Goal: Task Accomplishment & Management: Manage account settings

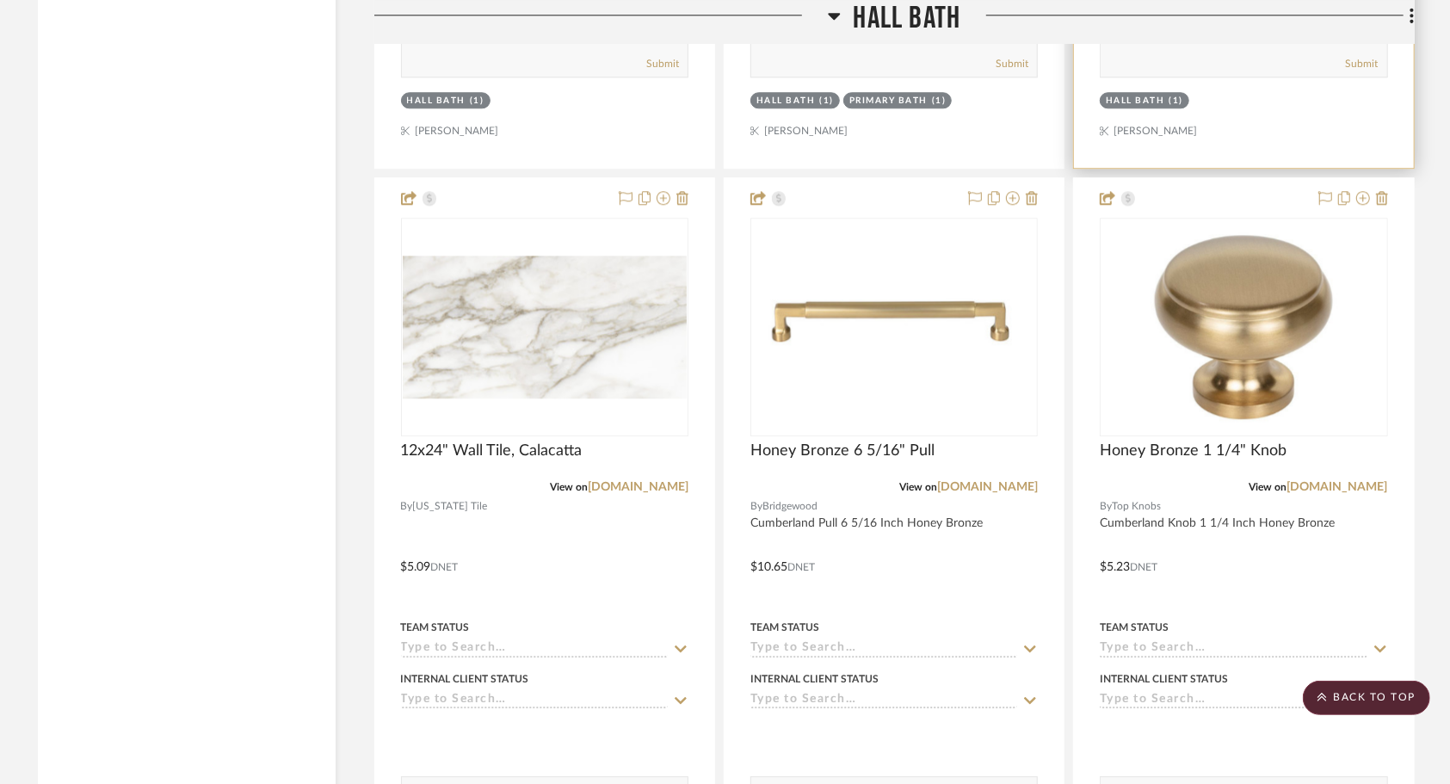
scroll to position [7396, 0]
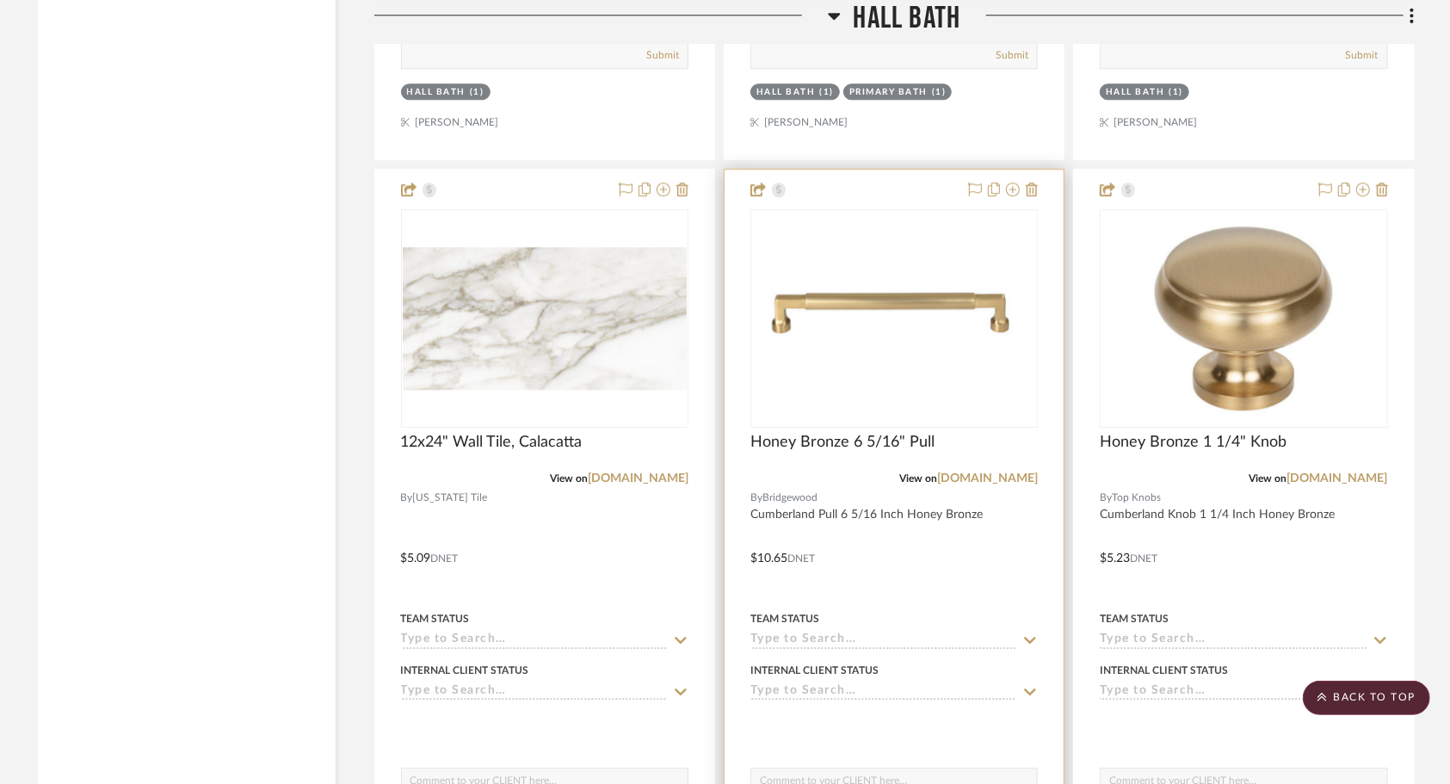
click at [950, 552] on div at bounding box center [894, 546] width 339 height 753
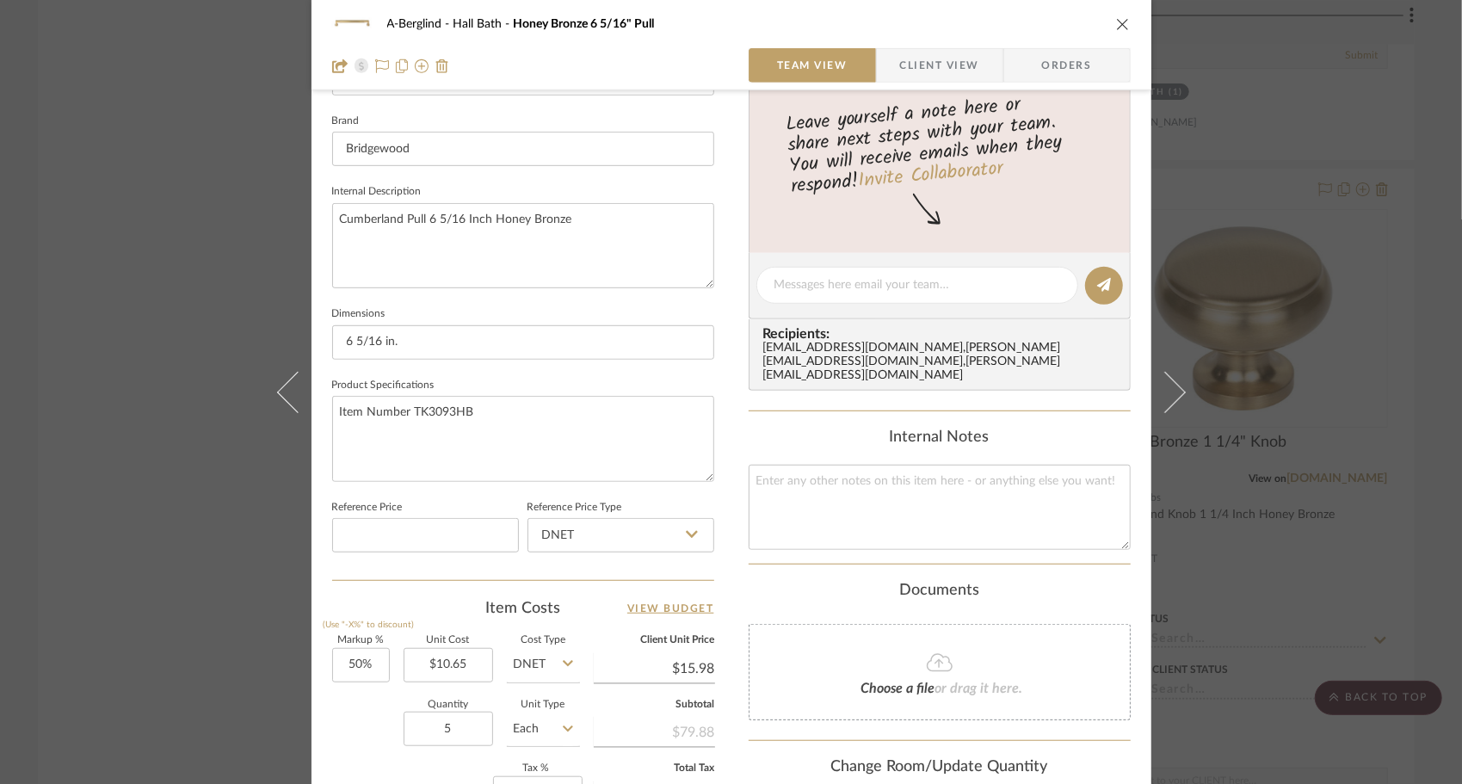
scroll to position [535, 0]
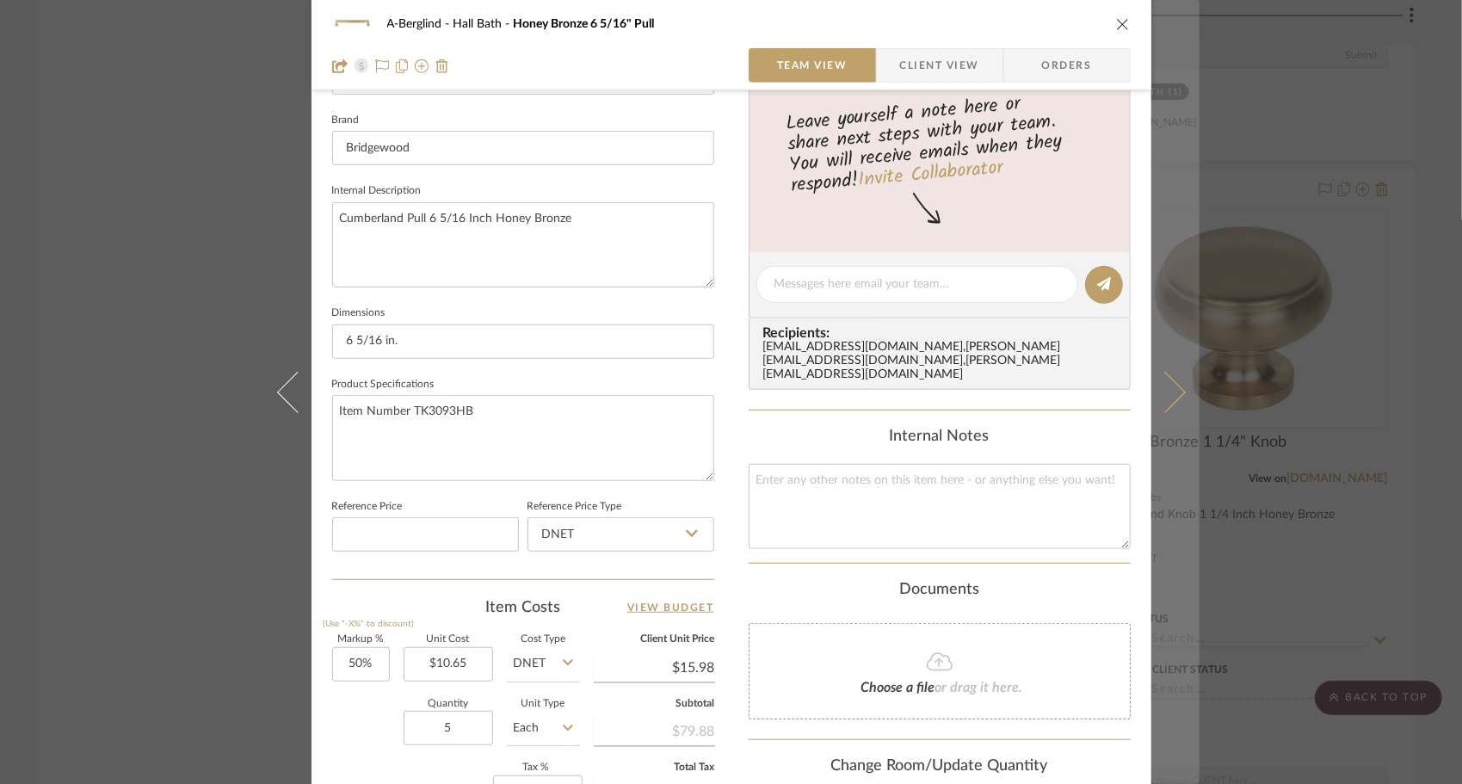
click at [1164, 406] on icon at bounding box center [1164, 391] width 41 height 41
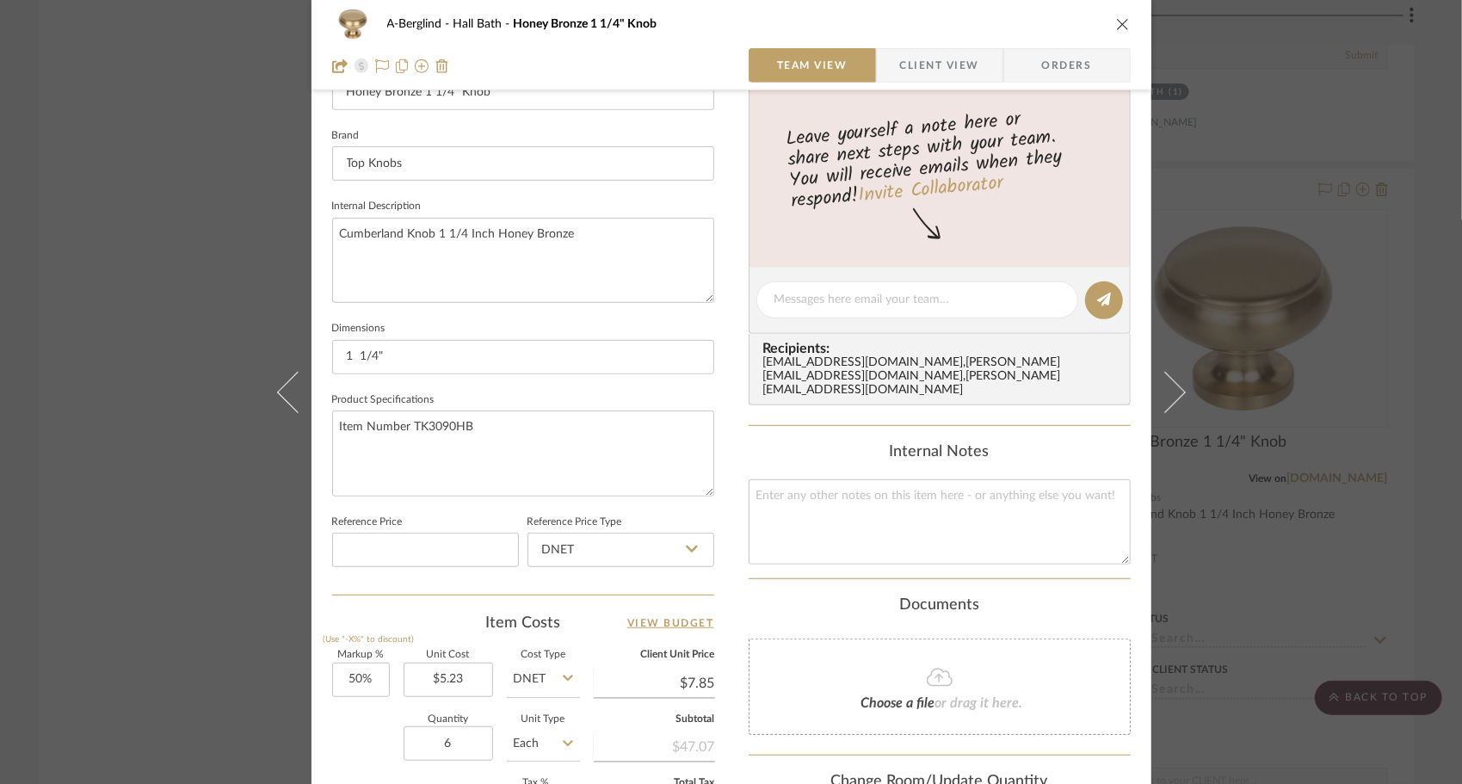
scroll to position [521, 0]
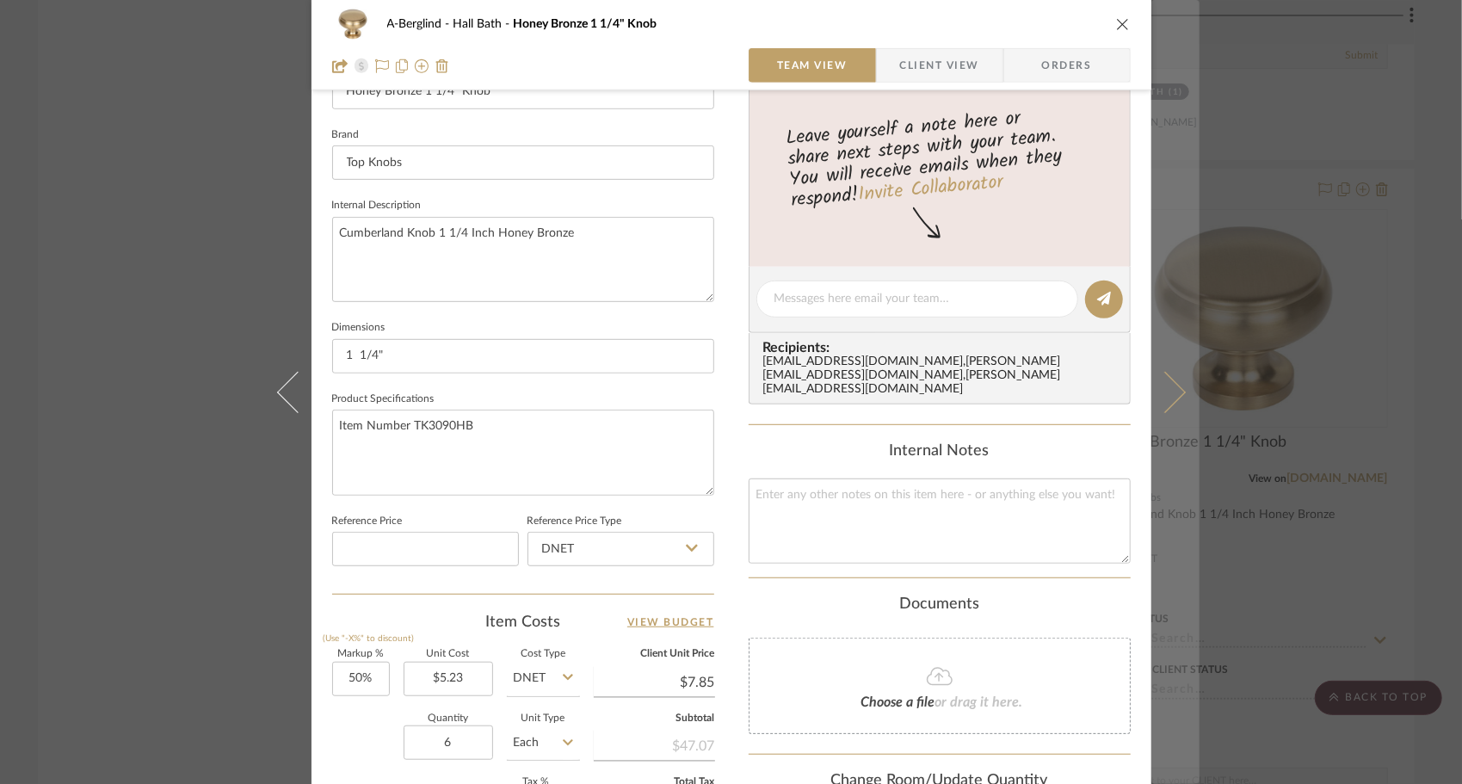
click at [1151, 410] on button at bounding box center [1175, 392] width 48 height 784
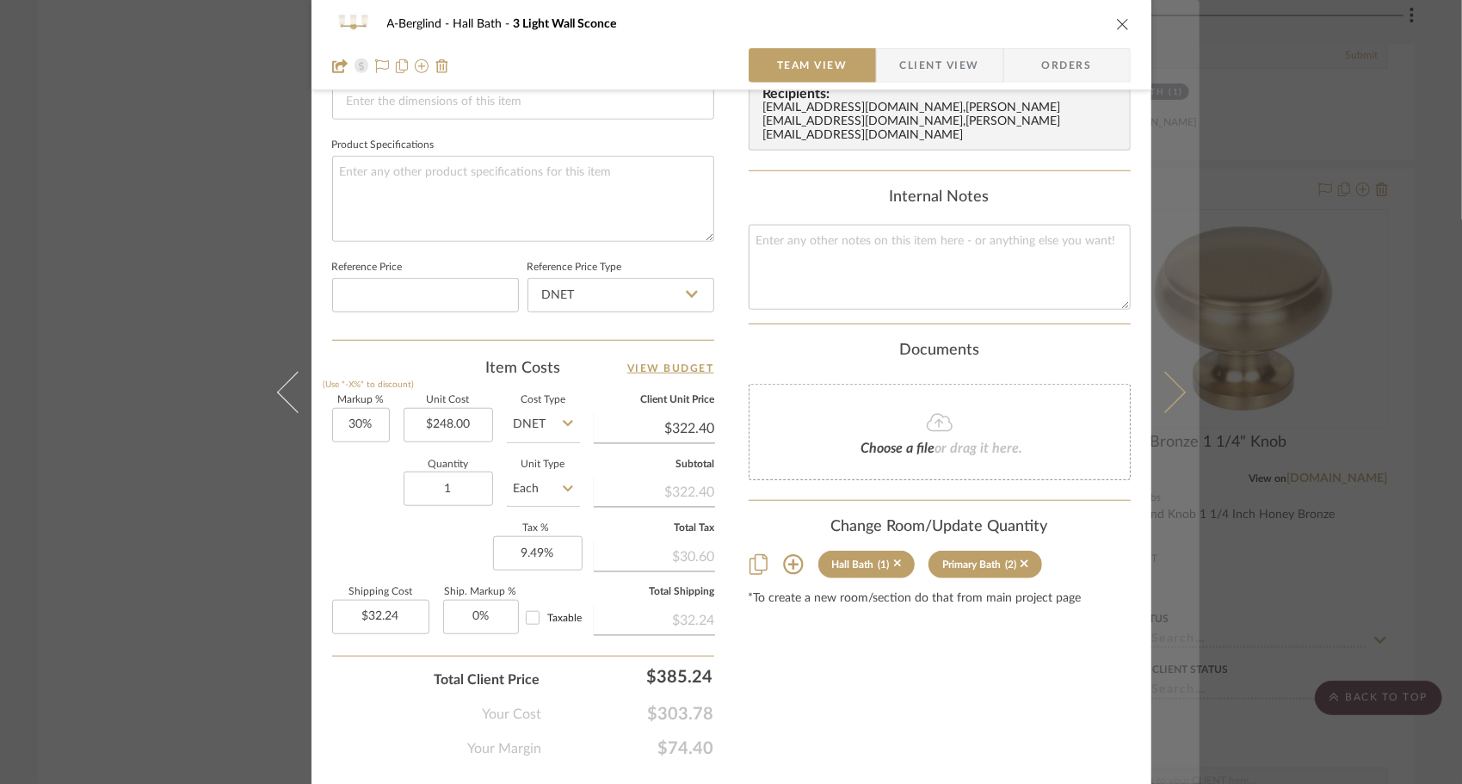
scroll to position [814, 0]
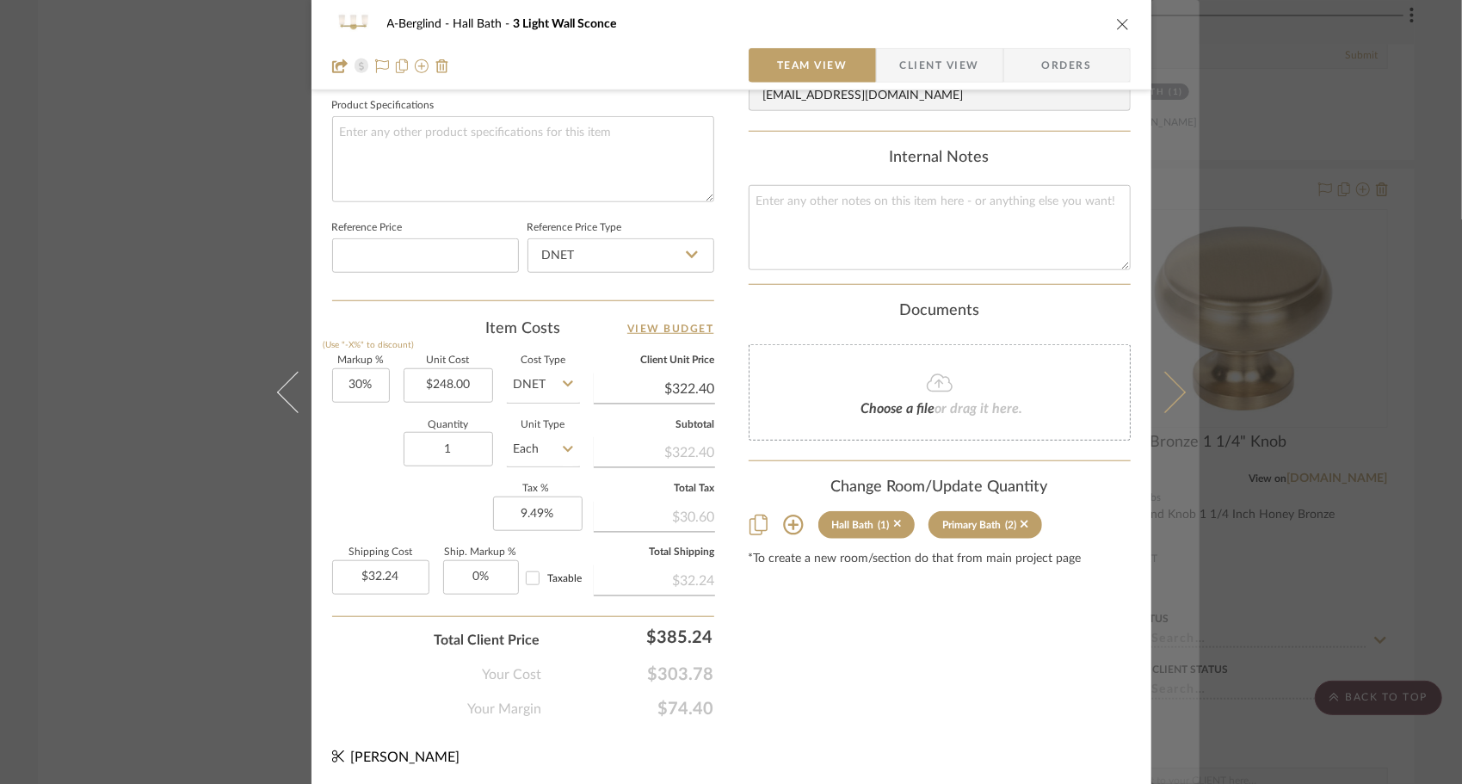
click at [1172, 394] on icon at bounding box center [1164, 391] width 41 height 41
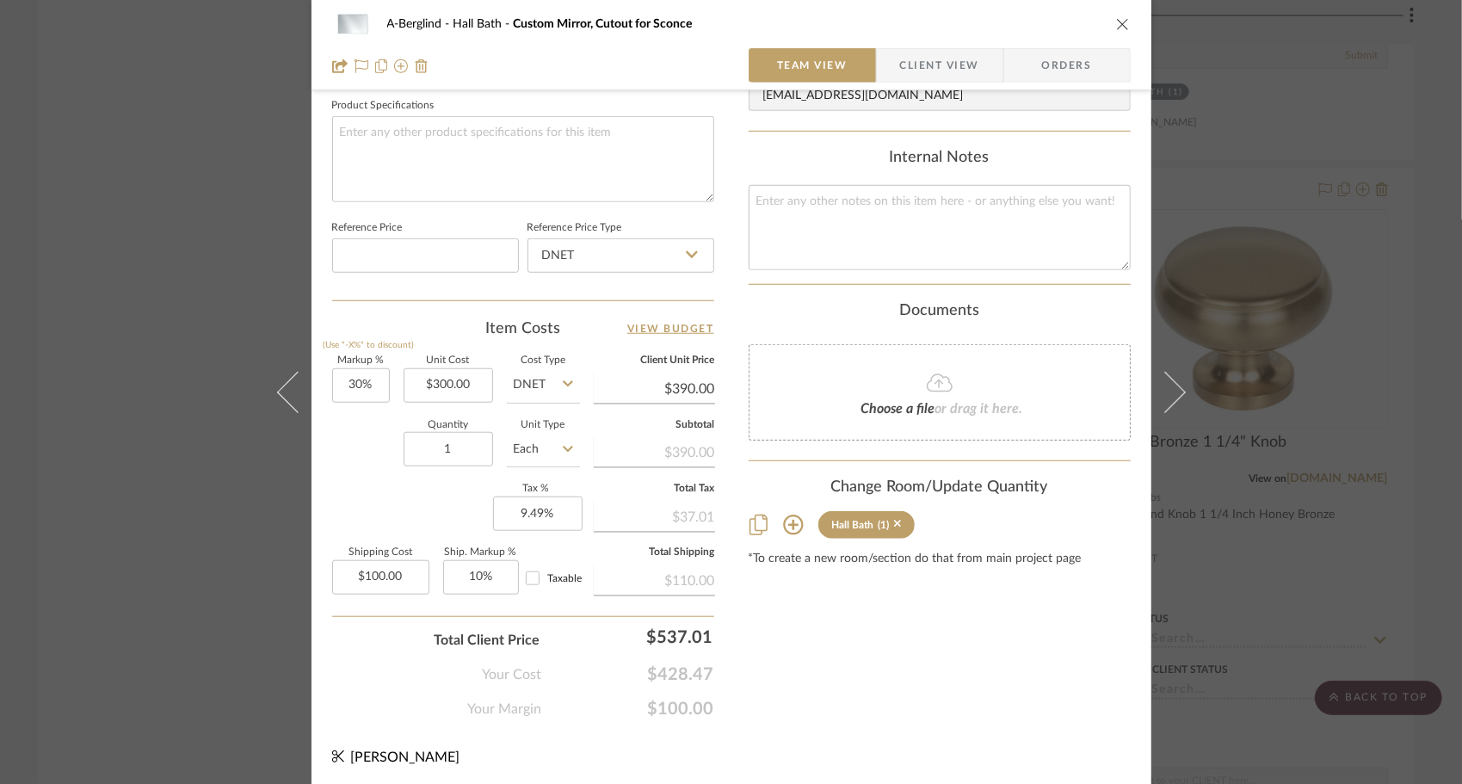
click at [1172, 394] on icon at bounding box center [1164, 391] width 41 height 41
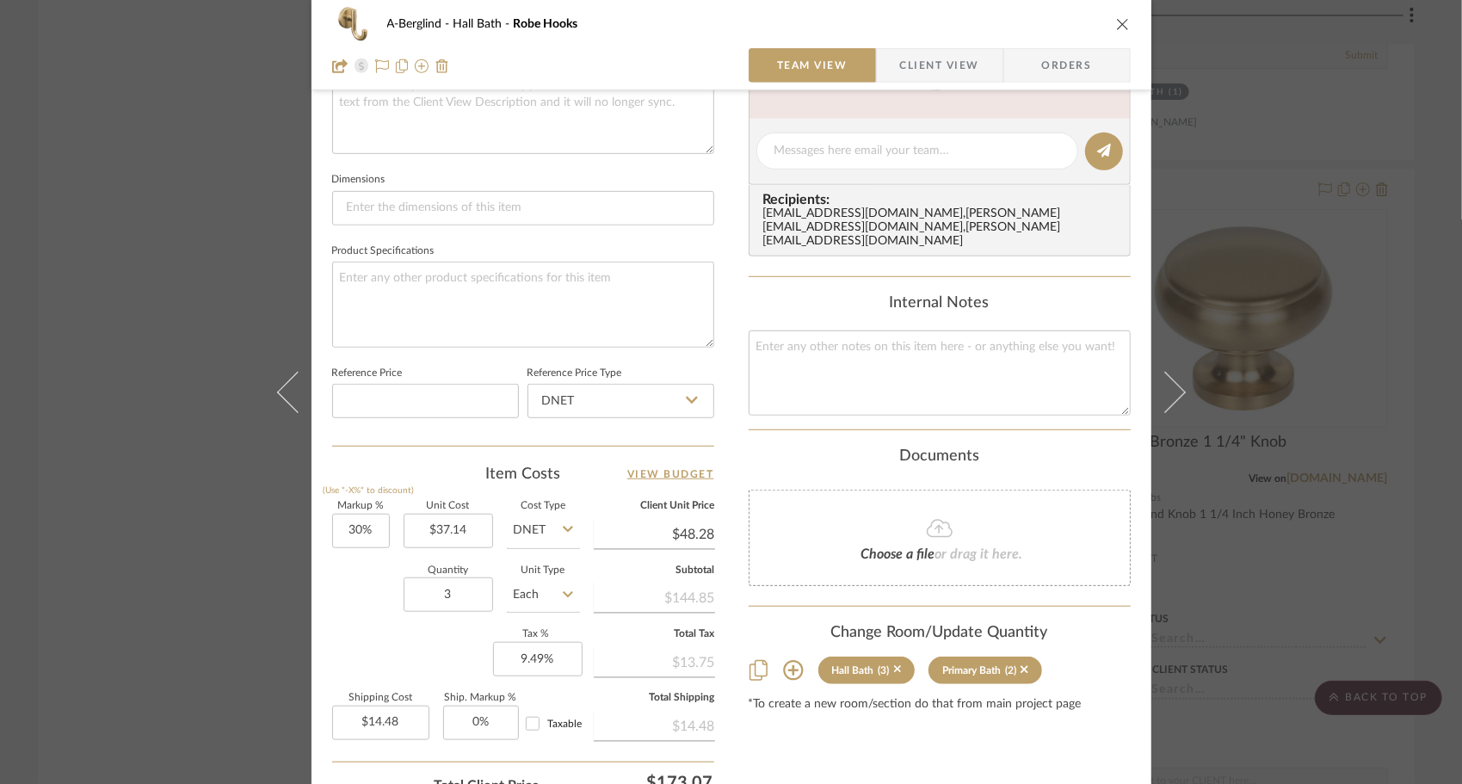
scroll to position [669, 0]
click at [1172, 394] on icon at bounding box center [1164, 391] width 41 height 41
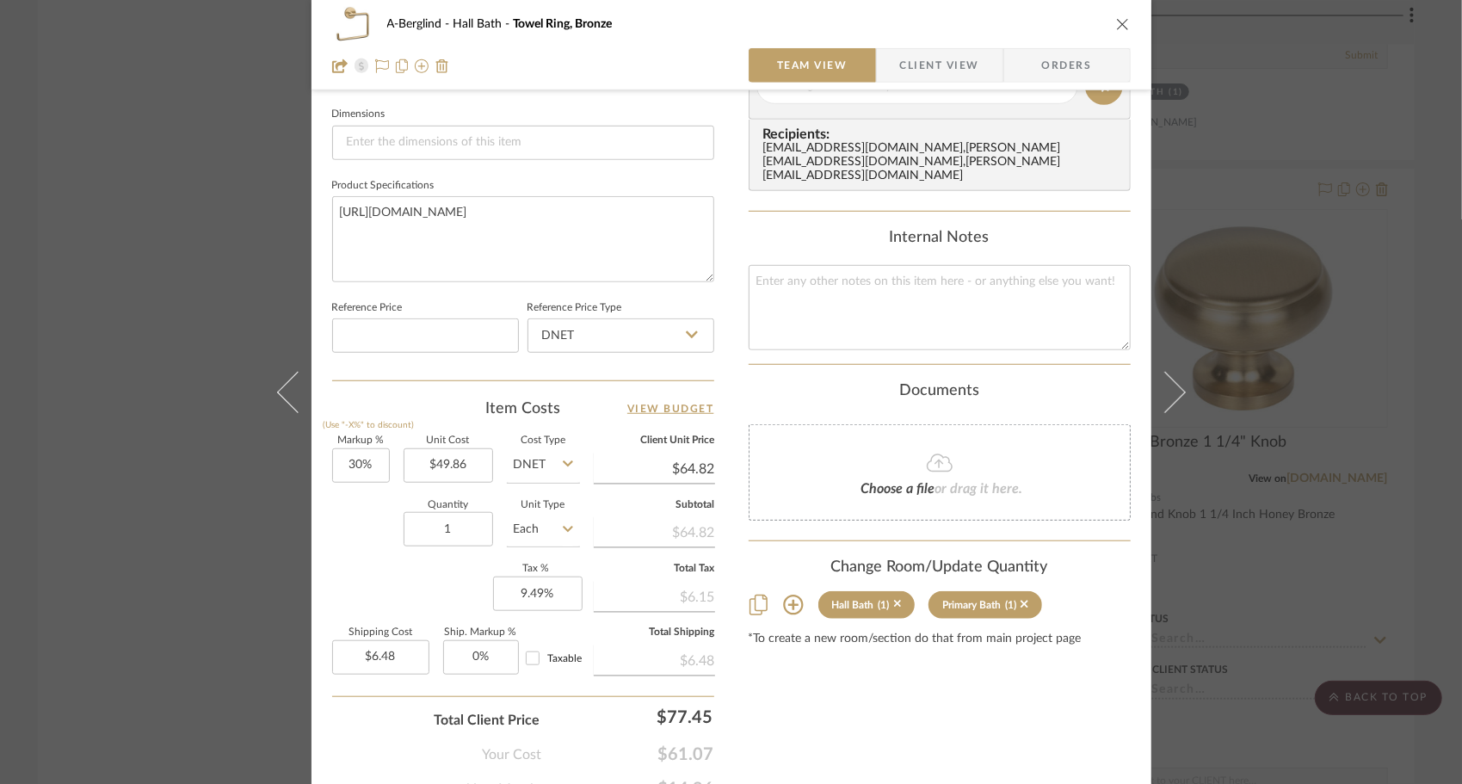
scroll to position [735, 0]
click at [1172, 394] on icon at bounding box center [1164, 391] width 41 height 41
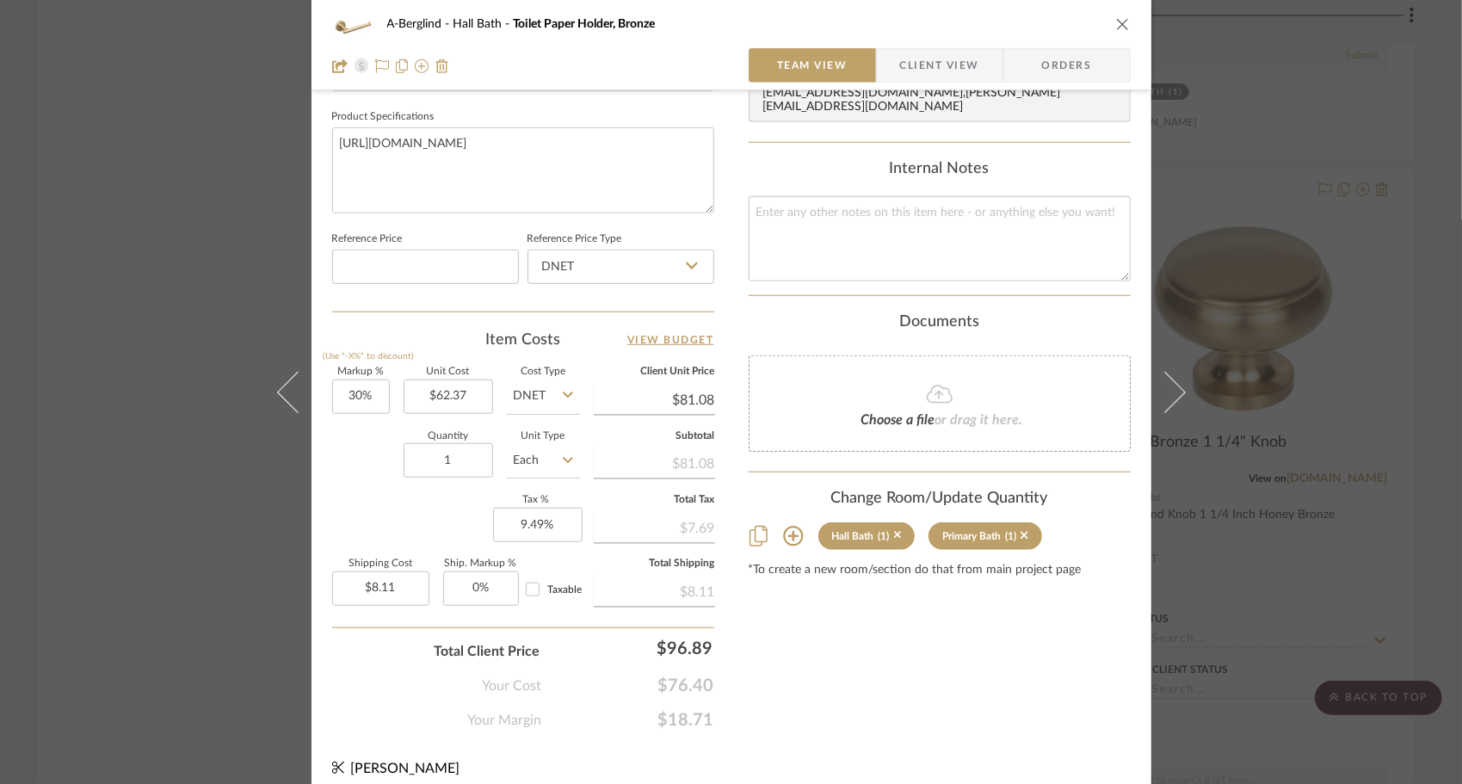
scroll to position [814, 0]
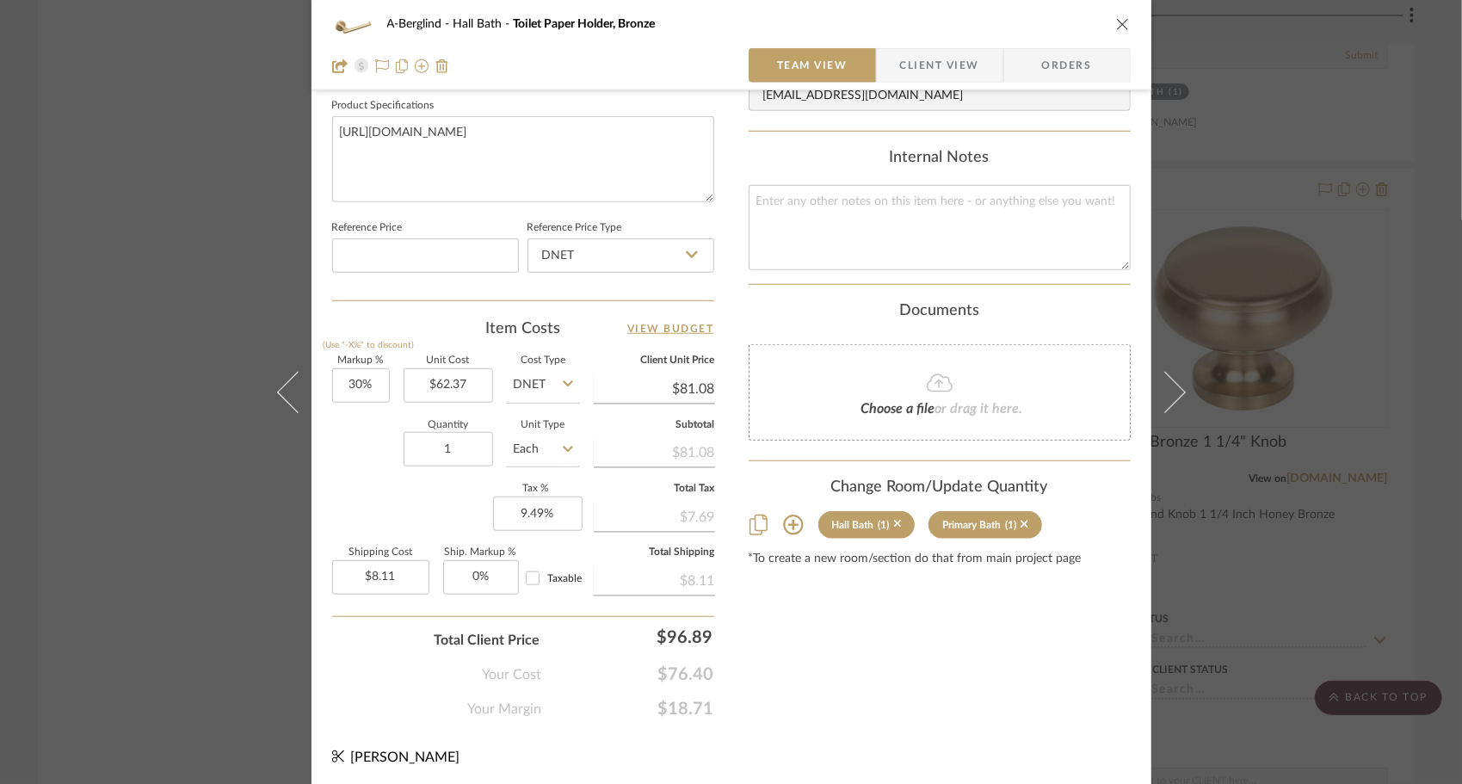
click at [1172, 394] on icon at bounding box center [1164, 391] width 41 height 41
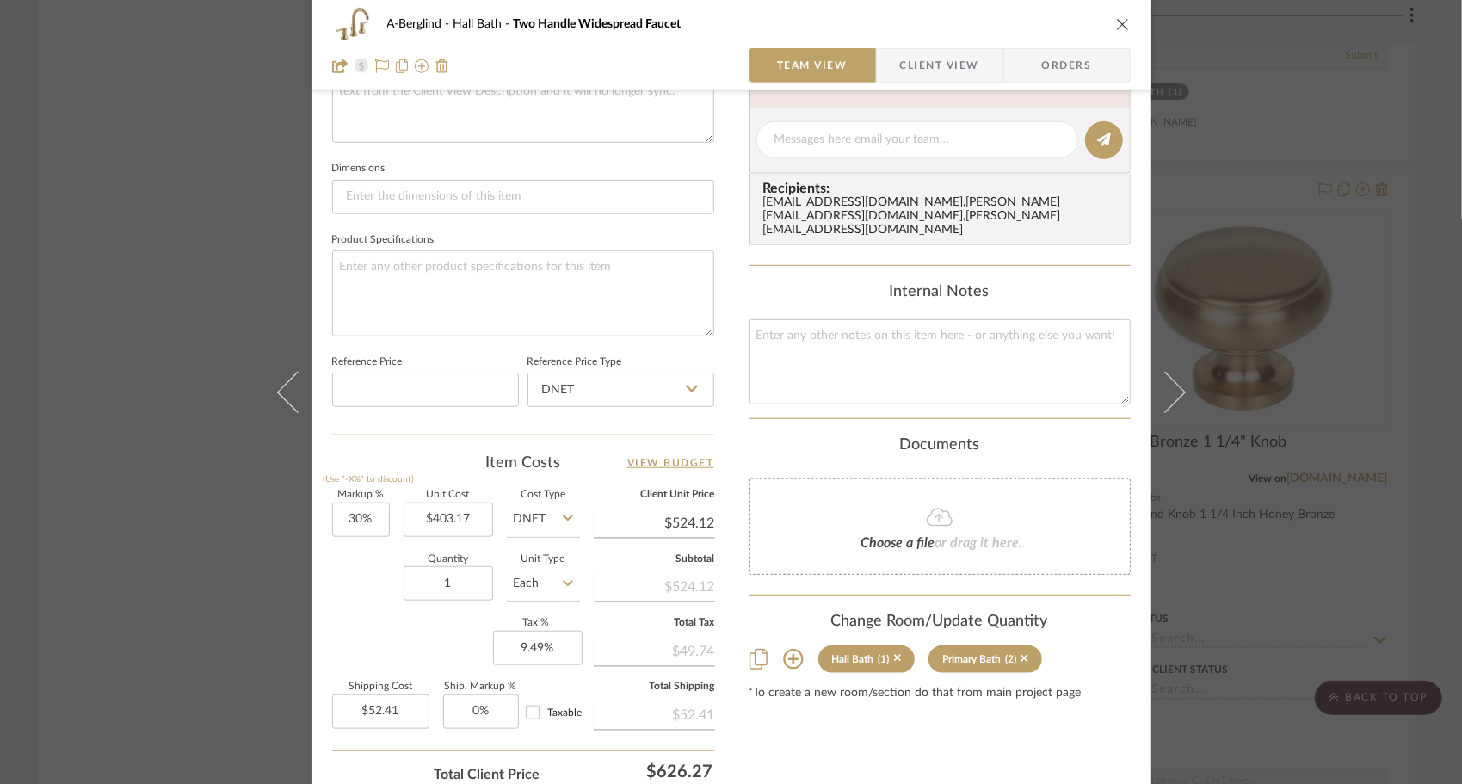
scroll to position [686, 0]
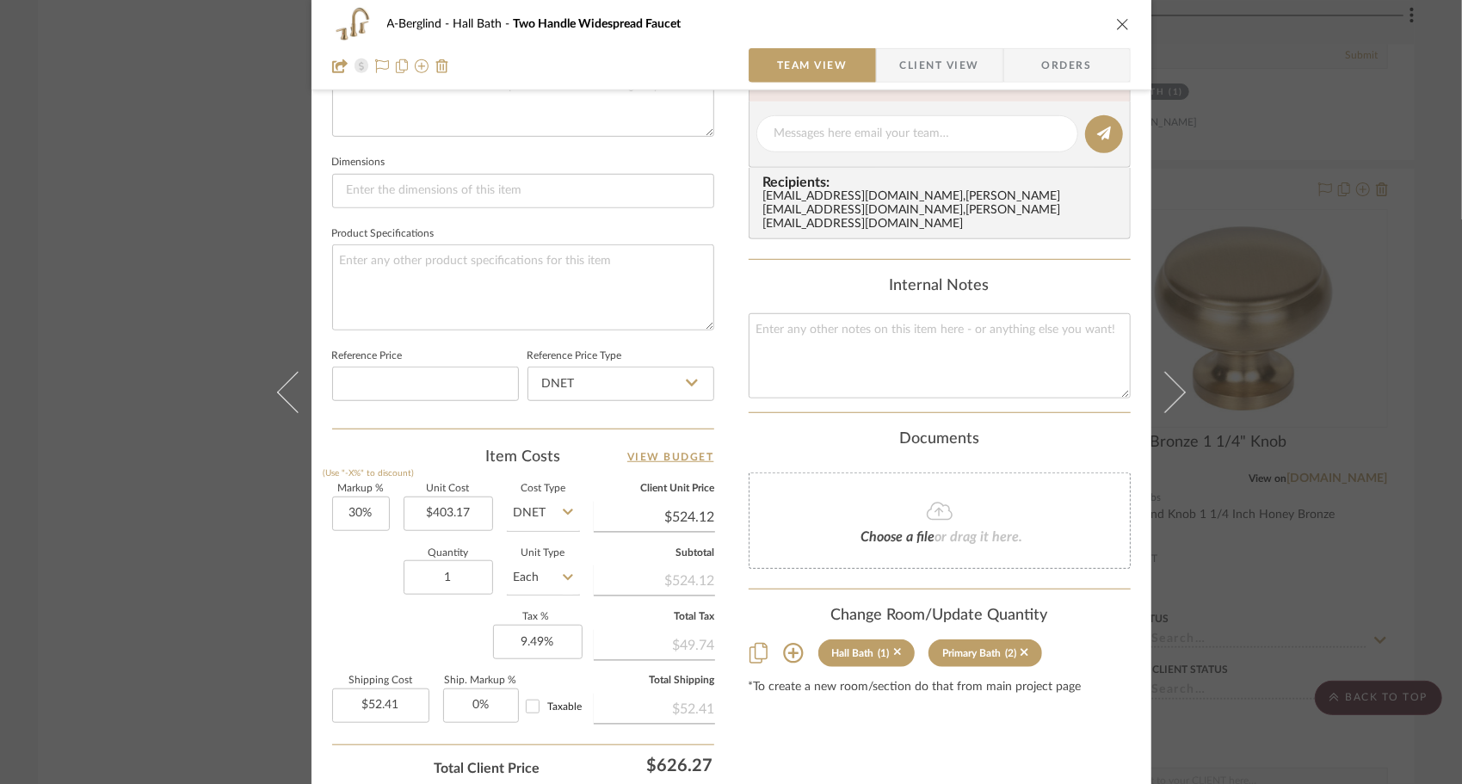
click at [1172, 394] on icon at bounding box center [1164, 391] width 41 height 41
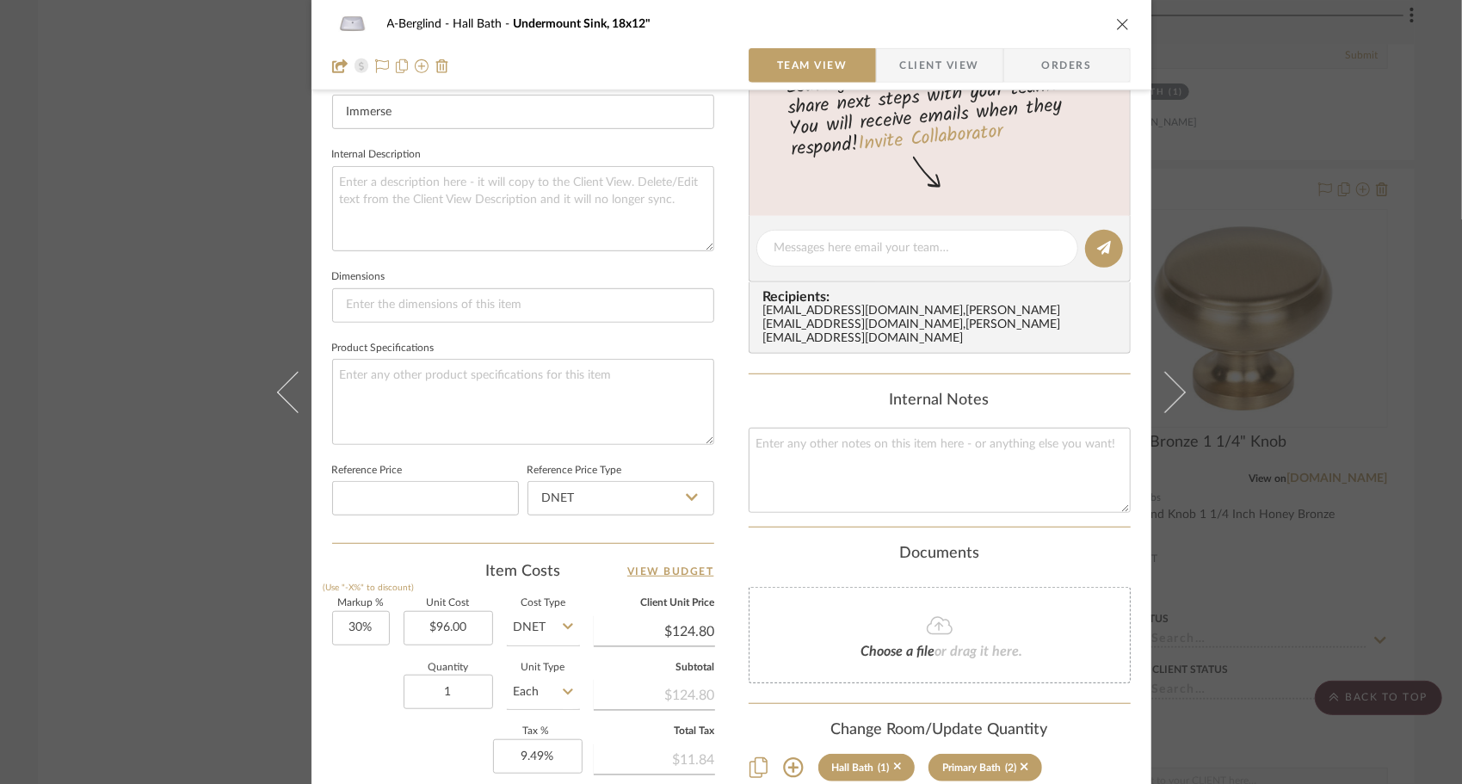
scroll to position [814, 0]
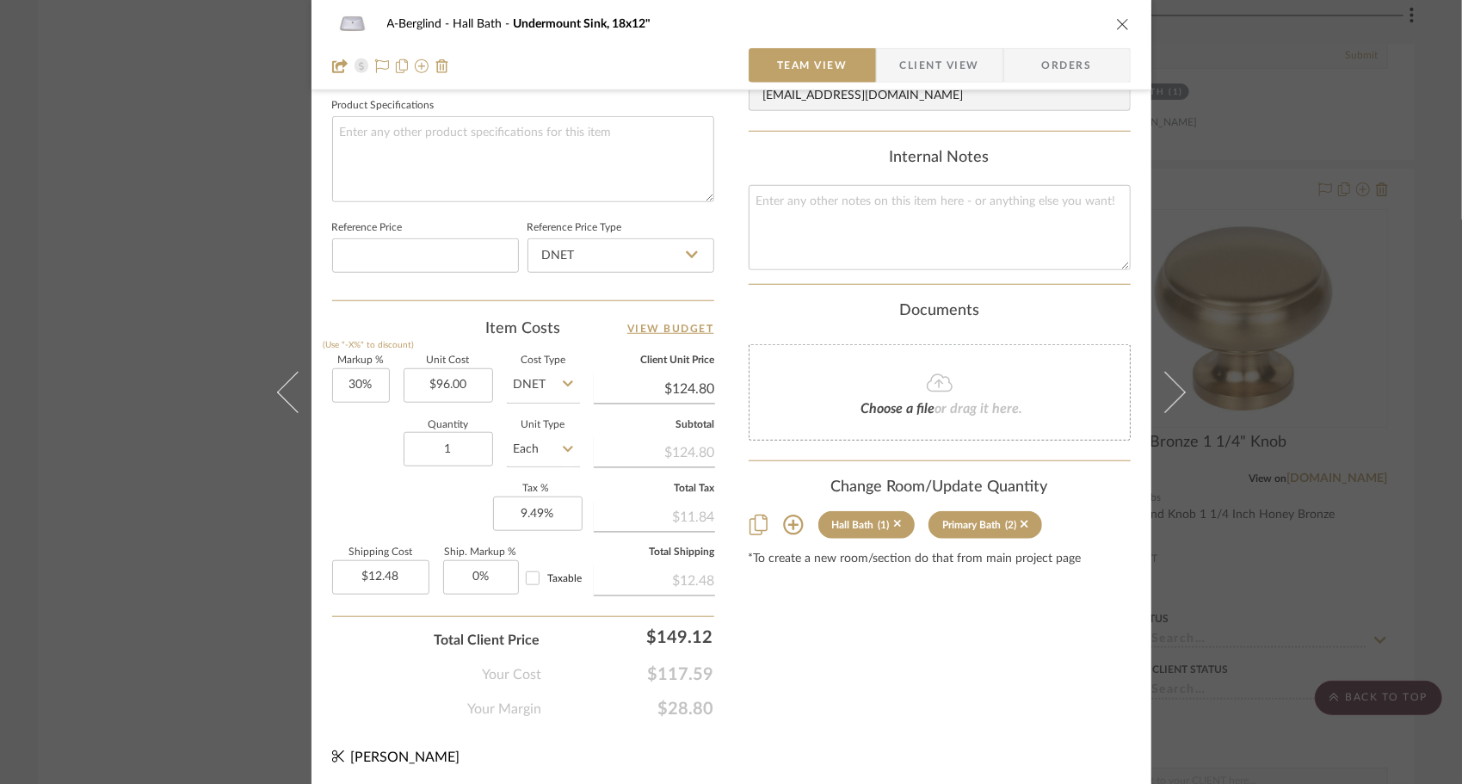
click at [1116, 22] on icon "close" at bounding box center [1123, 24] width 14 height 14
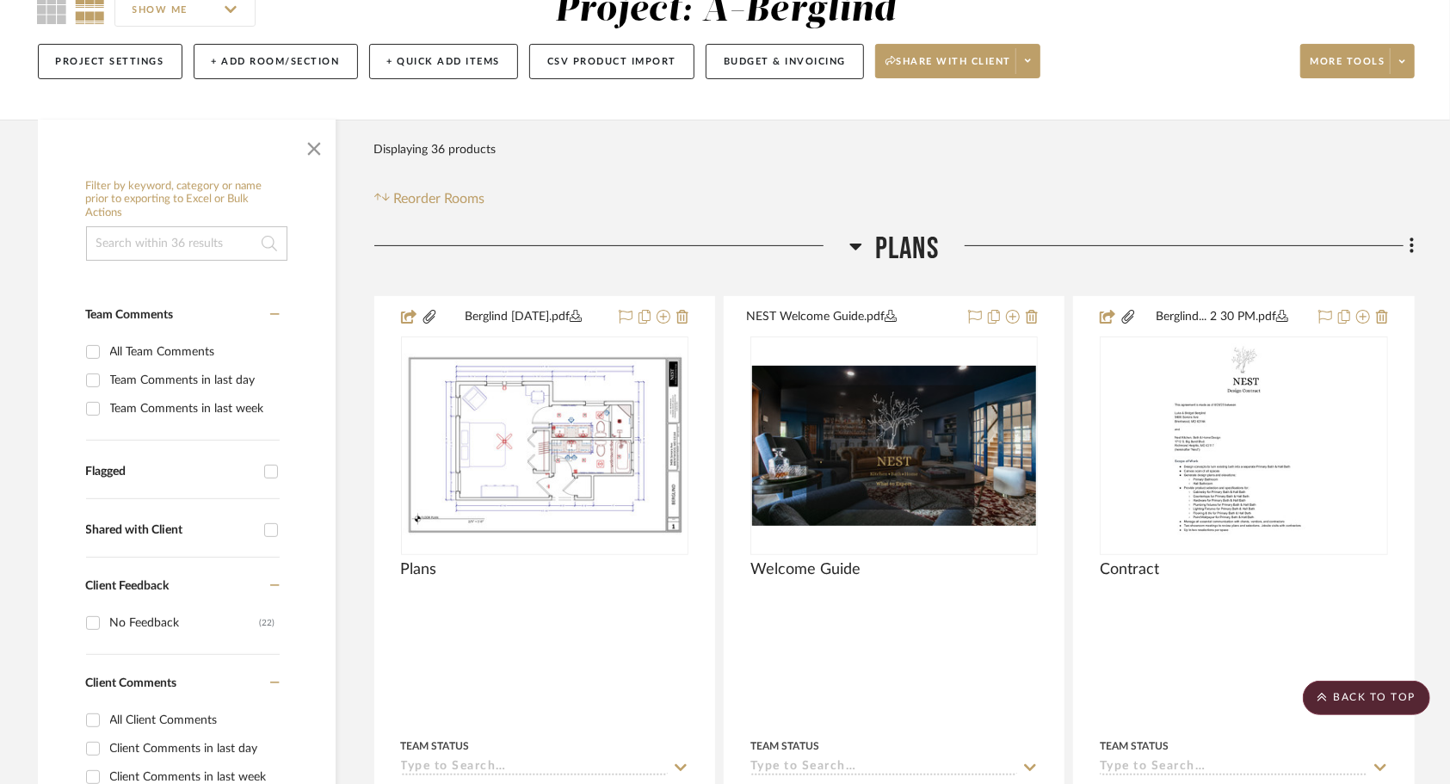
scroll to position [0, 0]
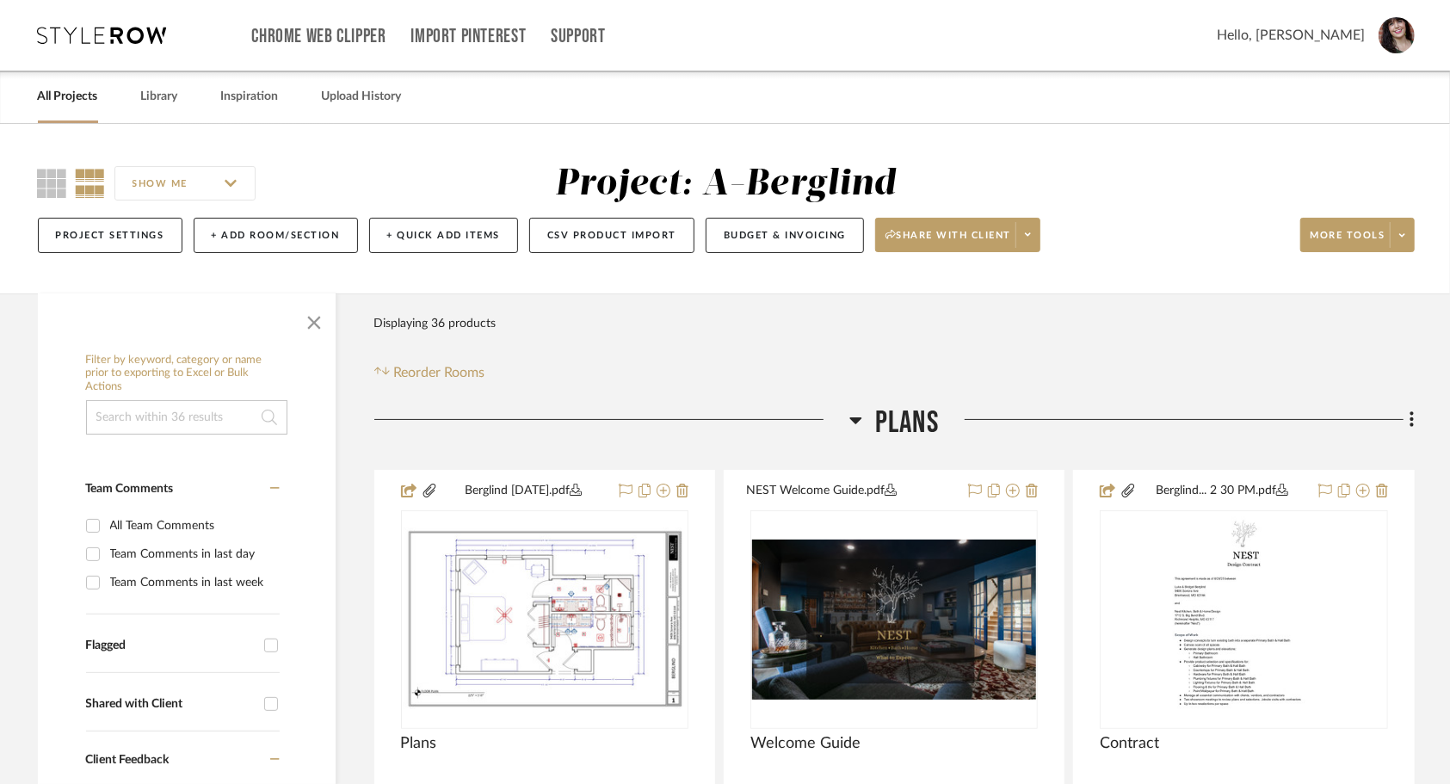
click at [83, 93] on link "All Projects" at bounding box center [68, 96] width 60 height 23
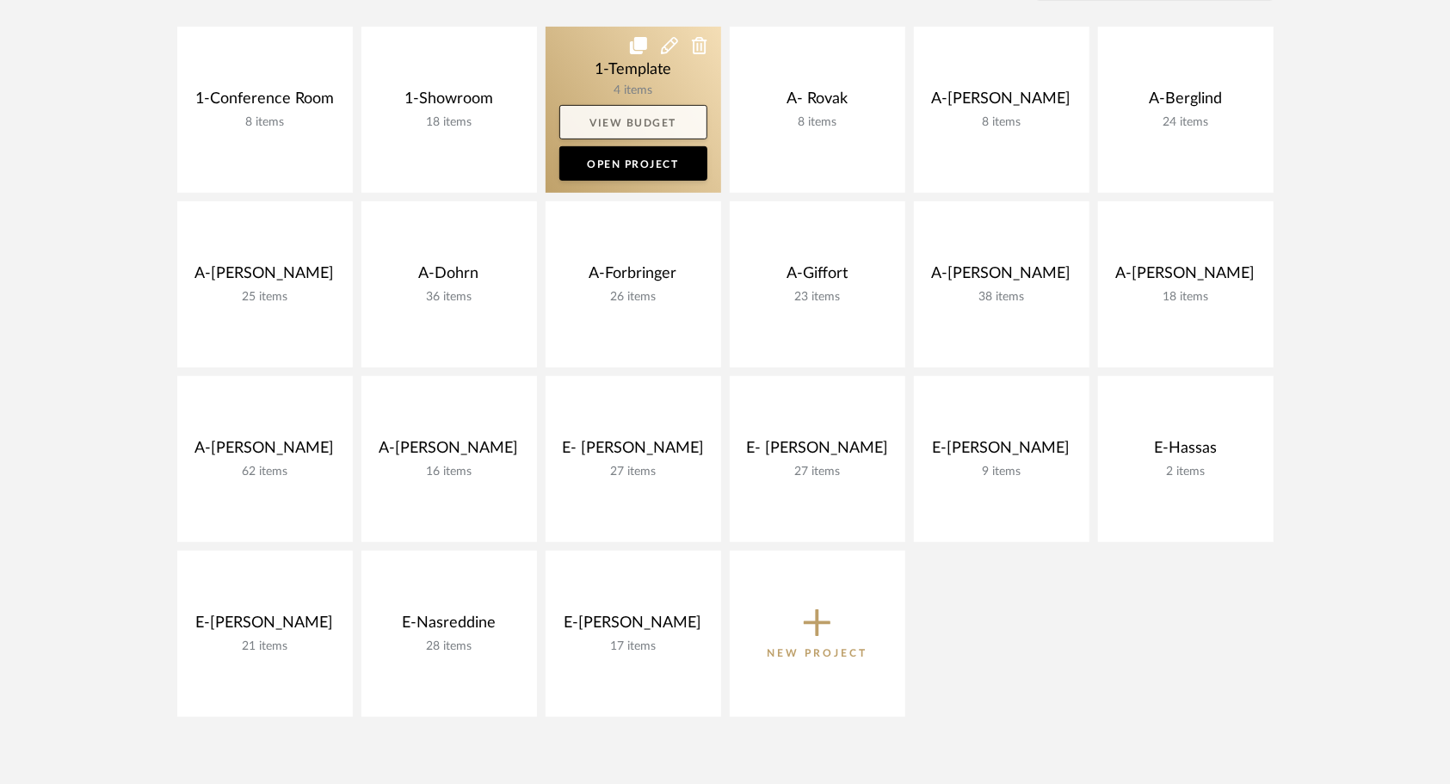
scroll to position [401, 0]
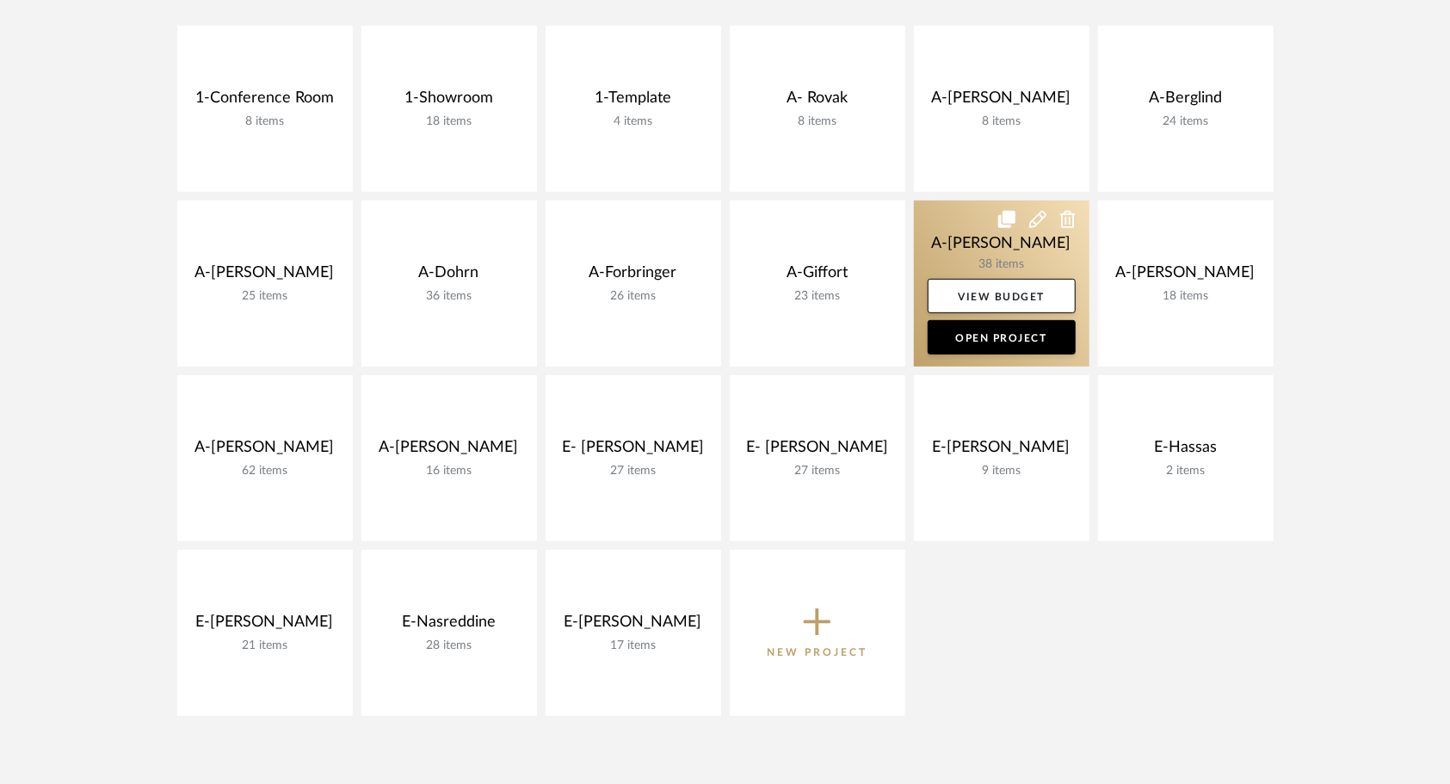
click at [955, 225] on link at bounding box center [1002, 283] width 176 height 166
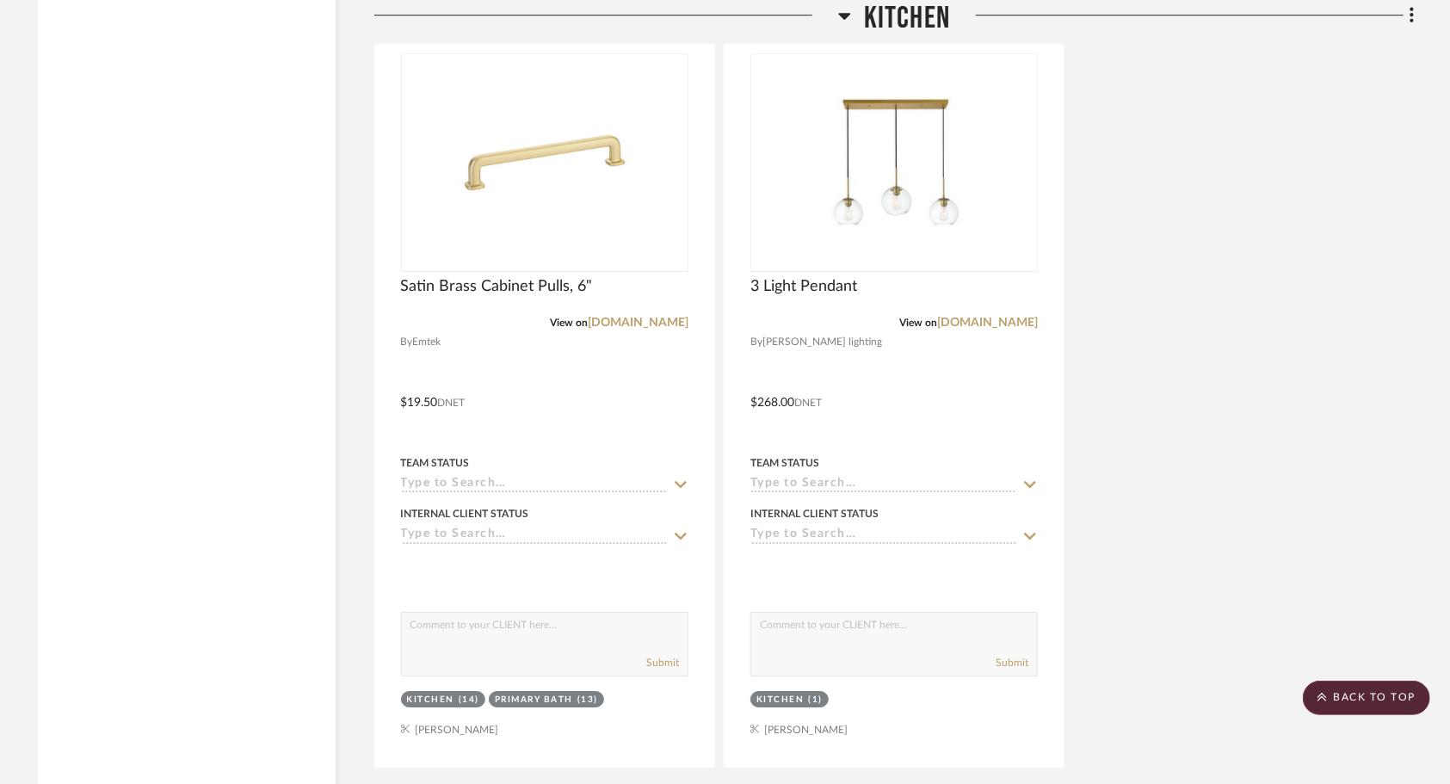
scroll to position [3840, 0]
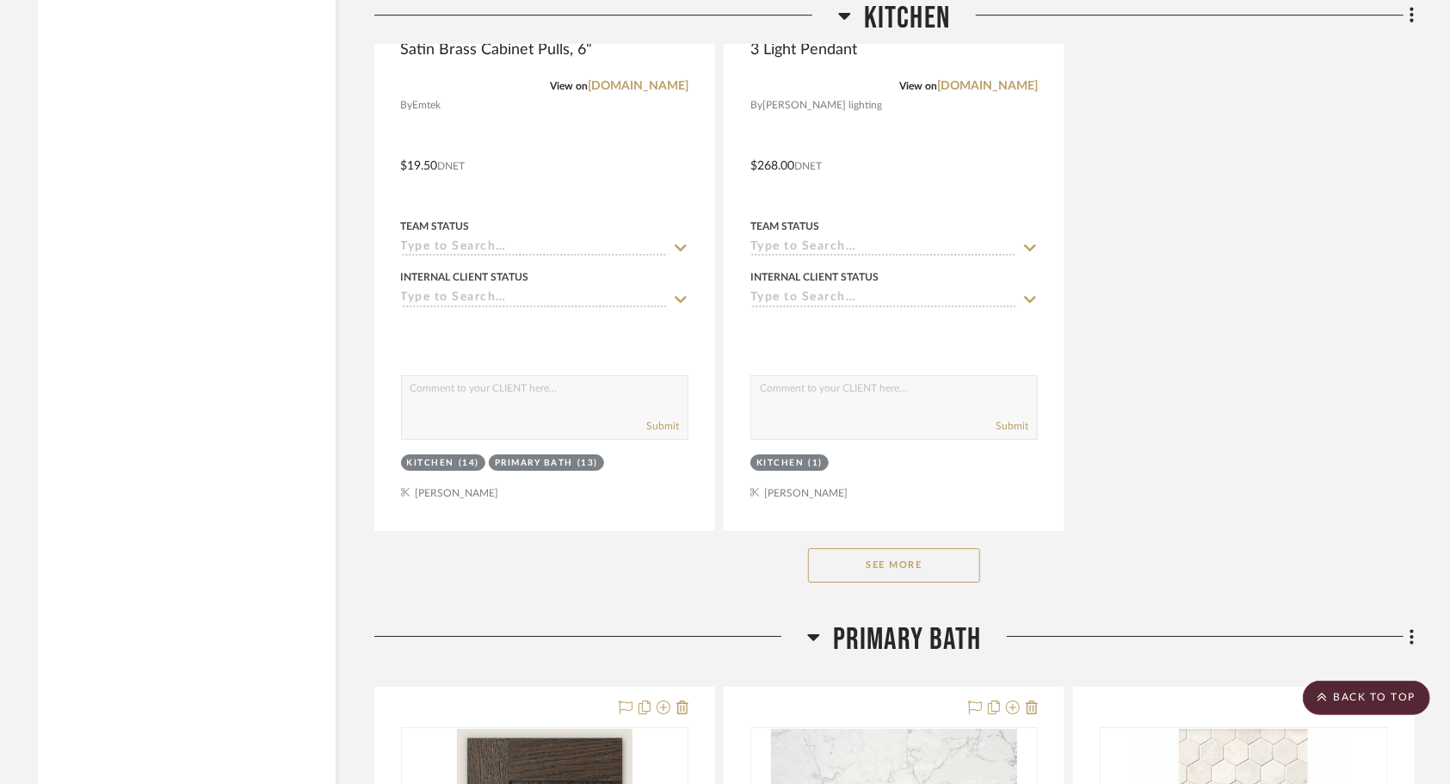
click at [938, 548] on button "See More" at bounding box center [894, 565] width 172 height 34
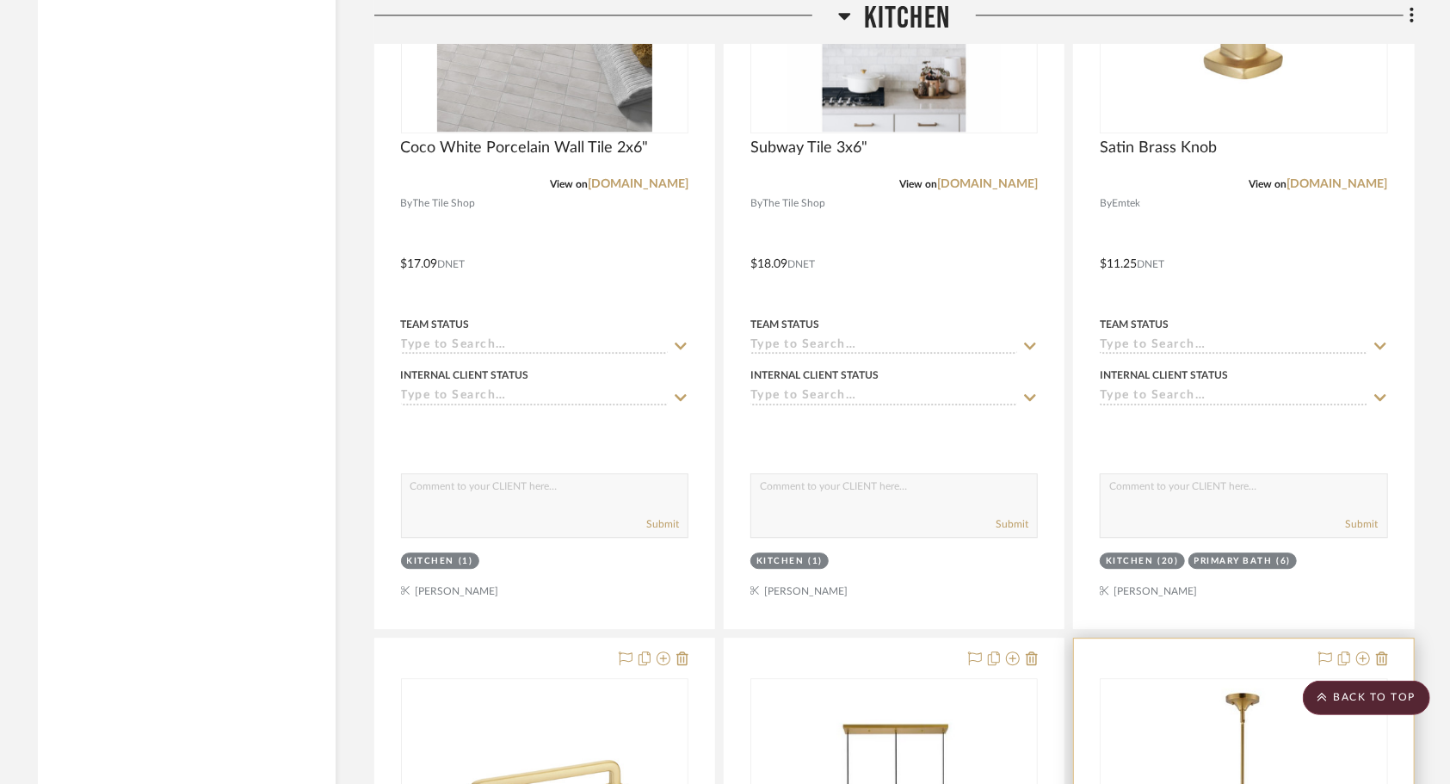
scroll to position [2973, 0]
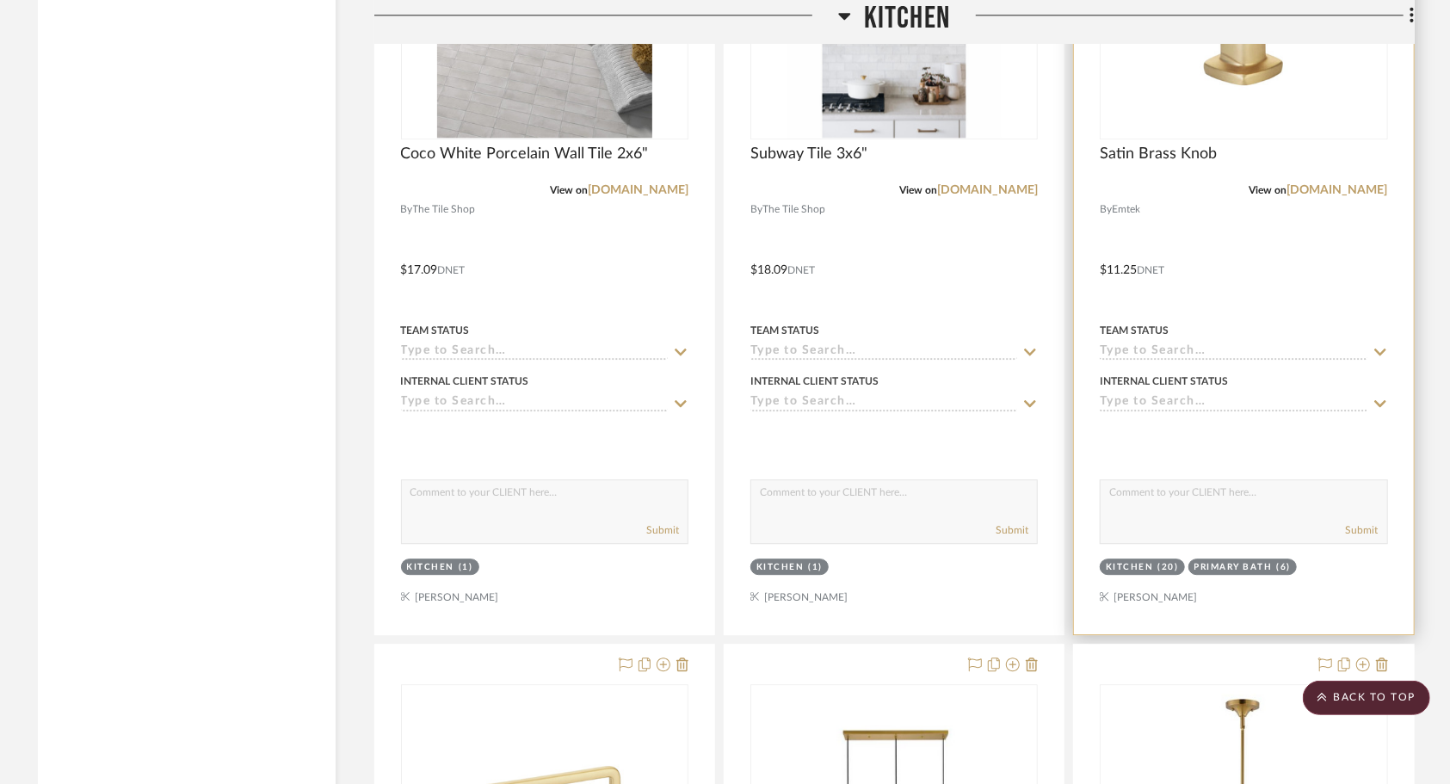
click at [1234, 239] on div at bounding box center [1243, 257] width 339 height 753
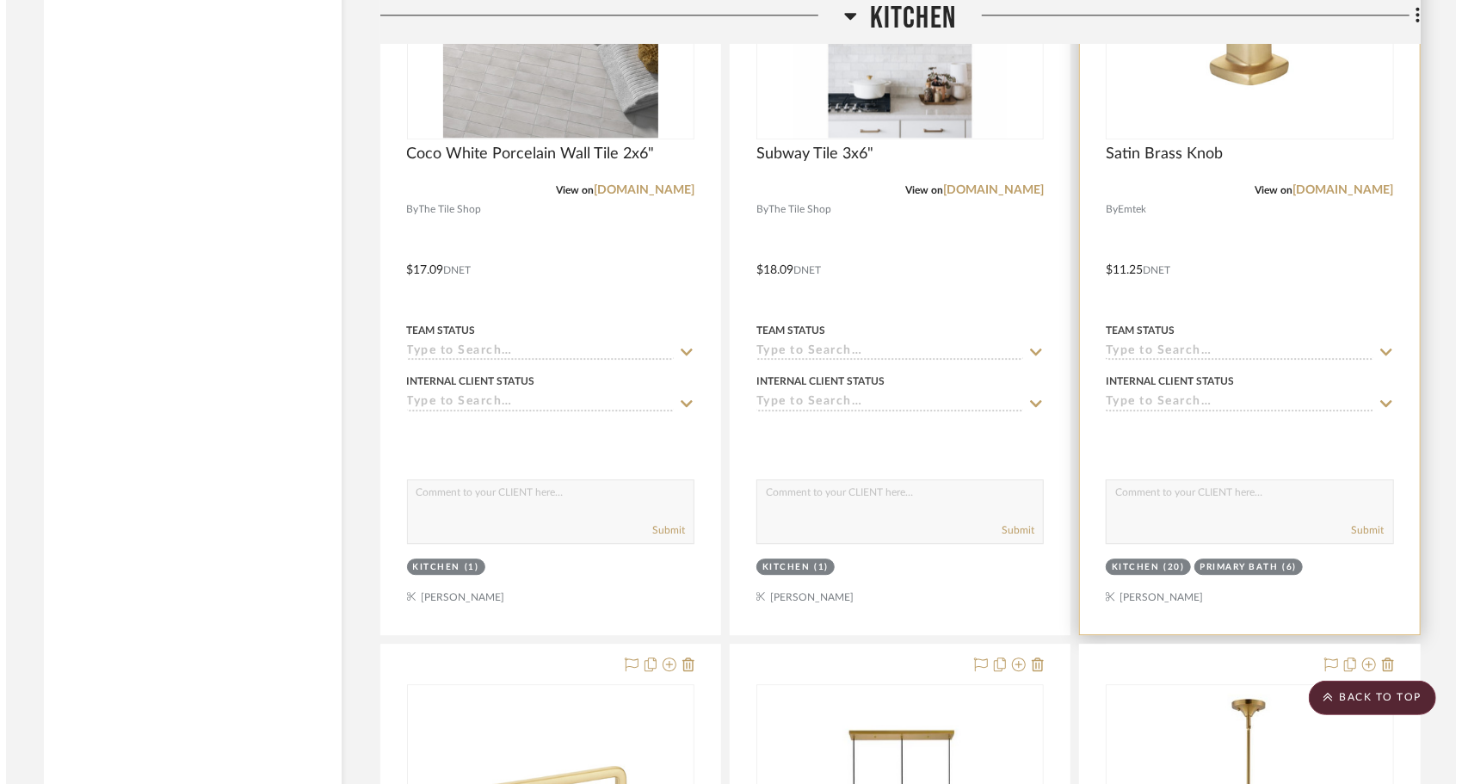
scroll to position [0, 0]
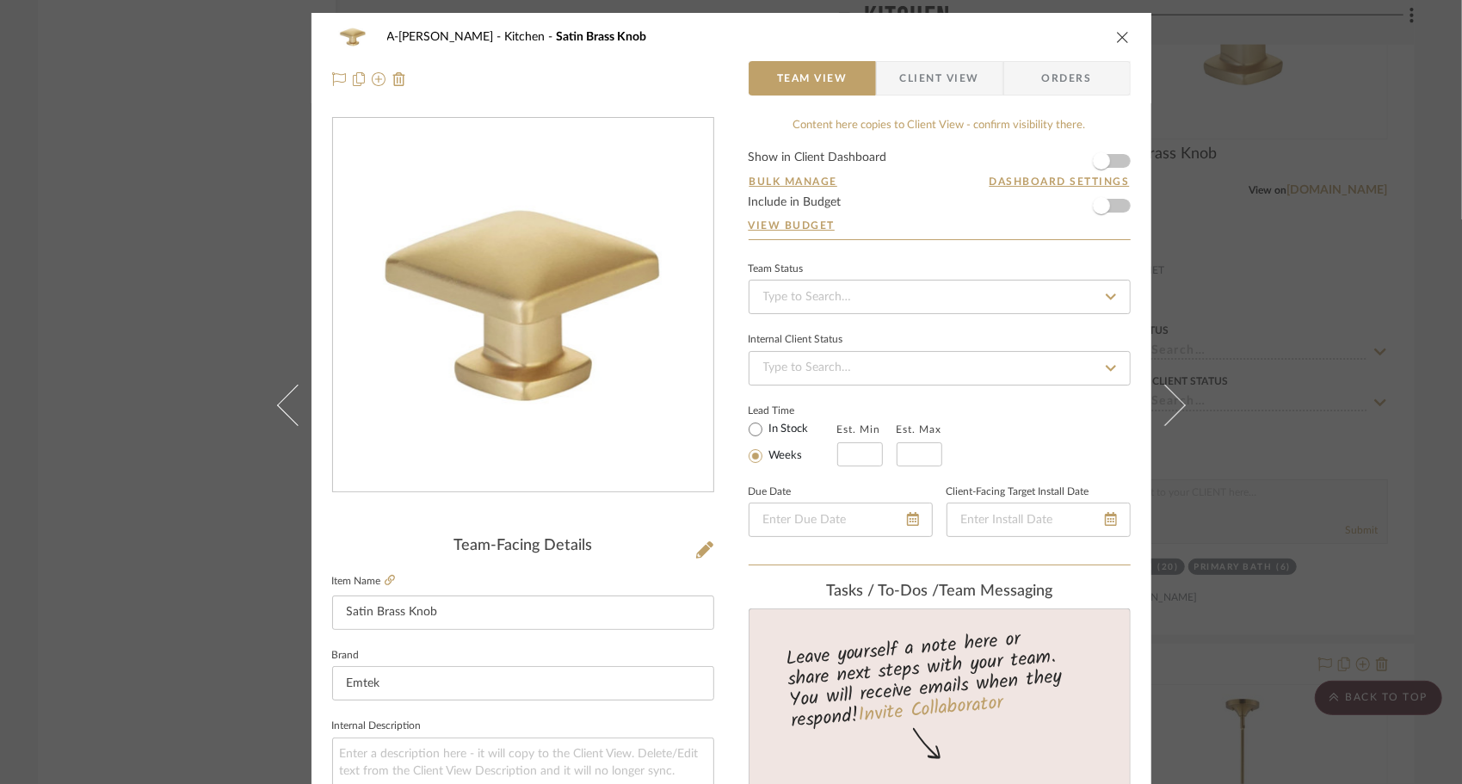
click at [1118, 37] on icon "close" at bounding box center [1123, 37] width 14 height 14
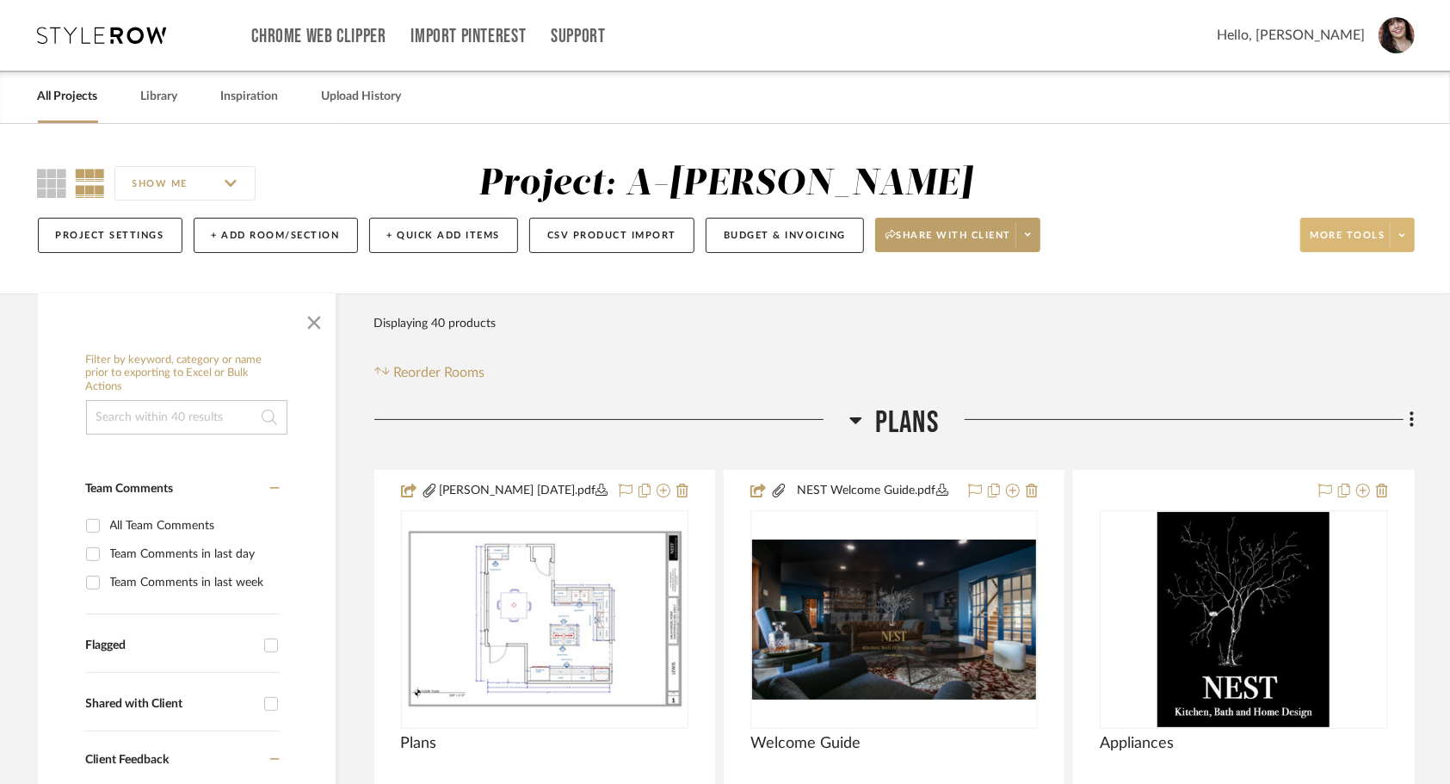
click at [1403, 237] on icon at bounding box center [1402, 235] width 6 height 9
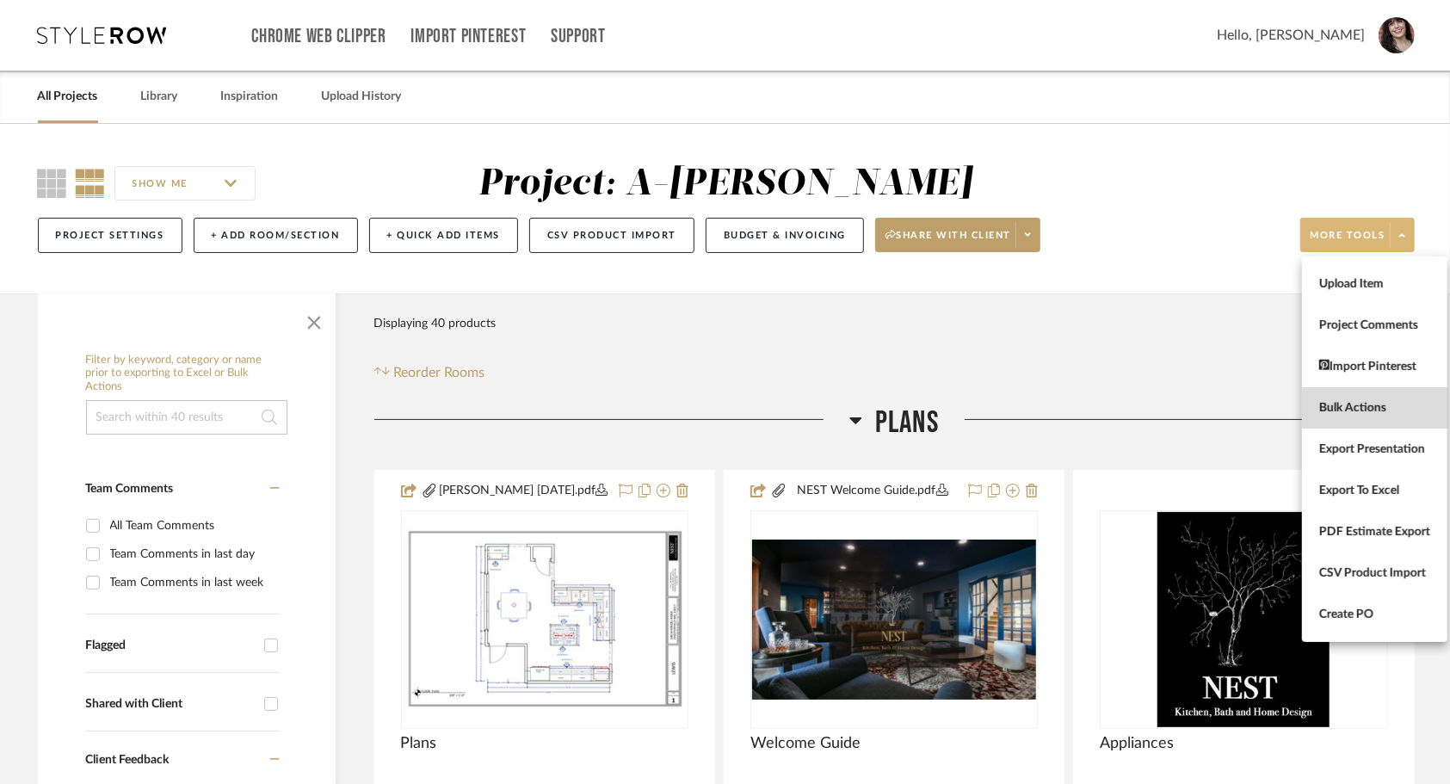
click at [1374, 418] on button "Bulk Actions" at bounding box center [1374, 407] width 145 height 41
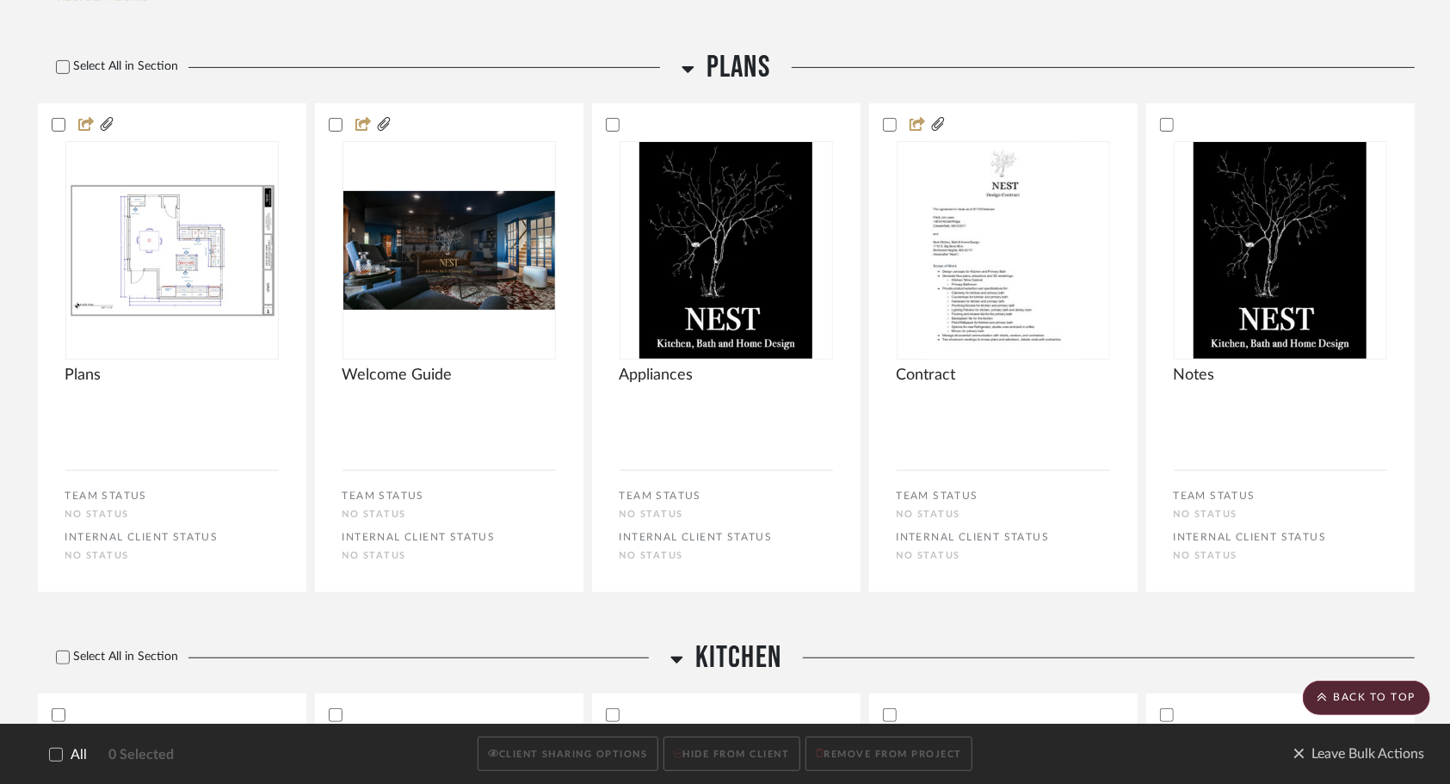
scroll to position [377, 0]
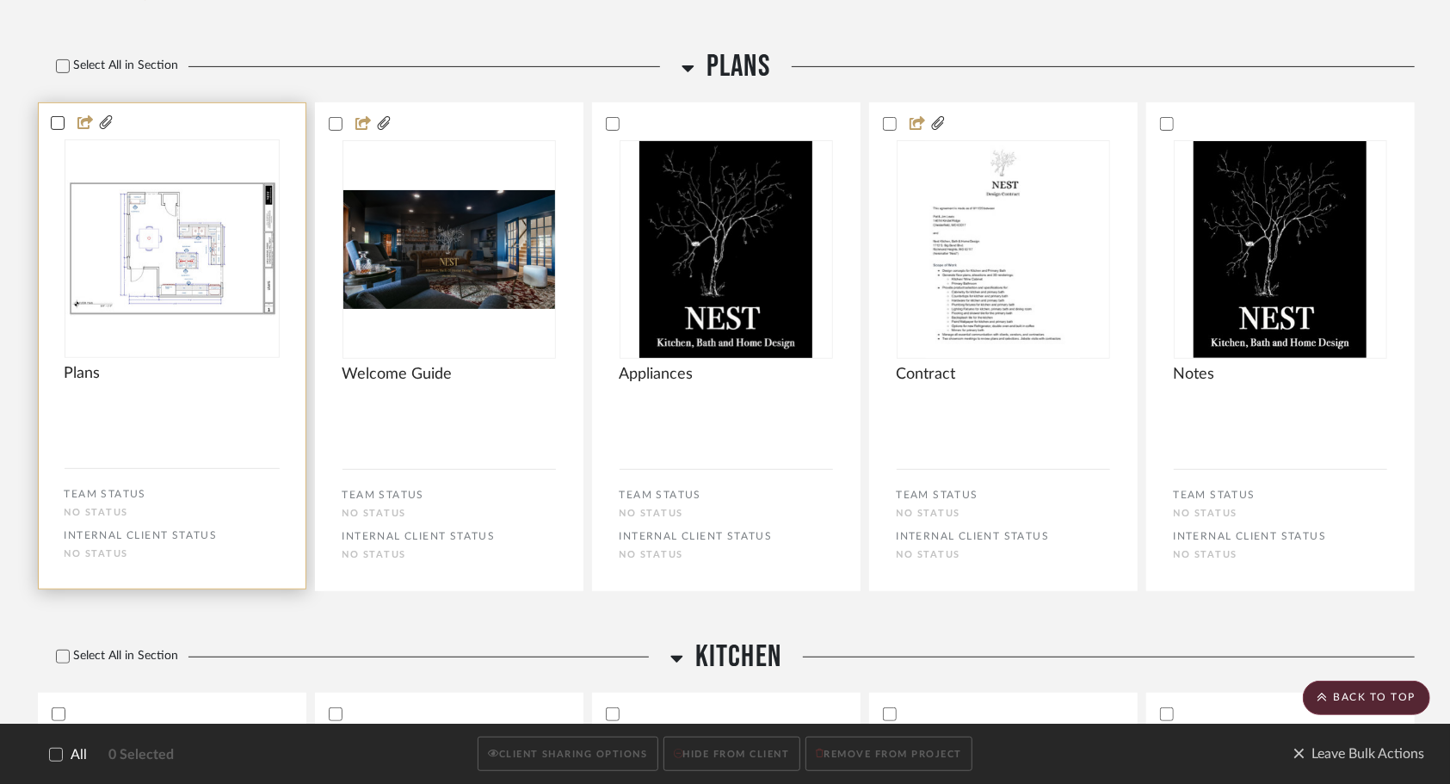
click at [59, 119] on icon at bounding box center [58, 123] width 12 height 12
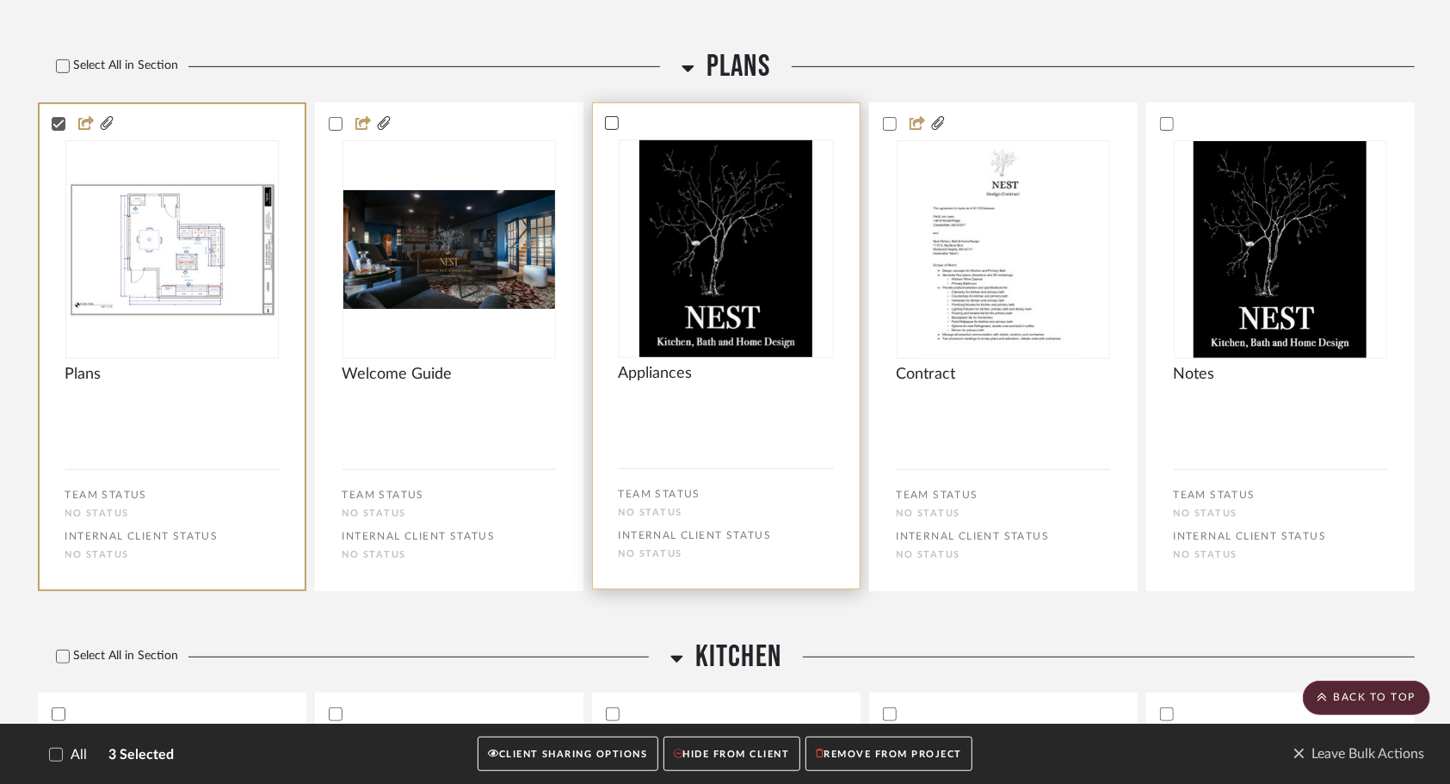
click at [609, 123] on icon at bounding box center [612, 123] width 12 height 12
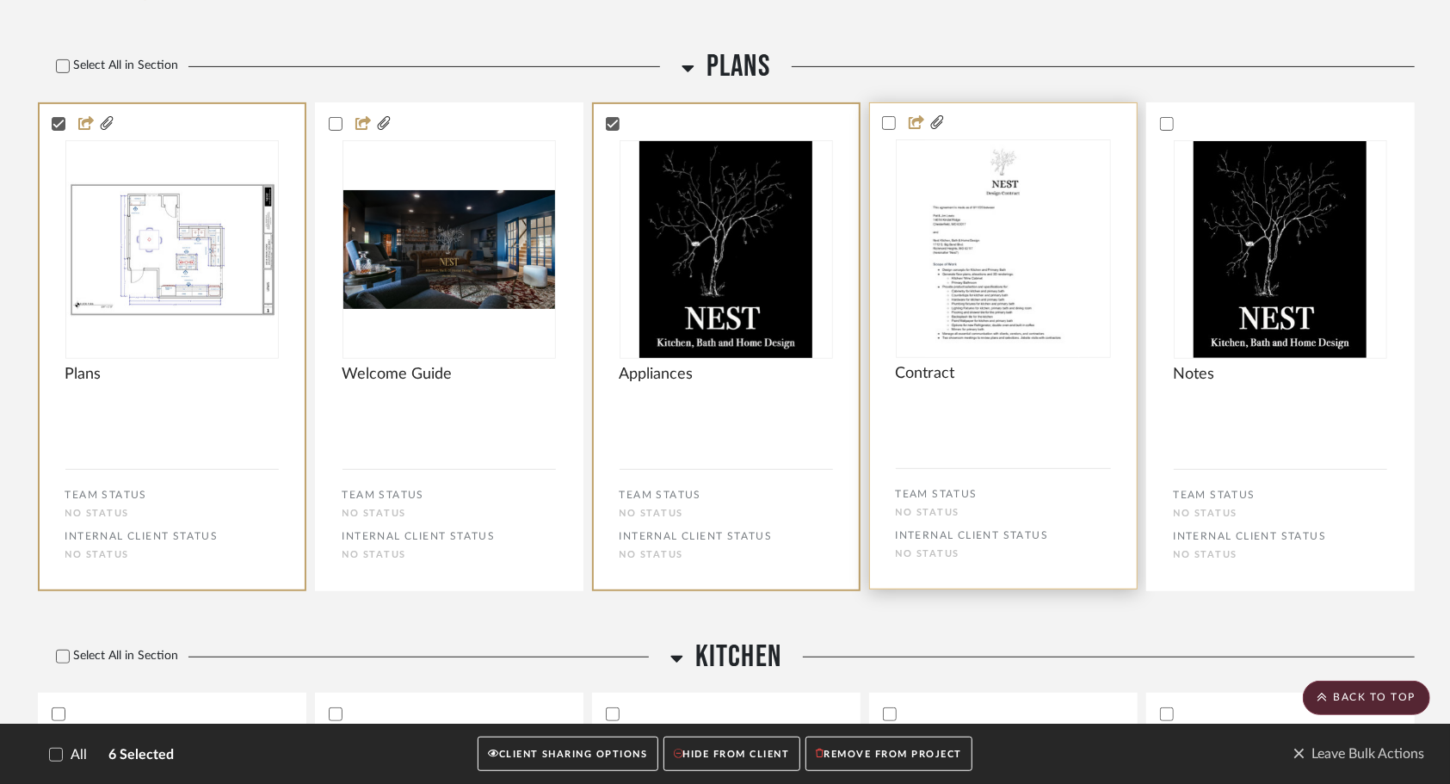
click at [881, 131] on bulk-actions-tile "Contract TEAM STATUS No STATUS INTERNAL CLIENT STATUS No STATUS" at bounding box center [1003, 345] width 268 height 487
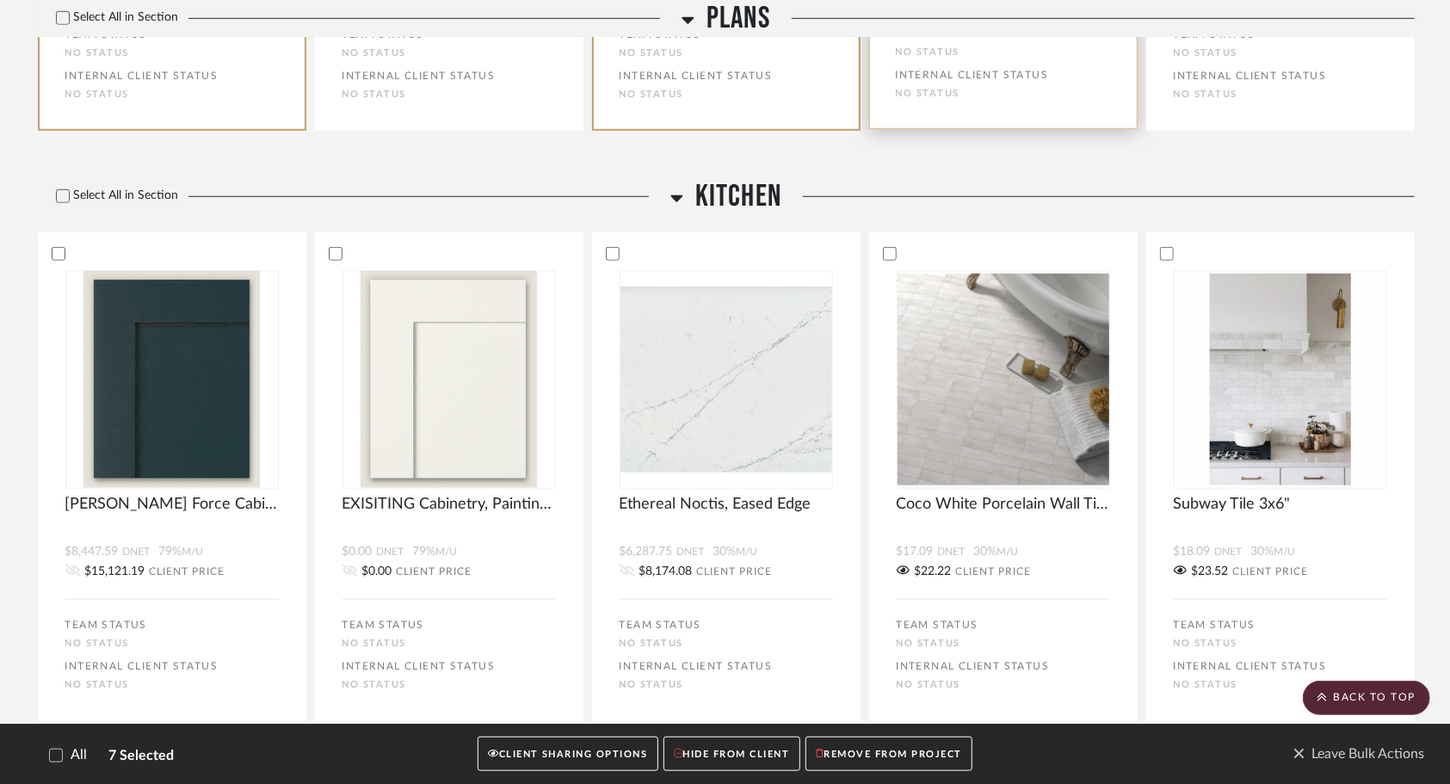
scroll to position [842, 0]
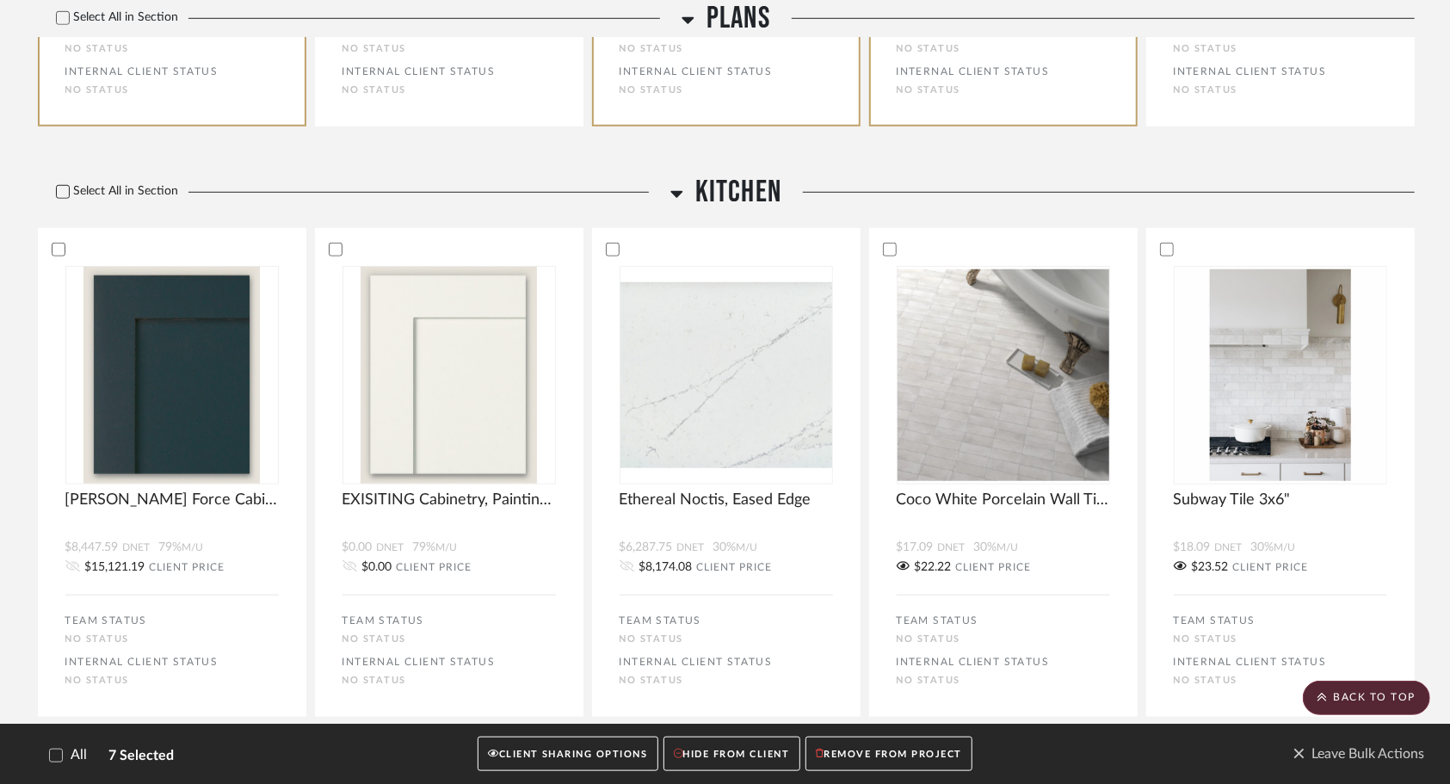
click at [59, 186] on icon at bounding box center [63, 192] width 12 height 12
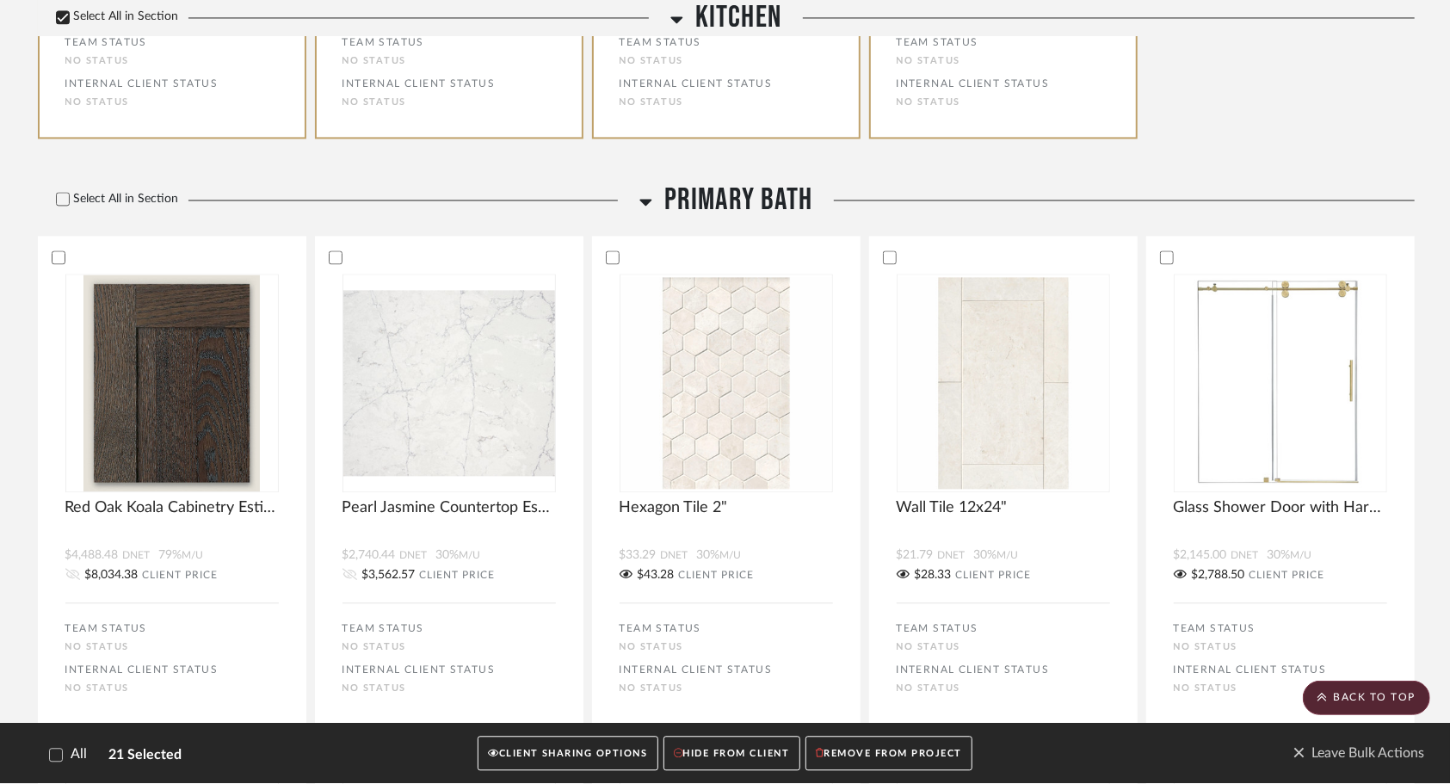
scroll to position [2416, 0]
click at [59, 186] on div "Select All in Section" at bounding box center [334, 199] width 593 height 37
click at [65, 201] on icon at bounding box center [63, 198] width 12 height 12
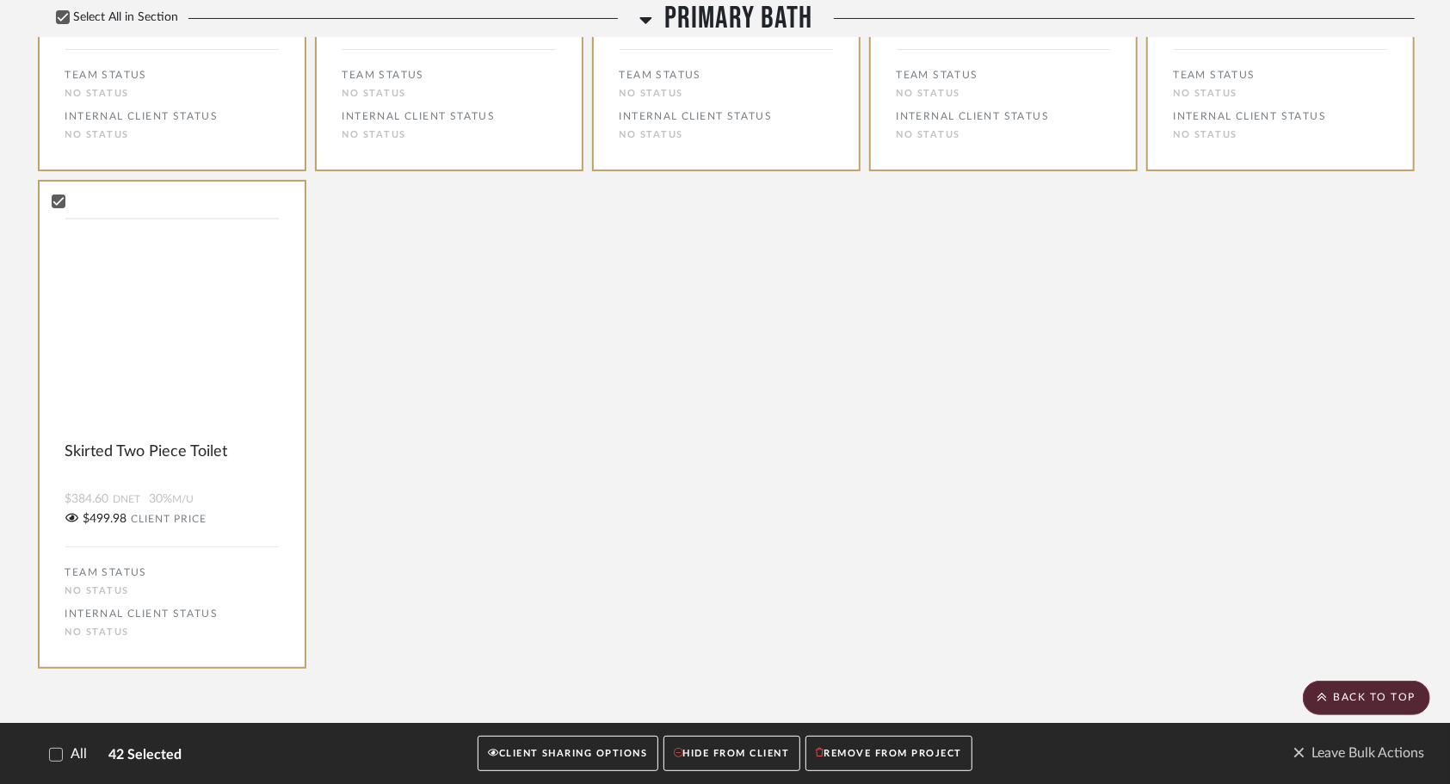
scroll to position [4463, 0]
click at [614, 754] on button "CLIENT SHARING OPTIONS" at bounding box center [568, 753] width 180 height 35
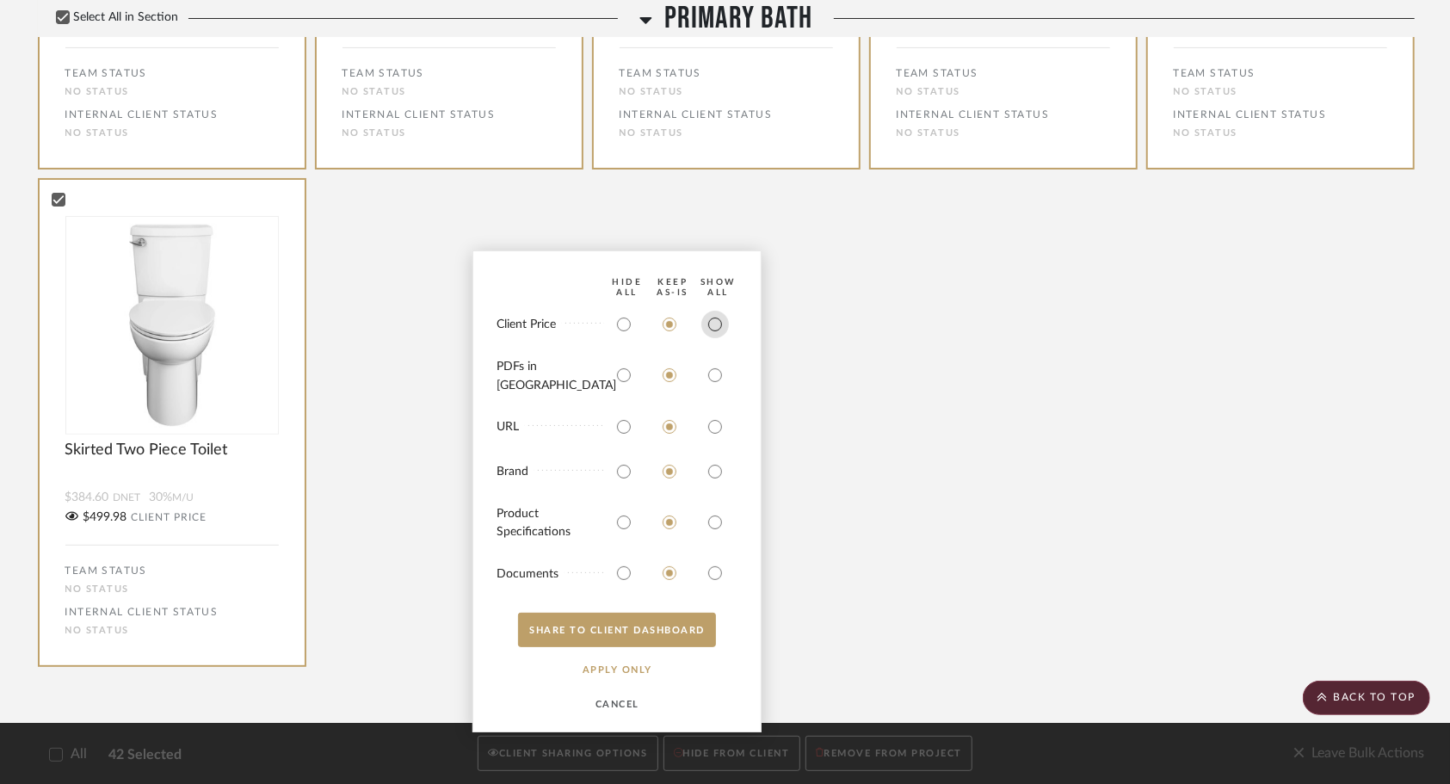
click at [714, 338] on input "radio" at bounding box center [715, 325] width 28 height 28
radio input "true"
click at [718, 381] on input "radio" at bounding box center [715, 375] width 28 height 28
radio input "true"
click at [709, 423] on input "radio" at bounding box center [715, 427] width 28 height 28
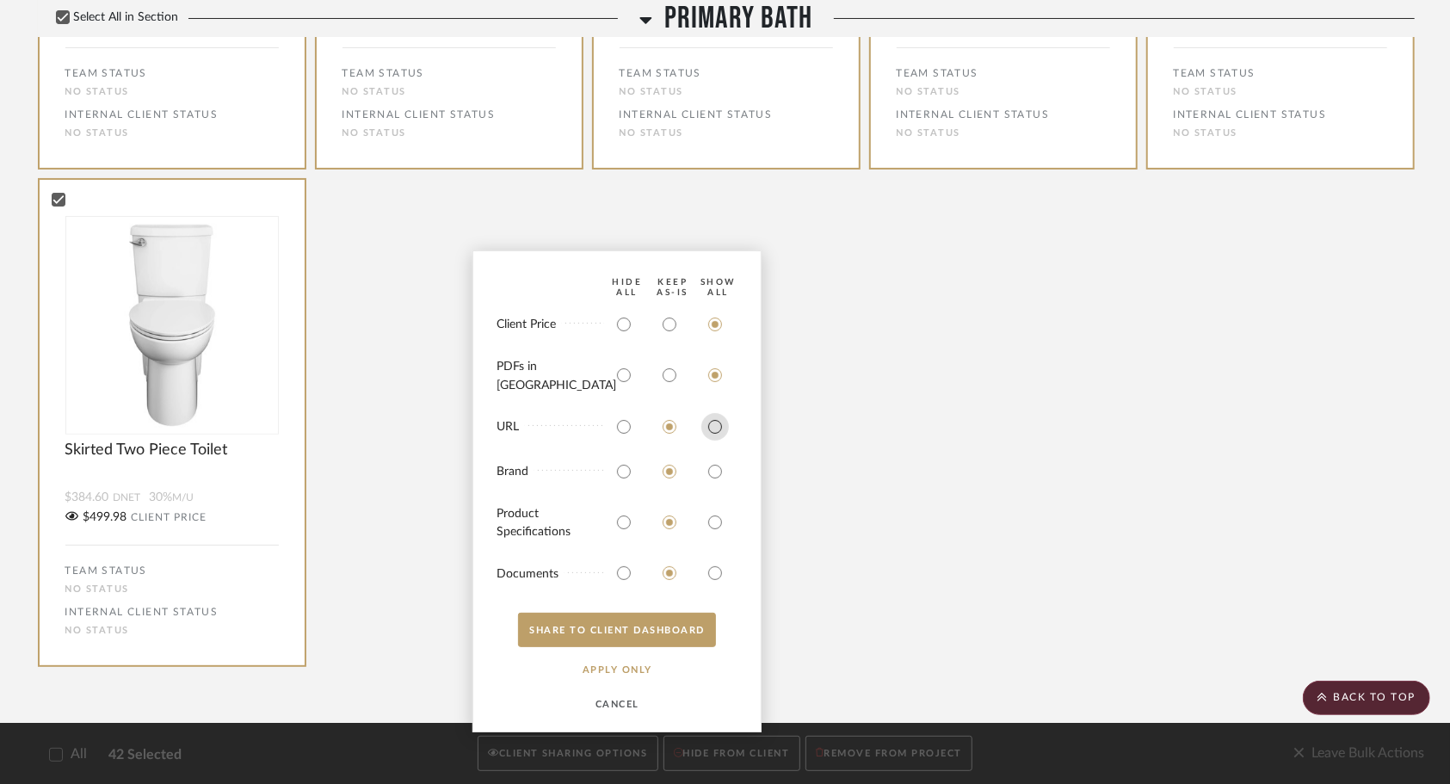
radio input "true"
click at [720, 431] on input "radio" at bounding box center [715, 427] width 28 height 28
click at [669, 426] on input "radio" at bounding box center [670, 427] width 28 height 28
radio input "true"
click at [625, 427] on input "radio" at bounding box center [624, 427] width 28 height 28
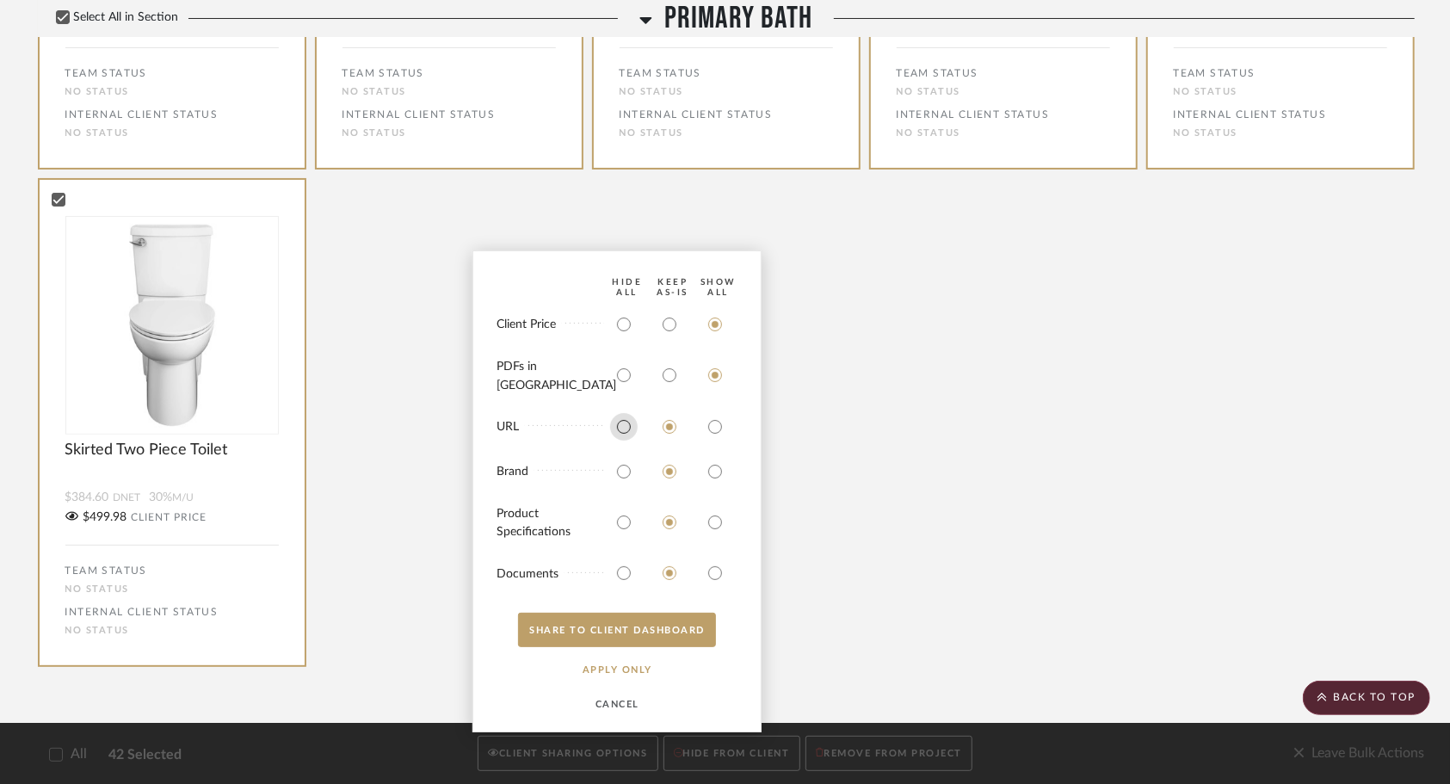
radio input "true"
click at [632, 475] on input "radio" at bounding box center [624, 472] width 28 height 28
radio input "true"
click at [624, 523] on input "radio" at bounding box center [624, 523] width 28 height 28
radio input "true"
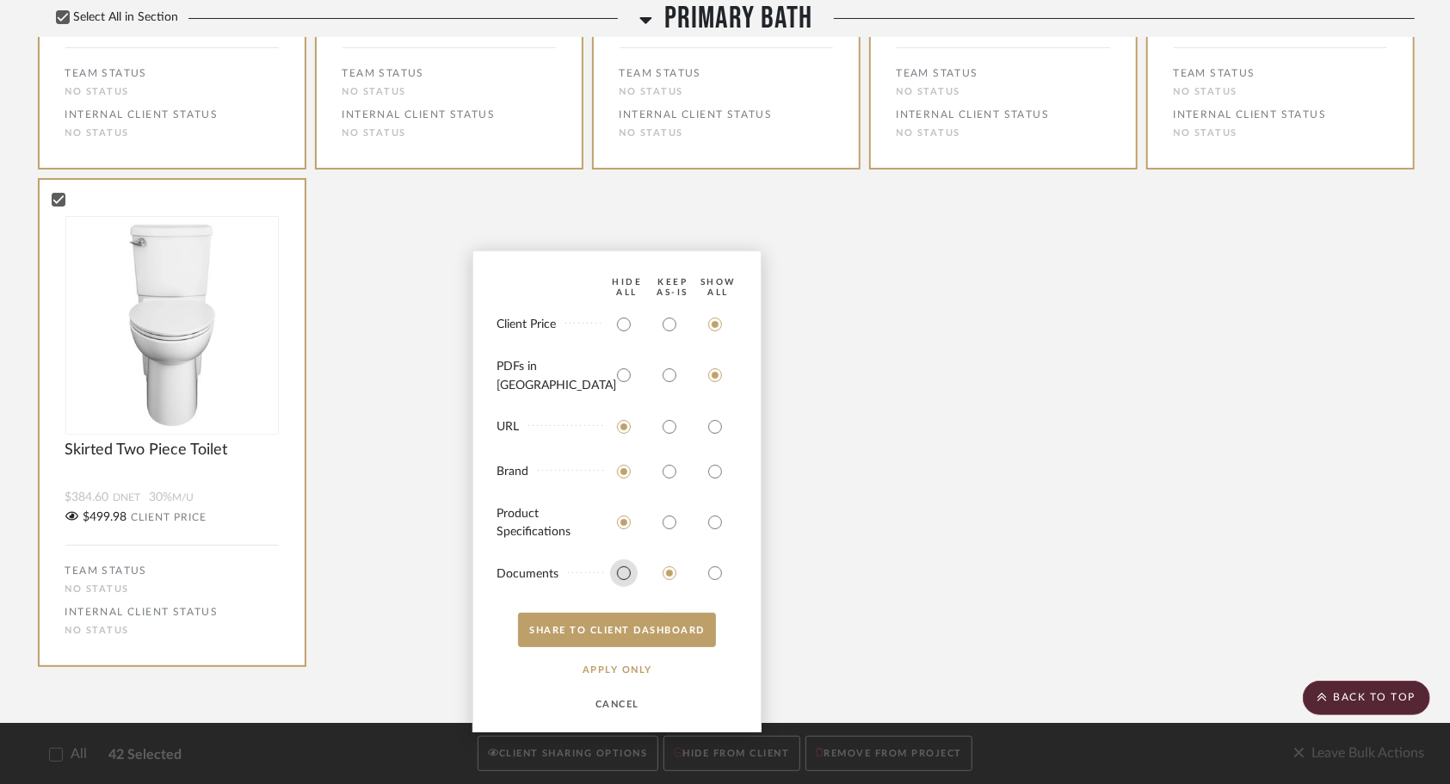
click at [622, 576] on input "radio" at bounding box center [624, 573] width 28 height 28
radio input "true"
click at [668, 631] on button "SHARE TO CLIENT Dashboard" at bounding box center [617, 630] width 198 height 34
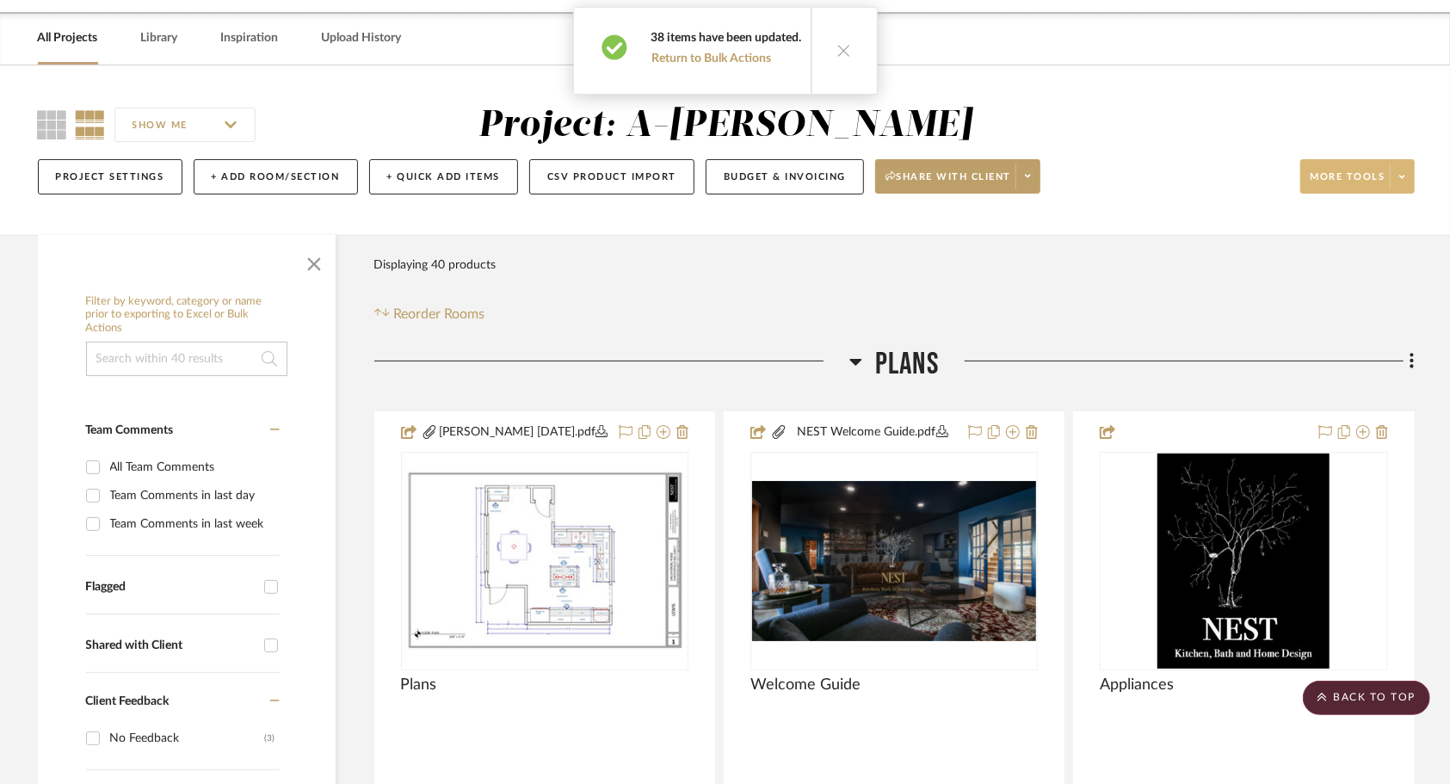
scroll to position [0, 0]
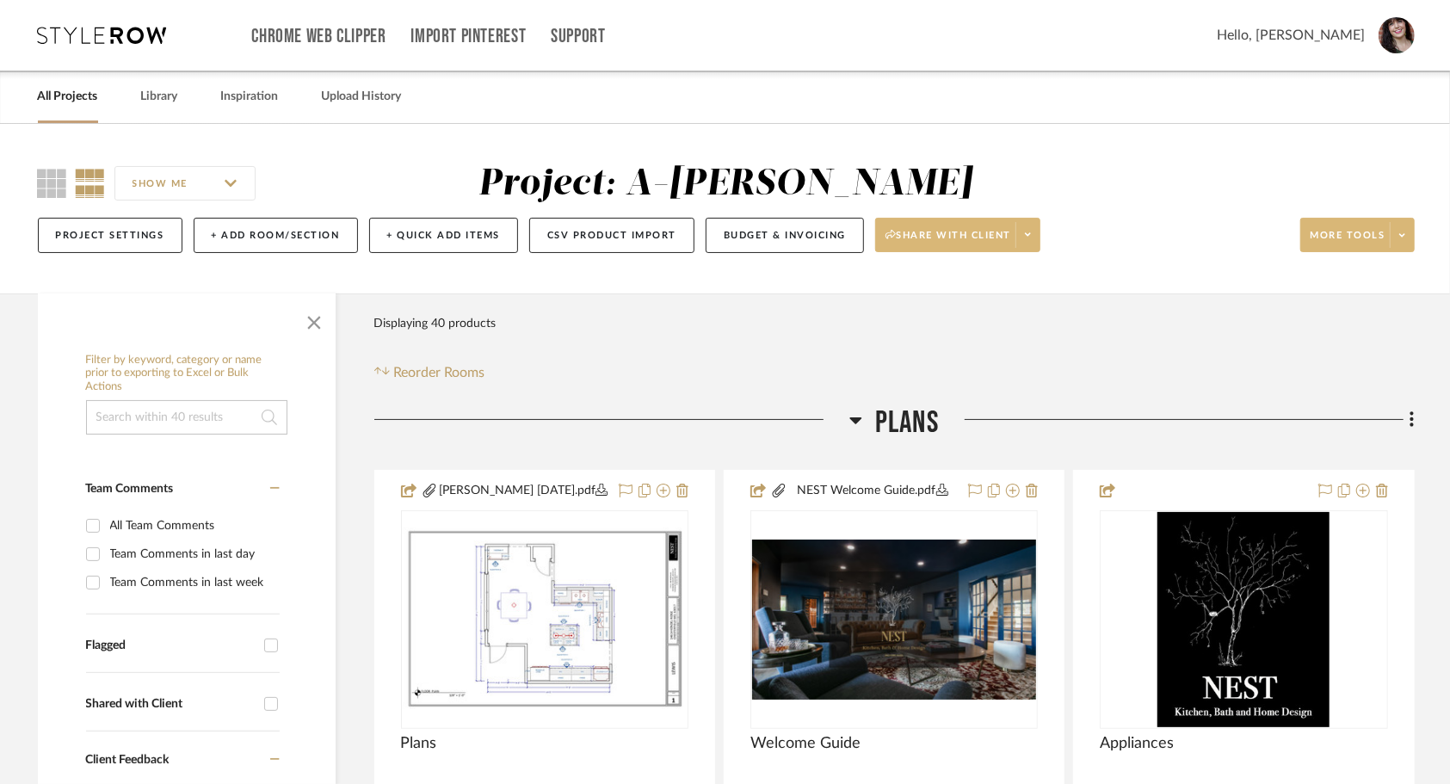
click at [933, 240] on span "Share with client" at bounding box center [948, 242] width 126 height 26
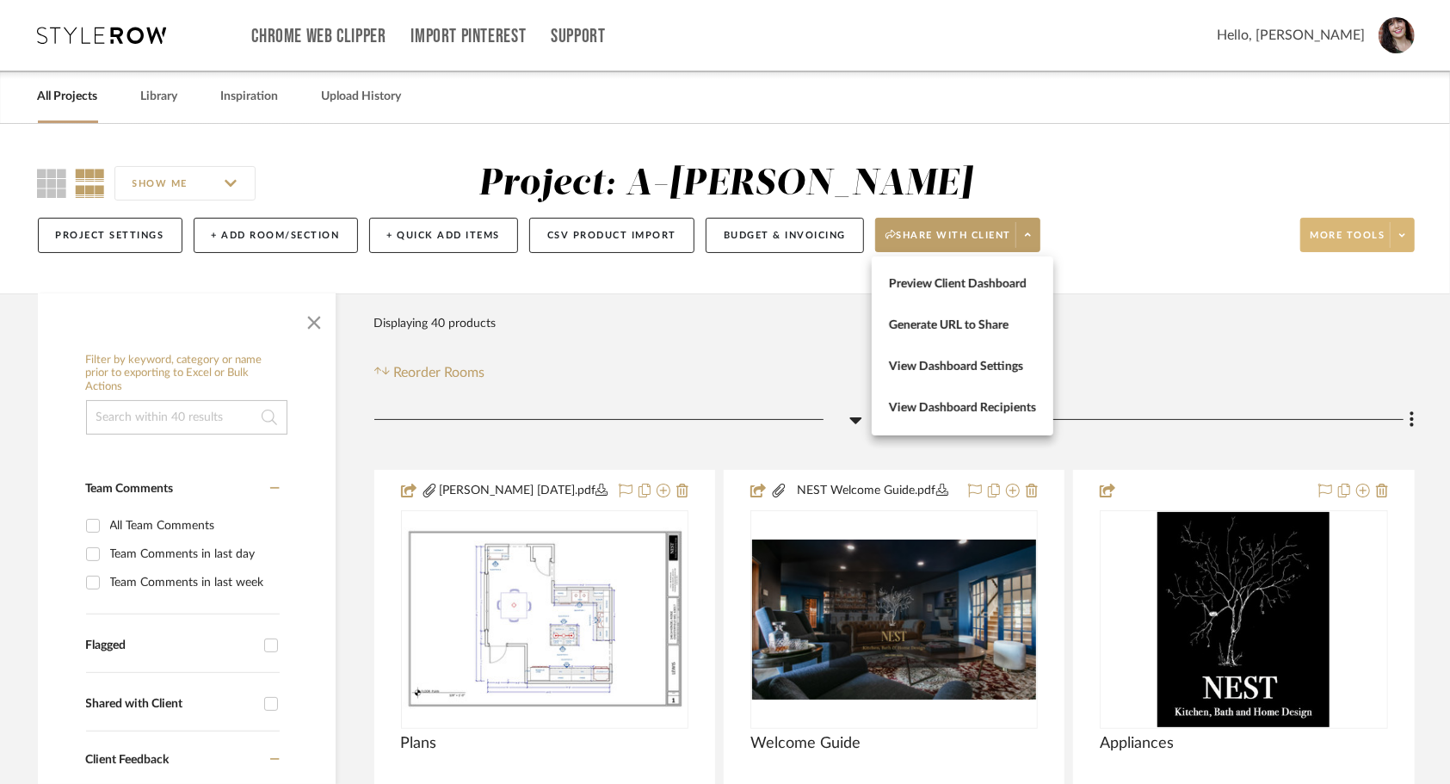
drag, startPoint x: 934, startPoint y: 260, endPoint x: 940, endPoint y: 287, distance: 27.2
click at [940, 287] on div "Preview Client Dashboard Generate URL to Share View Dashboard Settings View Das…" at bounding box center [963, 345] width 182 height 179
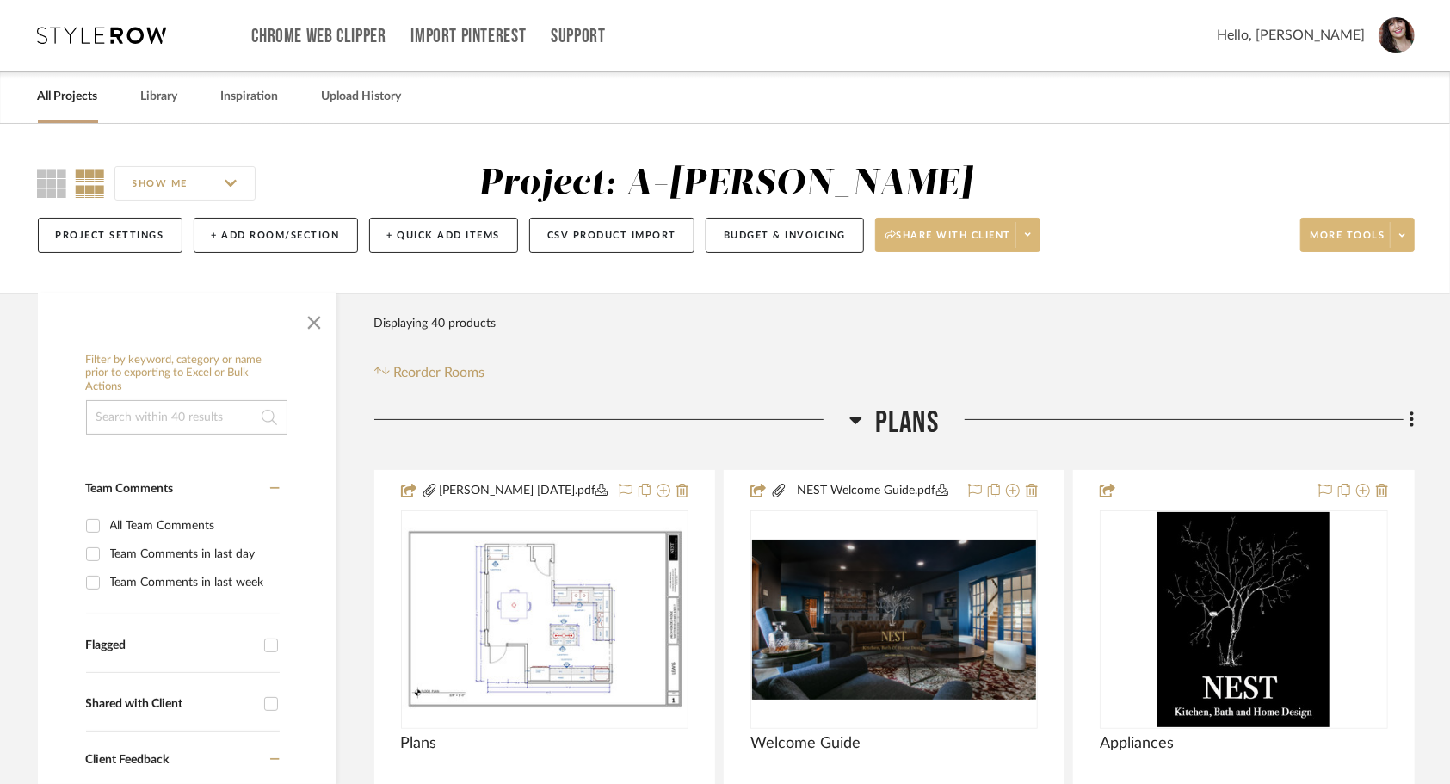
click at [944, 251] on span "Share with client" at bounding box center [948, 242] width 126 height 26
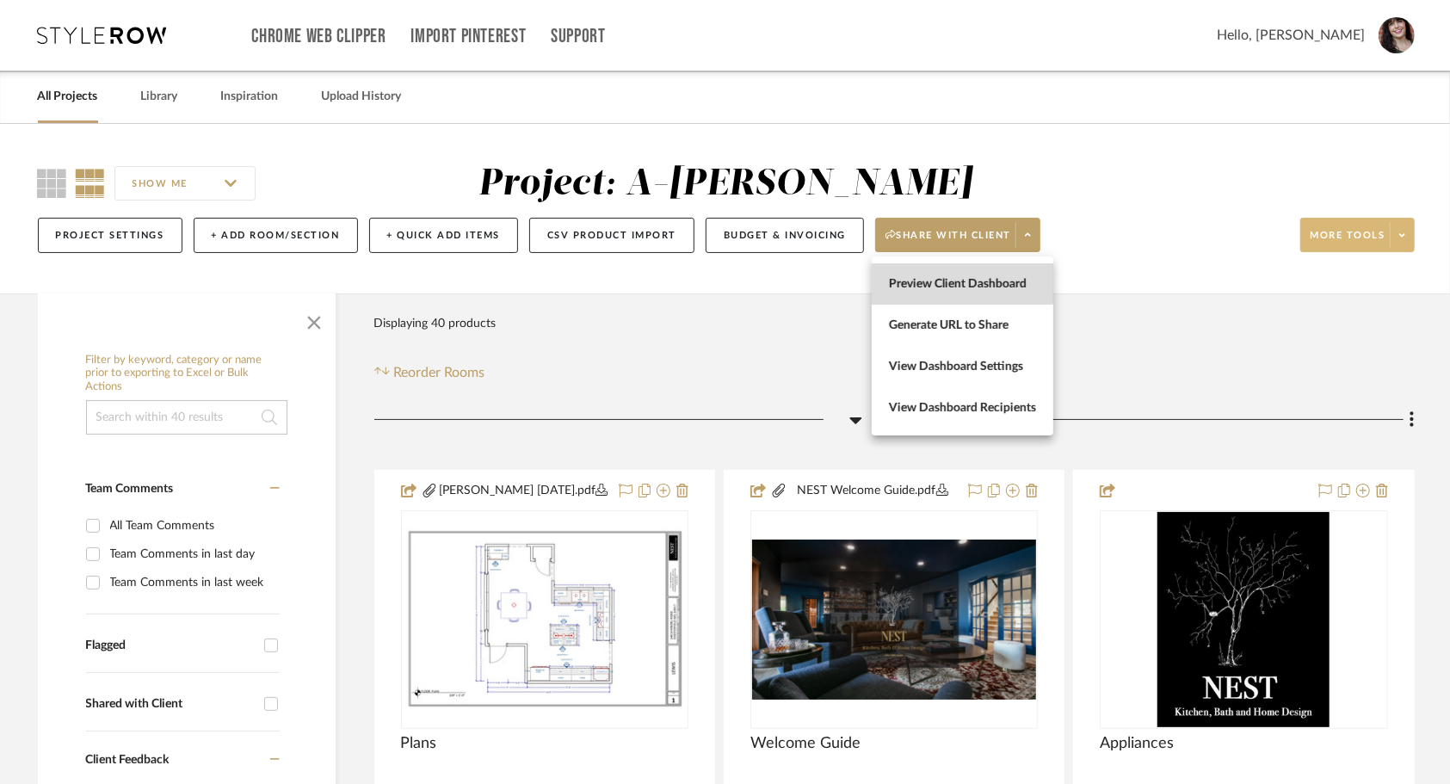
click at [946, 279] on span "Preview Client Dashboard" at bounding box center [962, 284] width 147 height 15
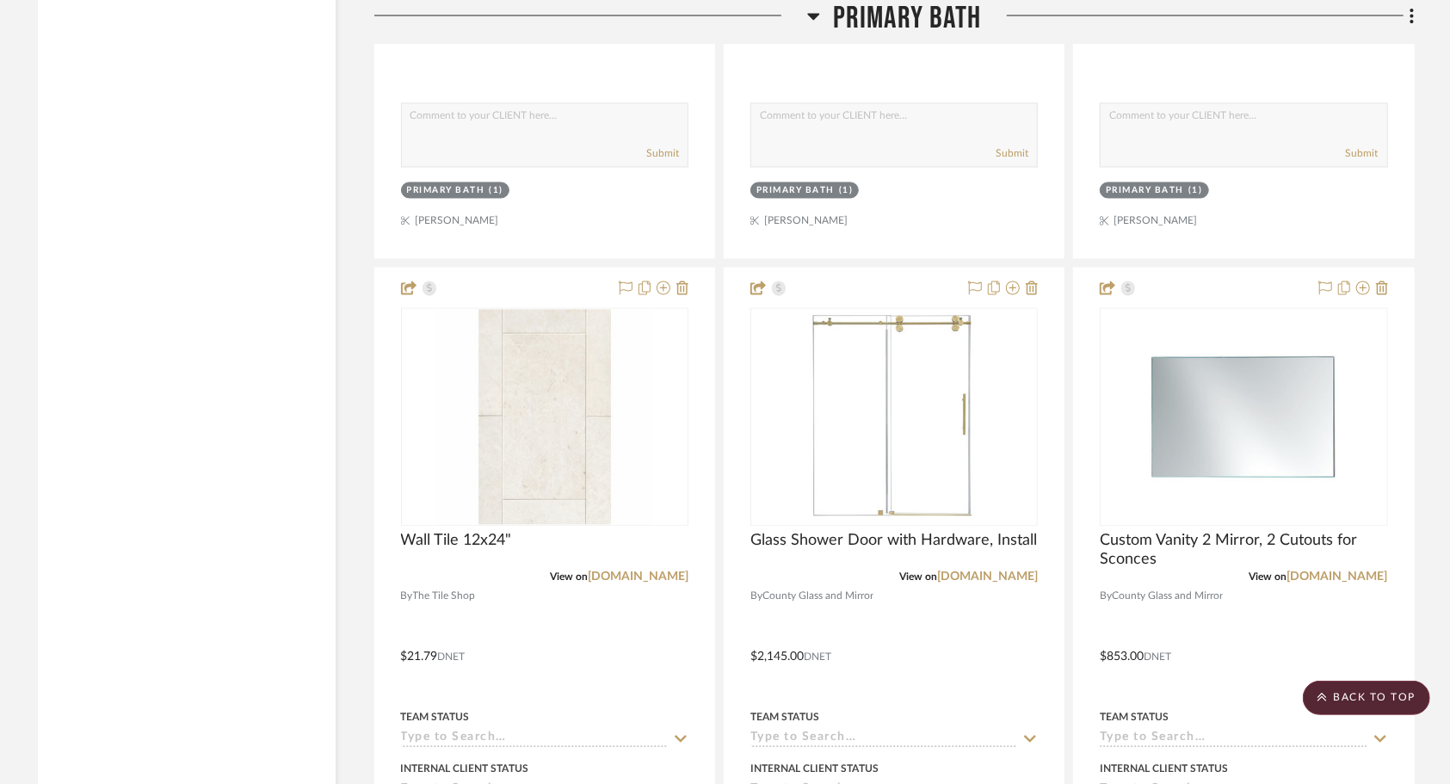
scroll to position [6714, 0]
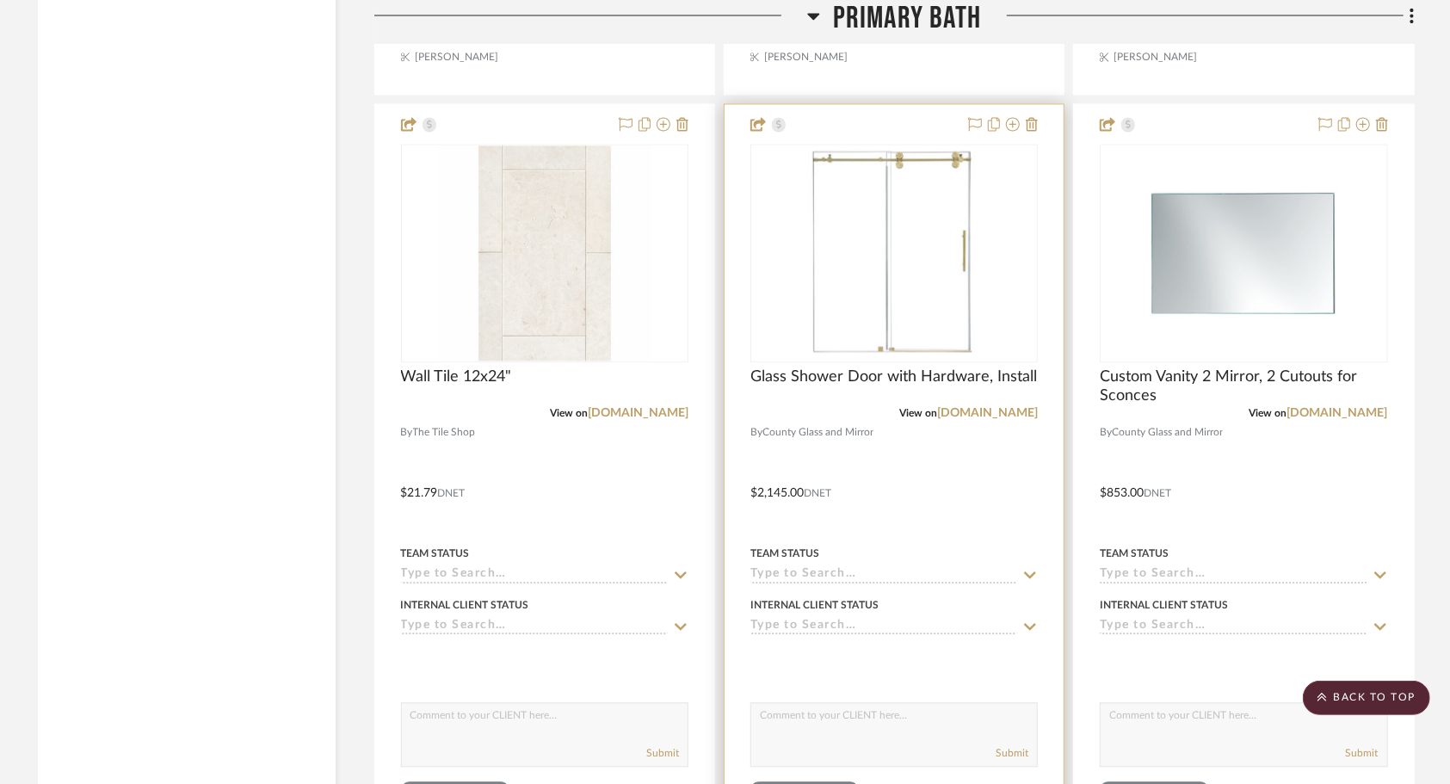
click at [910, 497] on div at bounding box center [894, 480] width 339 height 753
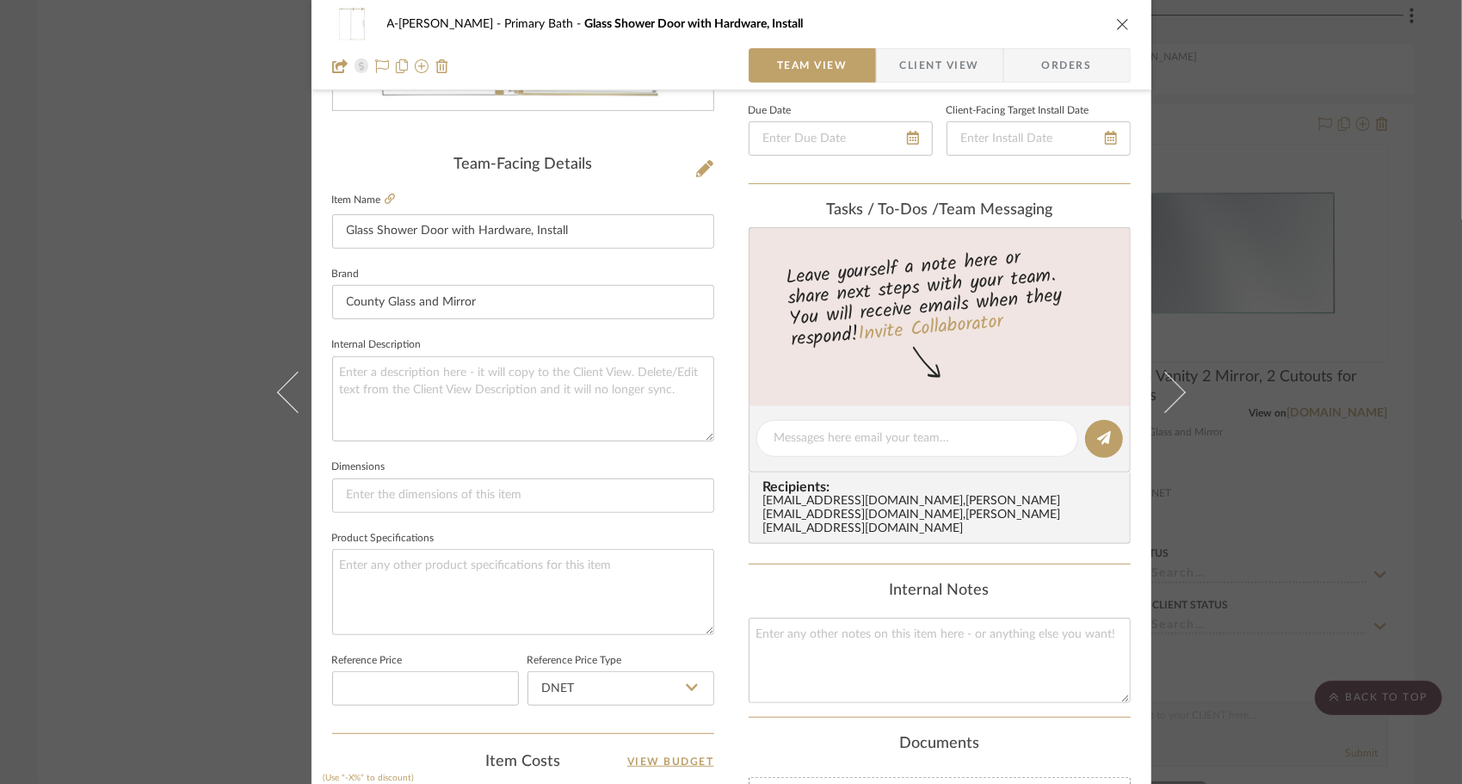
scroll to position [379, 0]
click at [339, 234] on input "Glass Shower Door with Hardware, Install" at bounding box center [523, 234] width 382 height 34
drag, startPoint x: 619, startPoint y: 236, endPoint x: 571, endPoint y: 231, distance: 48.4
click at [571, 231] on input "Custom Glass Shower Door with Hardware, Install" at bounding box center [523, 234] width 382 height 34
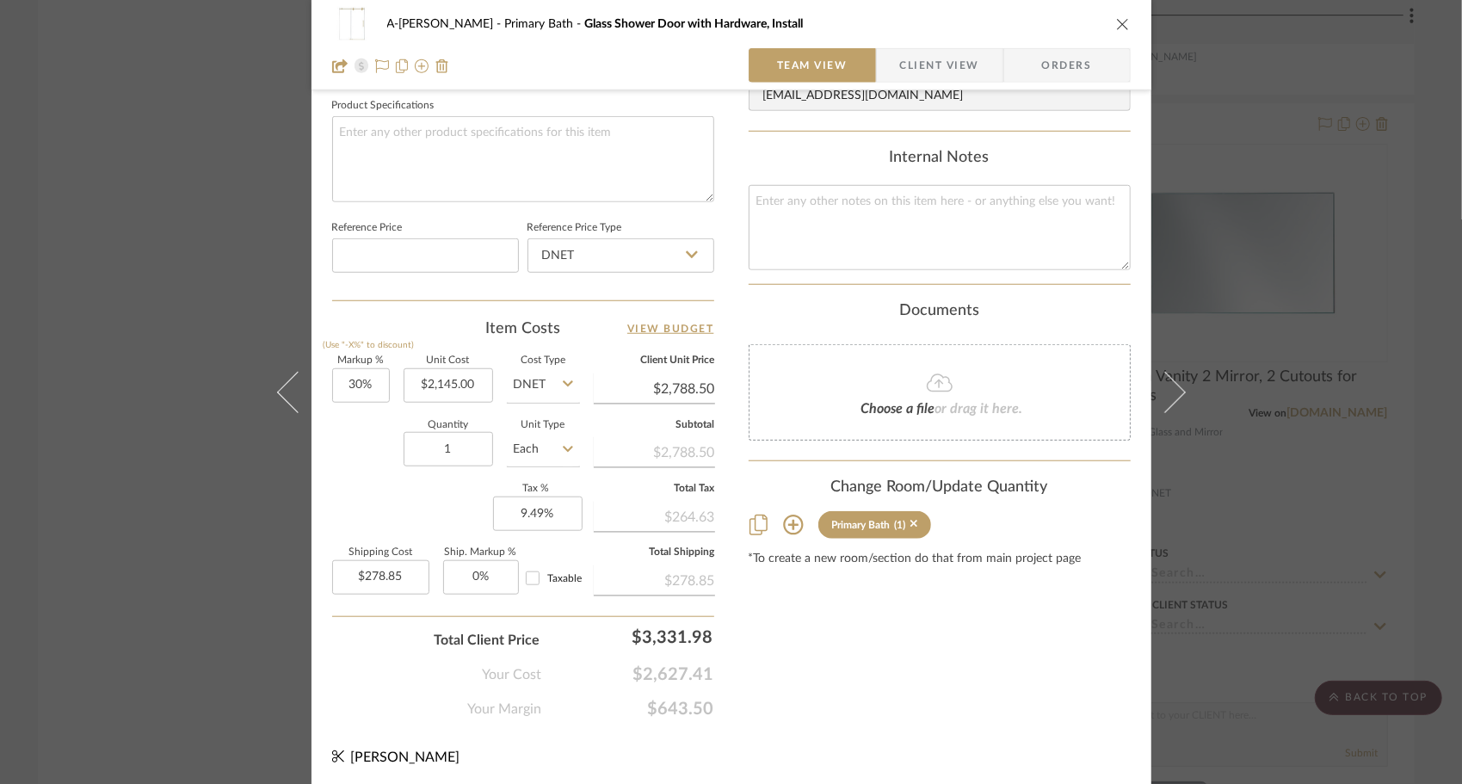
scroll to position [814, 0]
type input "Custom Glass Shower Door with Hardware & Installation"
type input "2145.00"
click at [451, 395] on input "2145.00" at bounding box center [448, 385] width 89 height 34
click at [360, 487] on div "Markup % (Use "-X%" to discount) 30% Unit Cost Cost Type DNET Client Unit Price…" at bounding box center [523, 481] width 382 height 251
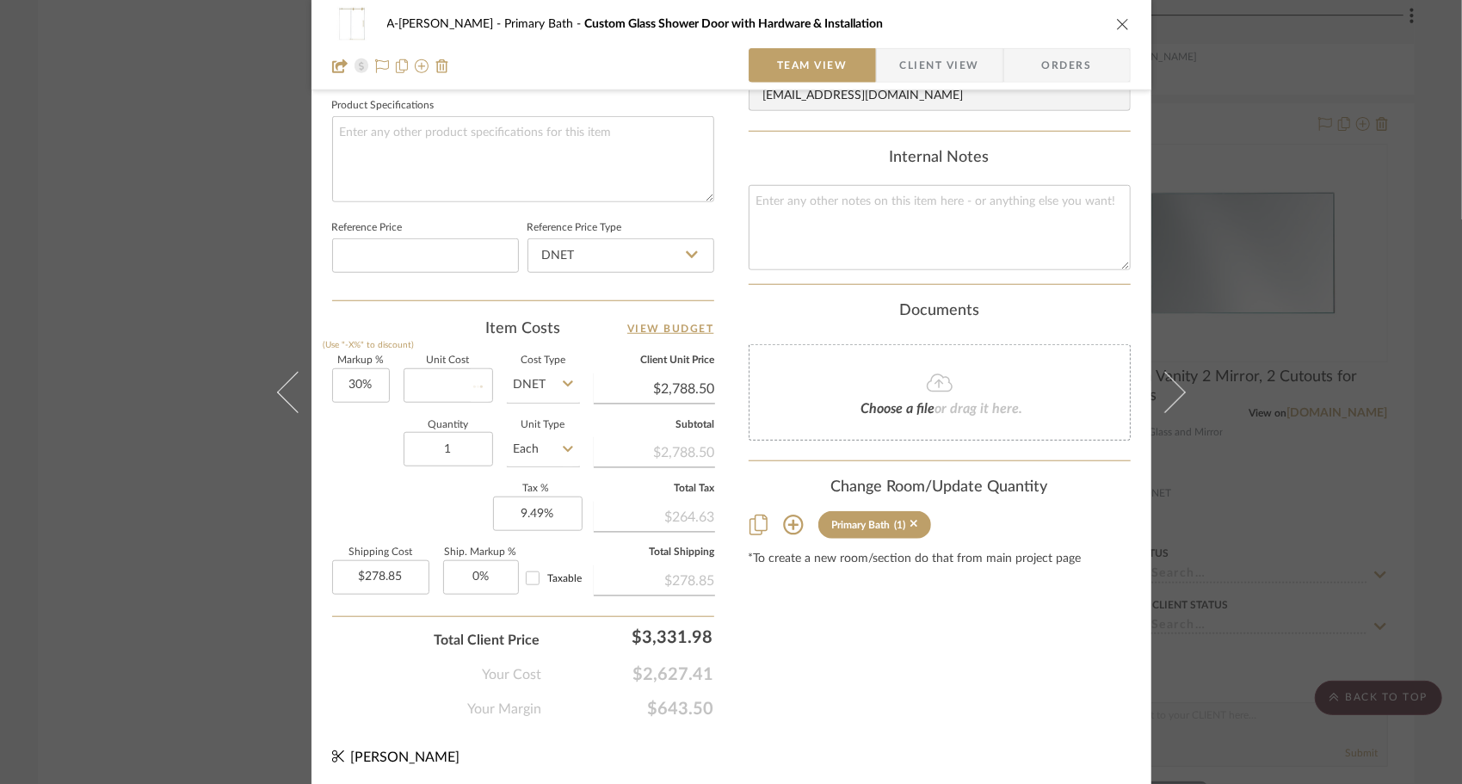
type input "$0.00"
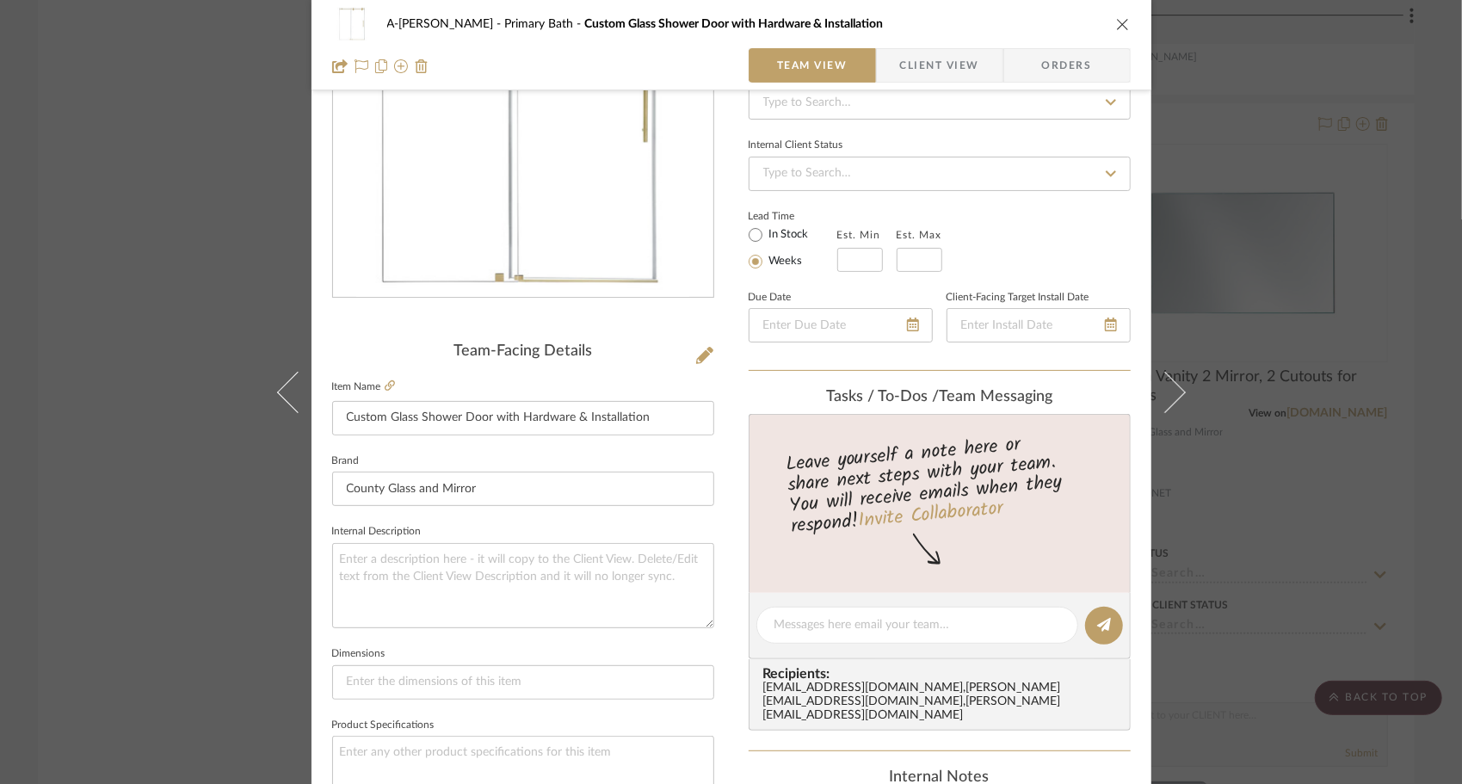
scroll to position [0, 0]
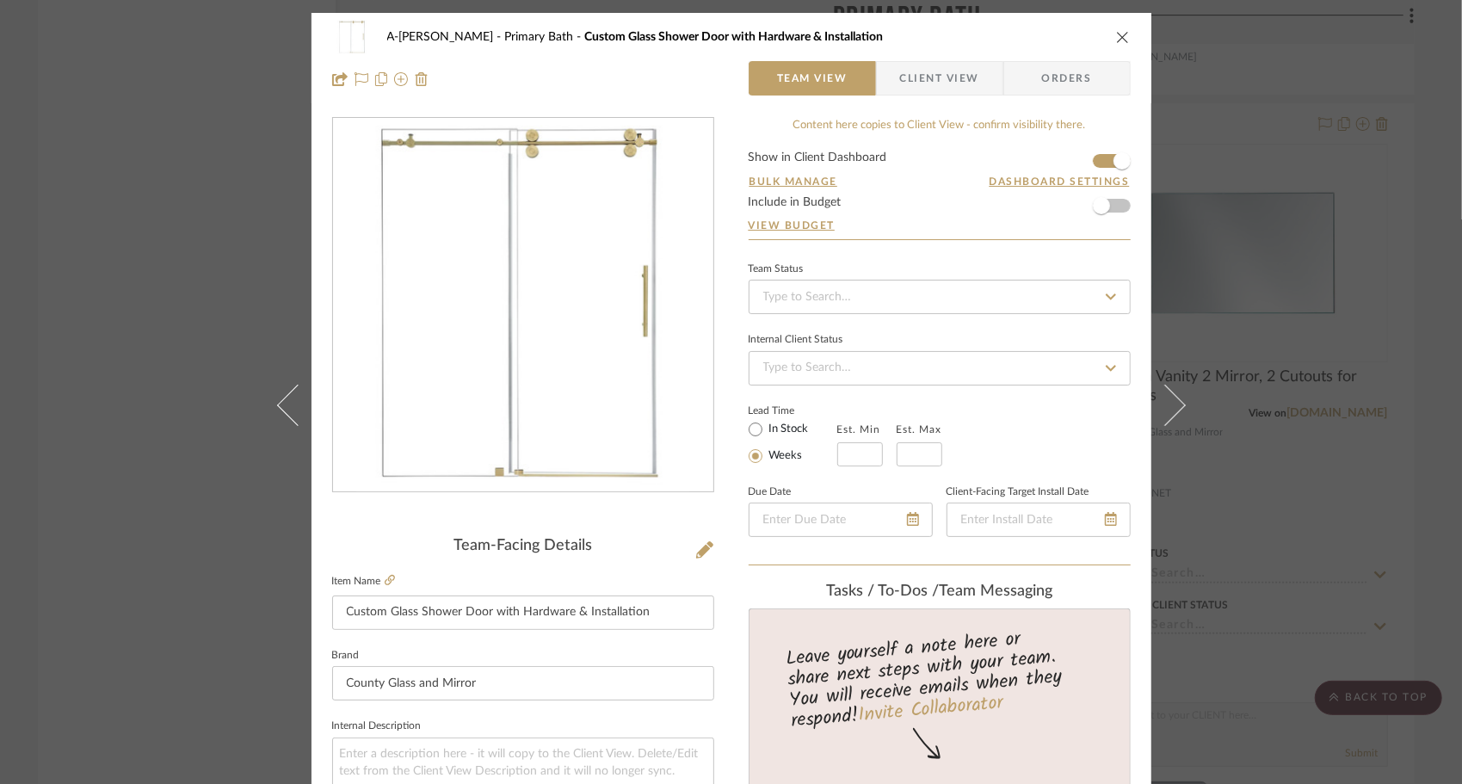
click at [675, 101] on div "A-[PERSON_NAME] Primary Bath Custom Glass Shower Door with Hardware & Installat…" at bounding box center [731, 58] width 840 height 90
click at [1116, 39] on icon "close" at bounding box center [1123, 37] width 14 height 14
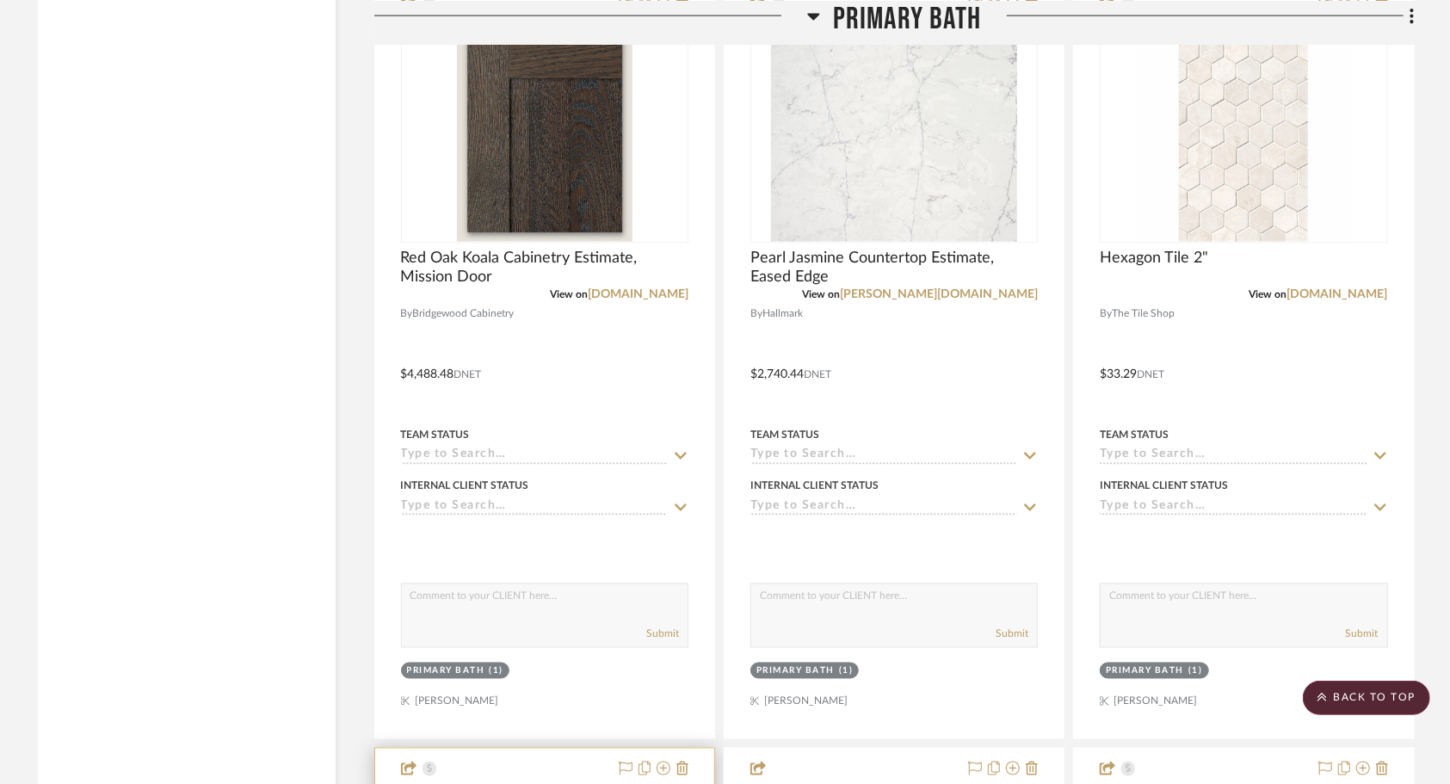
scroll to position [6068, 0]
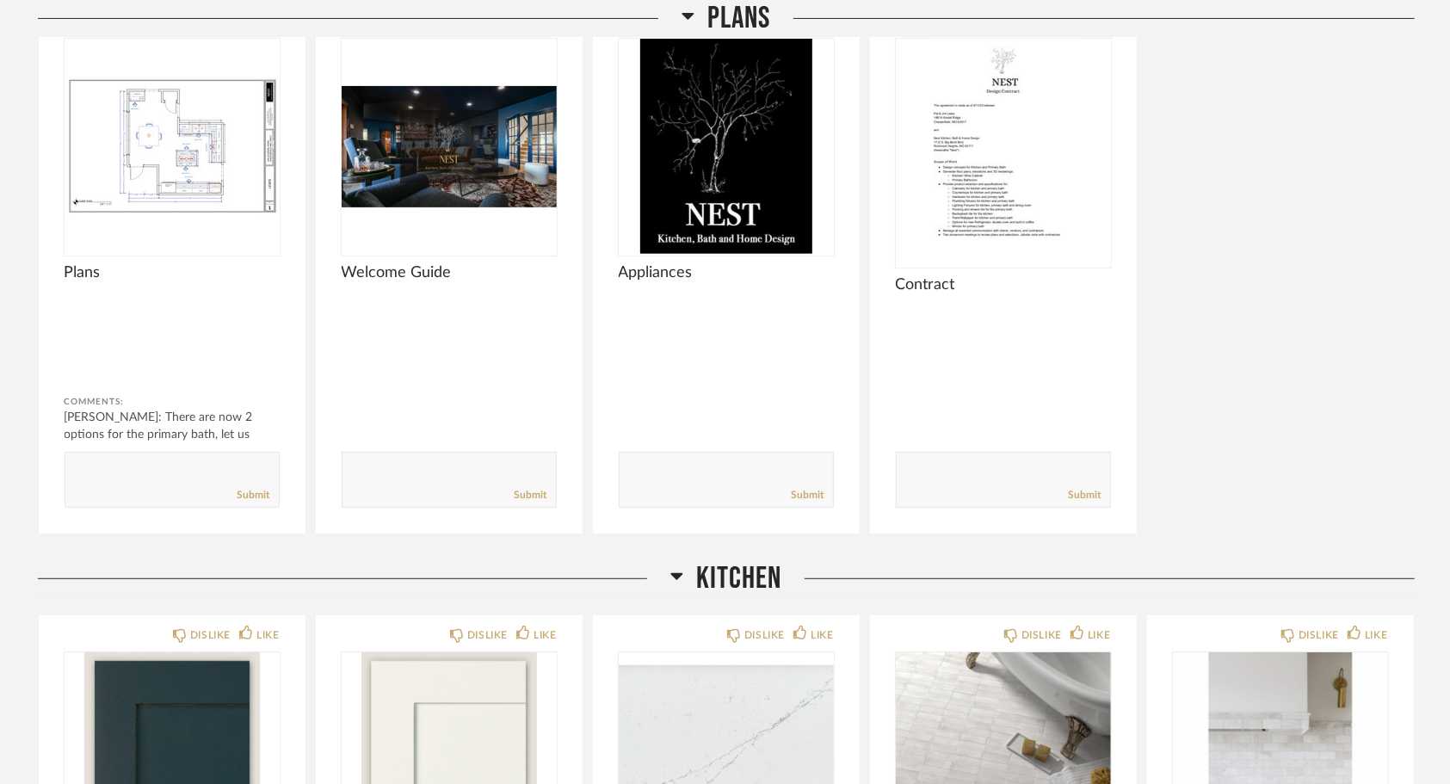
scroll to position [291, 0]
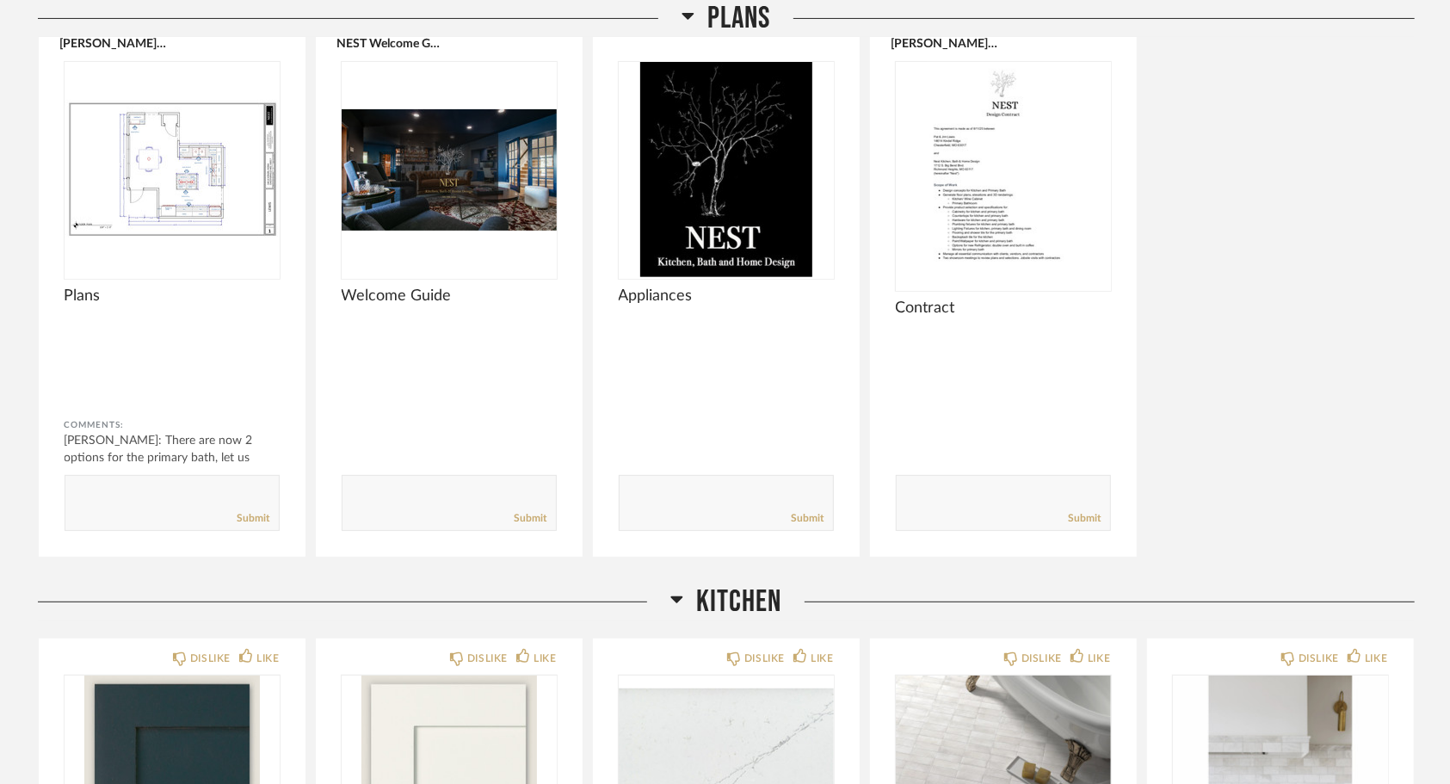
click at [946, 279] on div at bounding box center [1003, 176] width 215 height 229
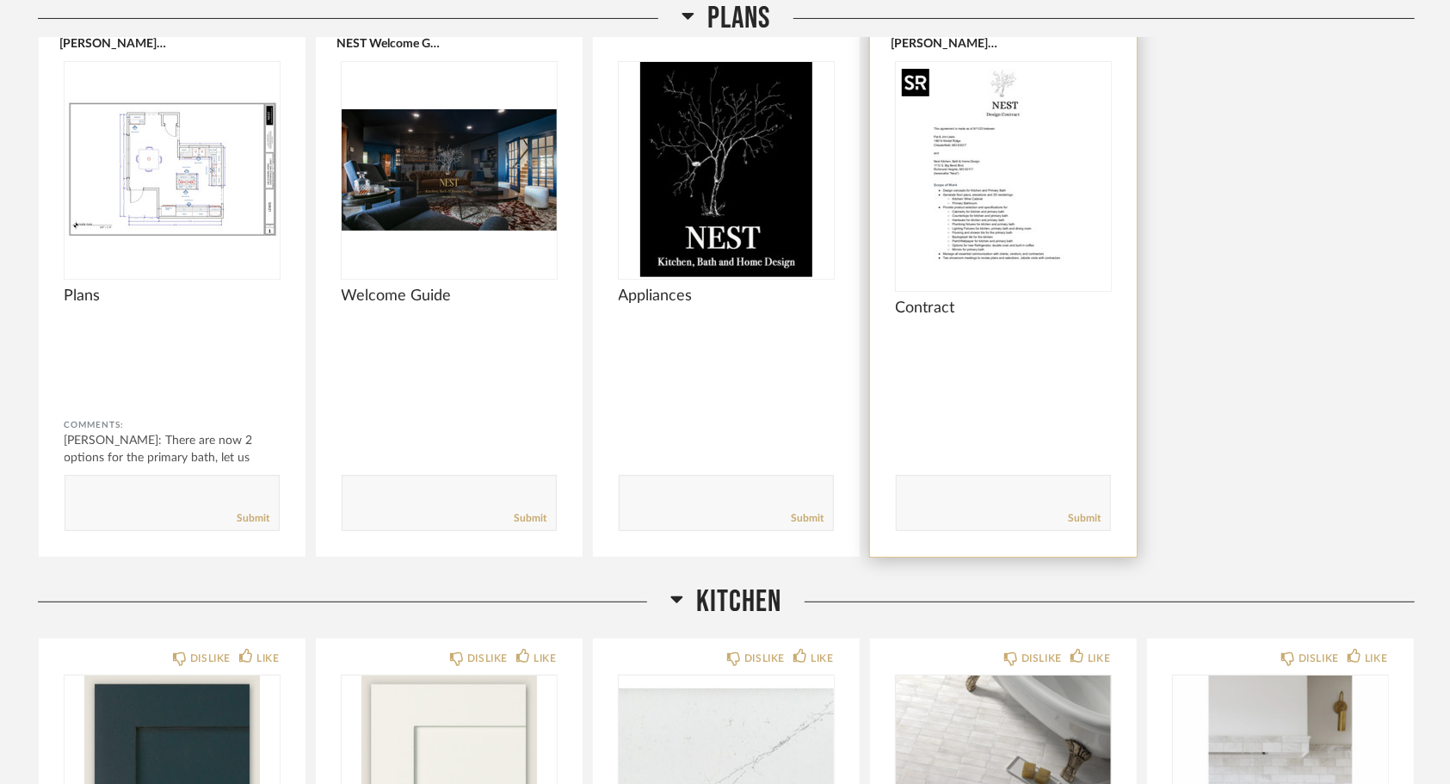
click at [980, 211] on img "0" at bounding box center [1003, 169] width 215 height 215
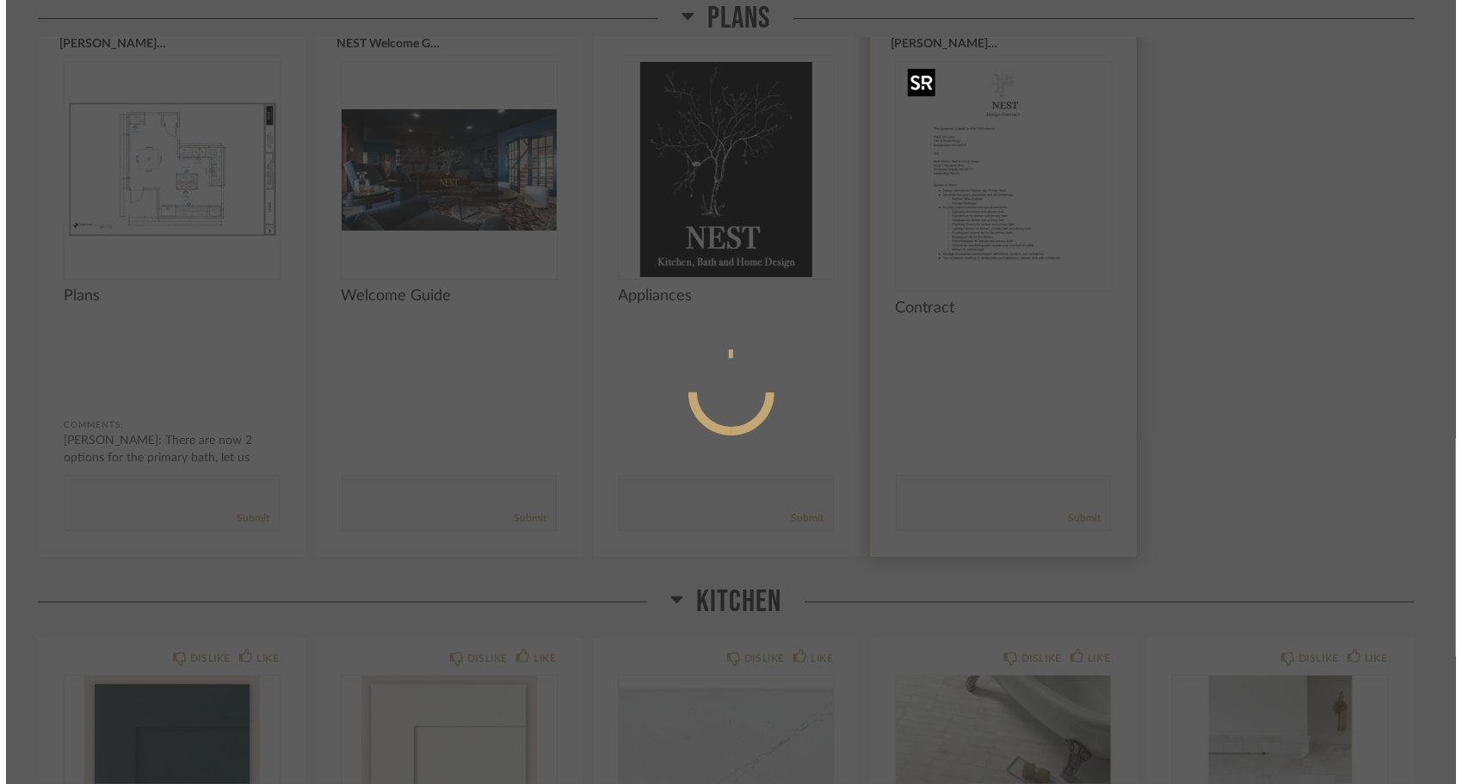
scroll to position [0, 0]
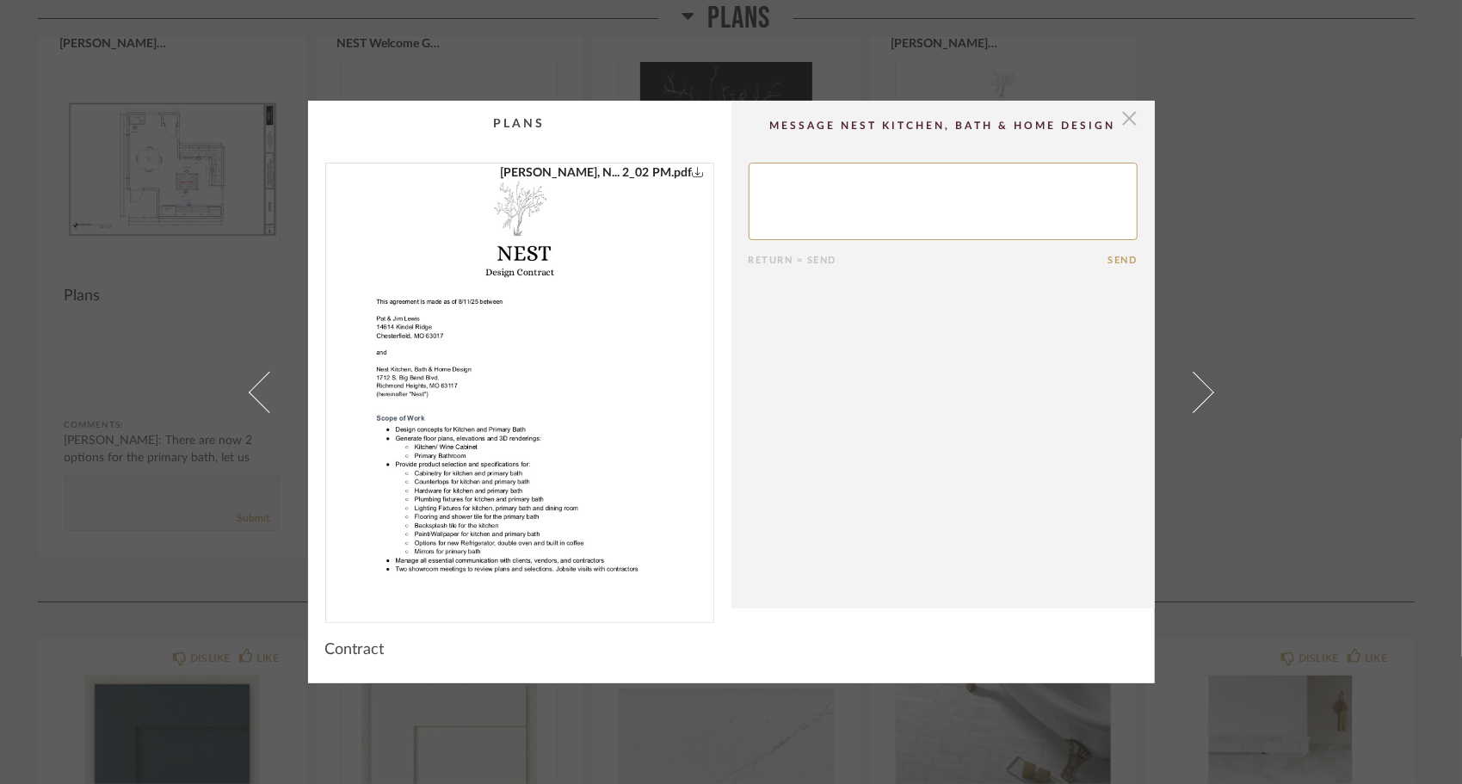
click at [1115, 117] on span "button" at bounding box center [1130, 118] width 34 height 34
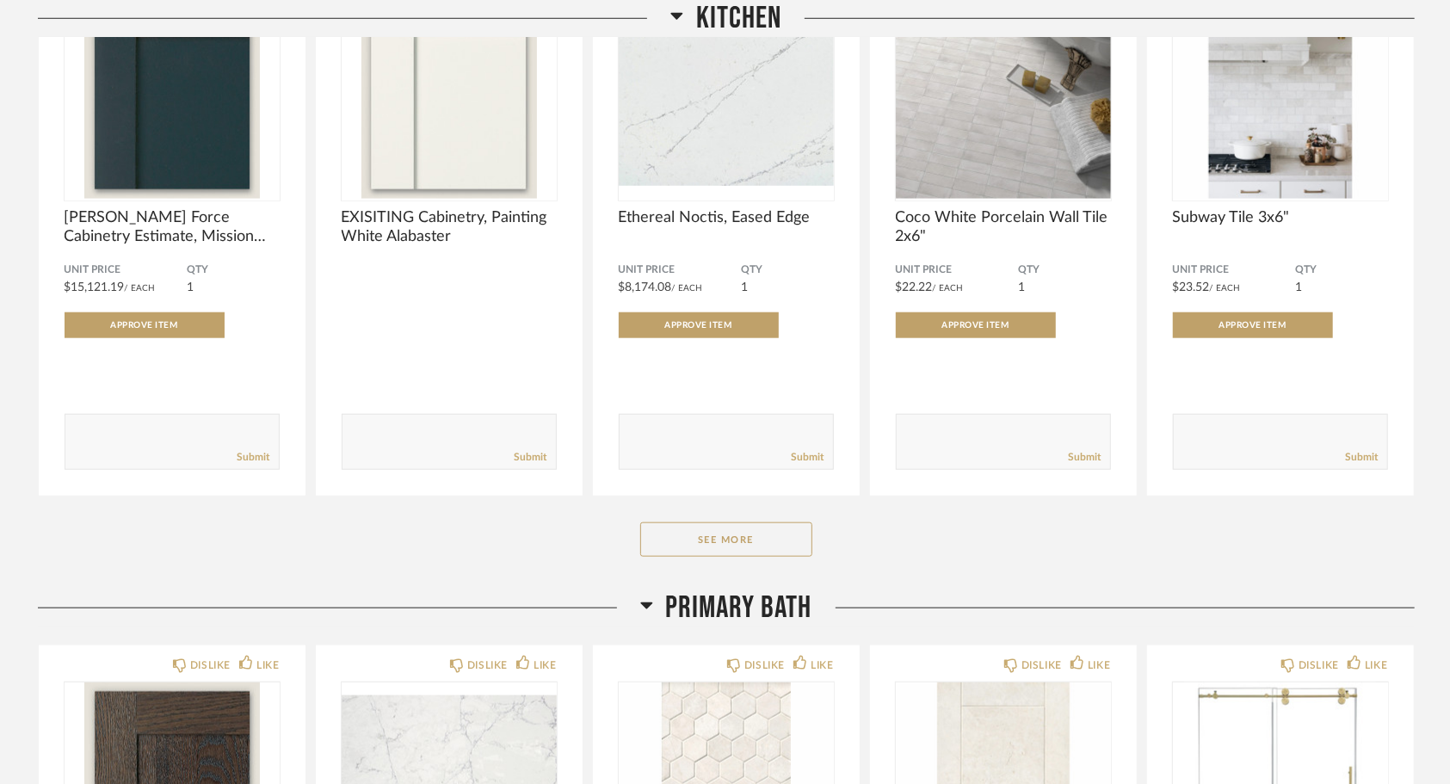
scroll to position [984, 0]
click at [749, 544] on button "See More" at bounding box center [726, 538] width 172 height 34
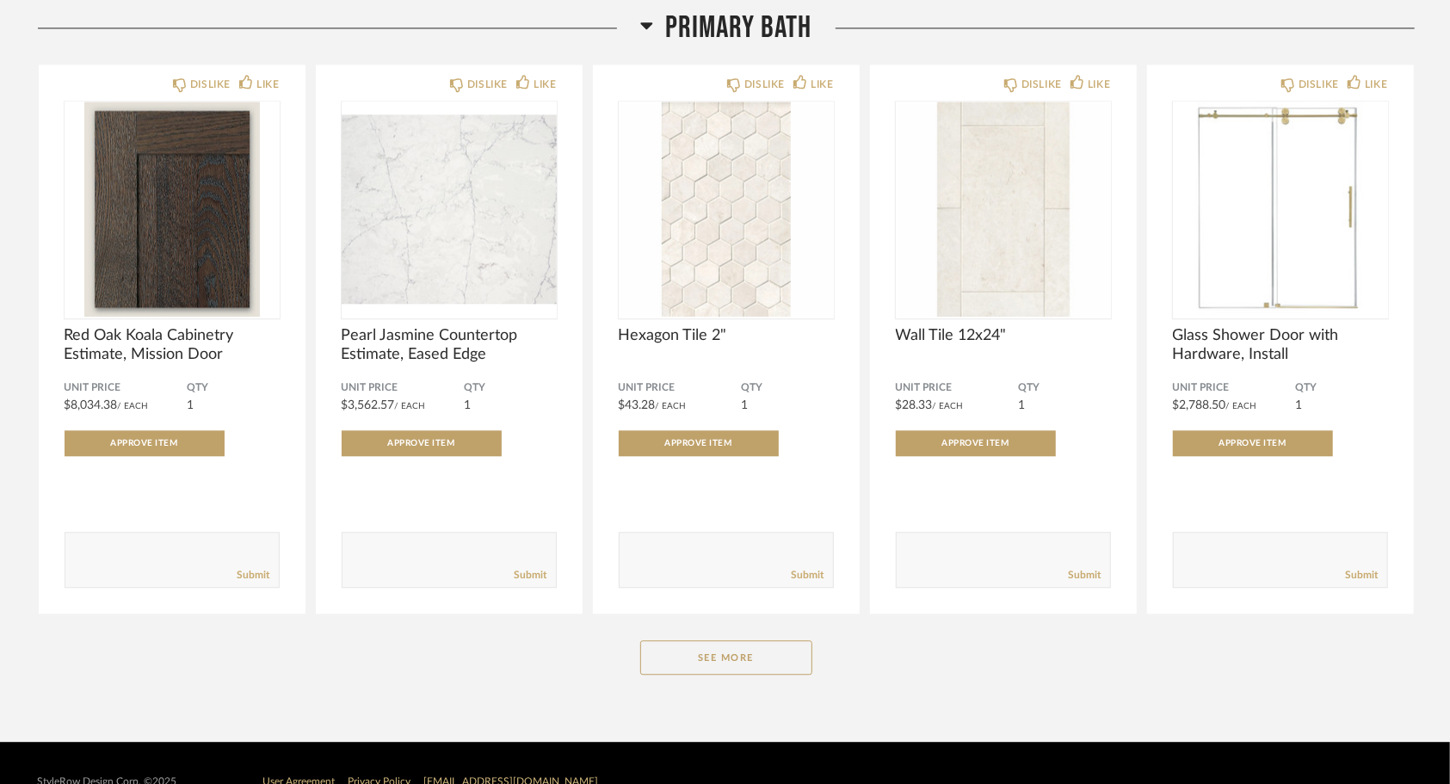
scroll to position [2712, 0]
click at [768, 670] on button "See More" at bounding box center [726, 657] width 172 height 34
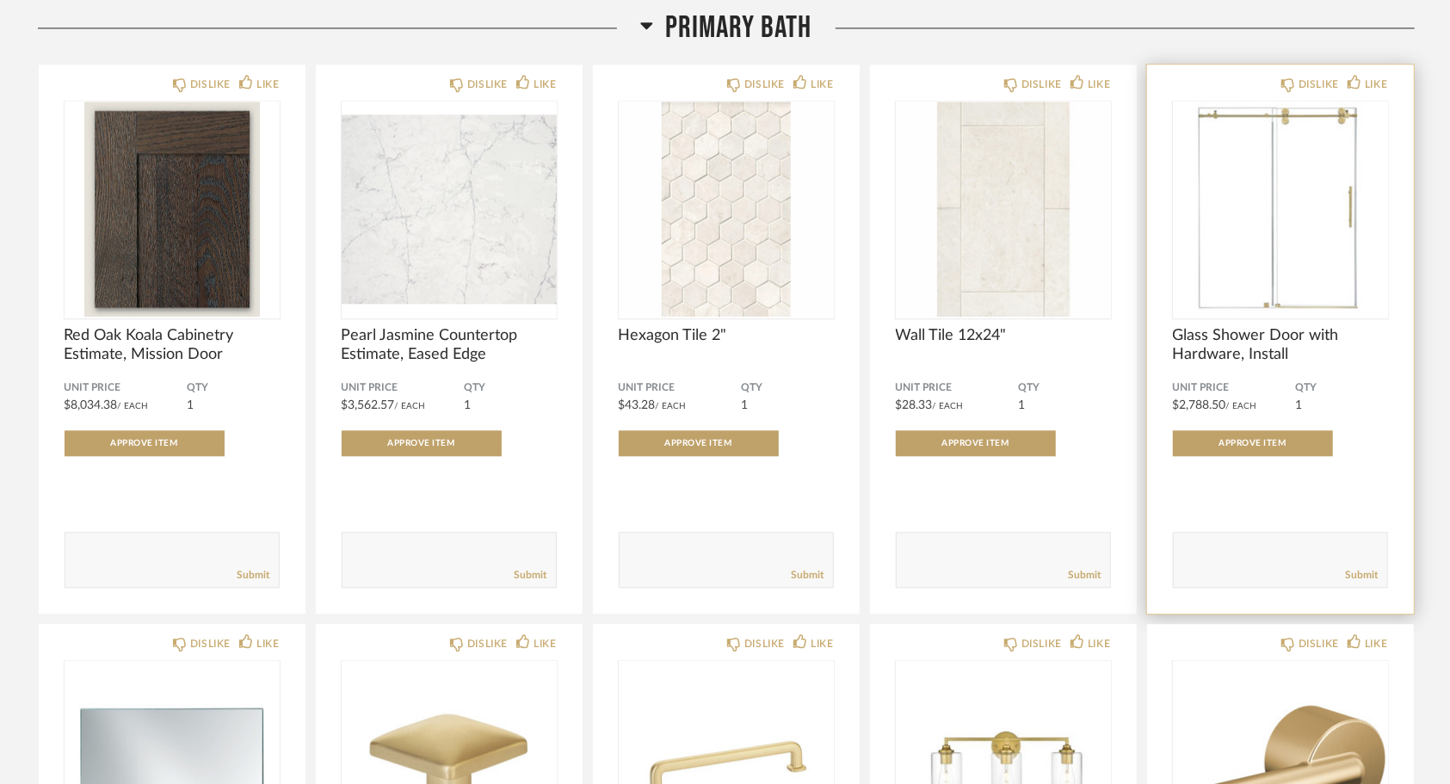
click at [1265, 492] on div at bounding box center [1280, 506] width 215 height 34
click at [1341, 389] on span "QTY" at bounding box center [1342, 388] width 92 height 14
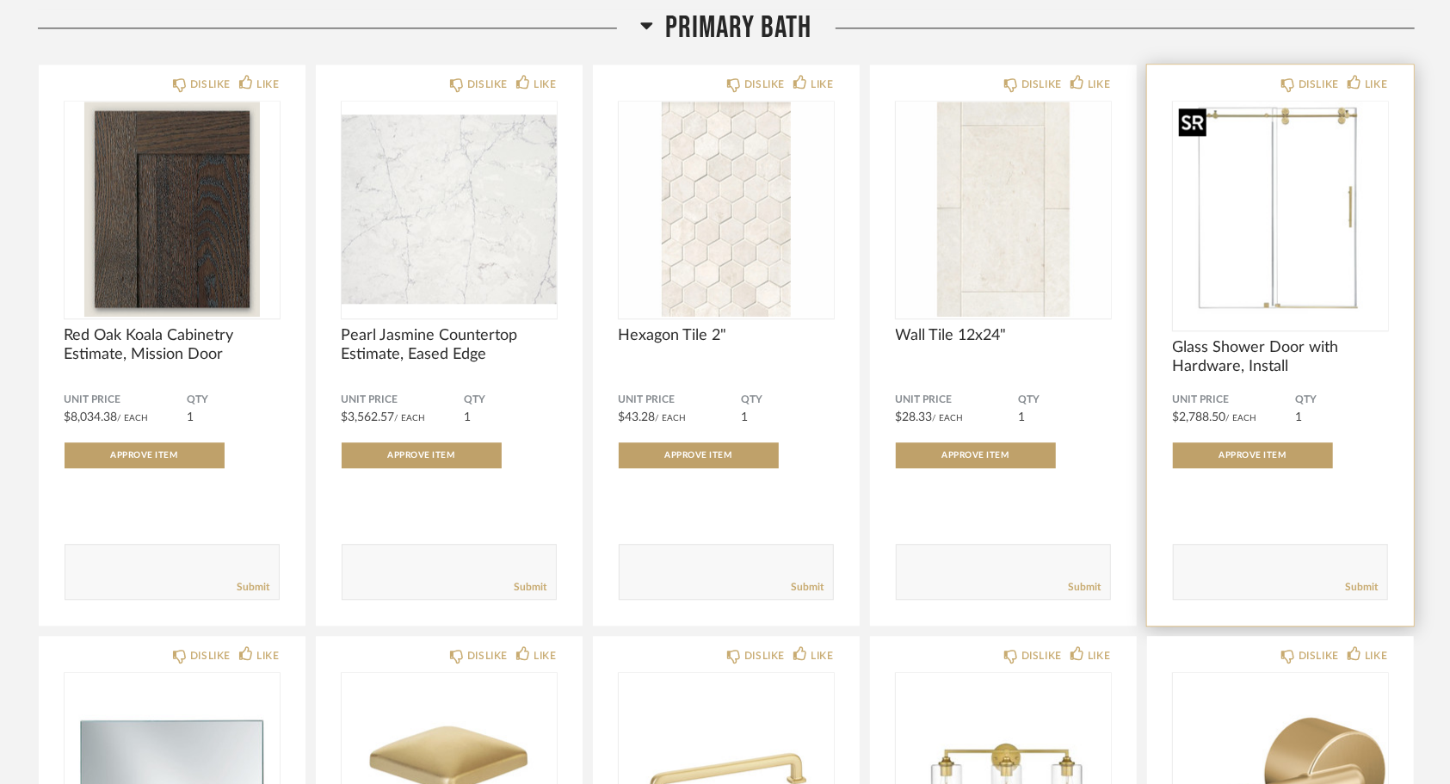
click at [1237, 312] on img "0" at bounding box center [1280, 209] width 215 height 215
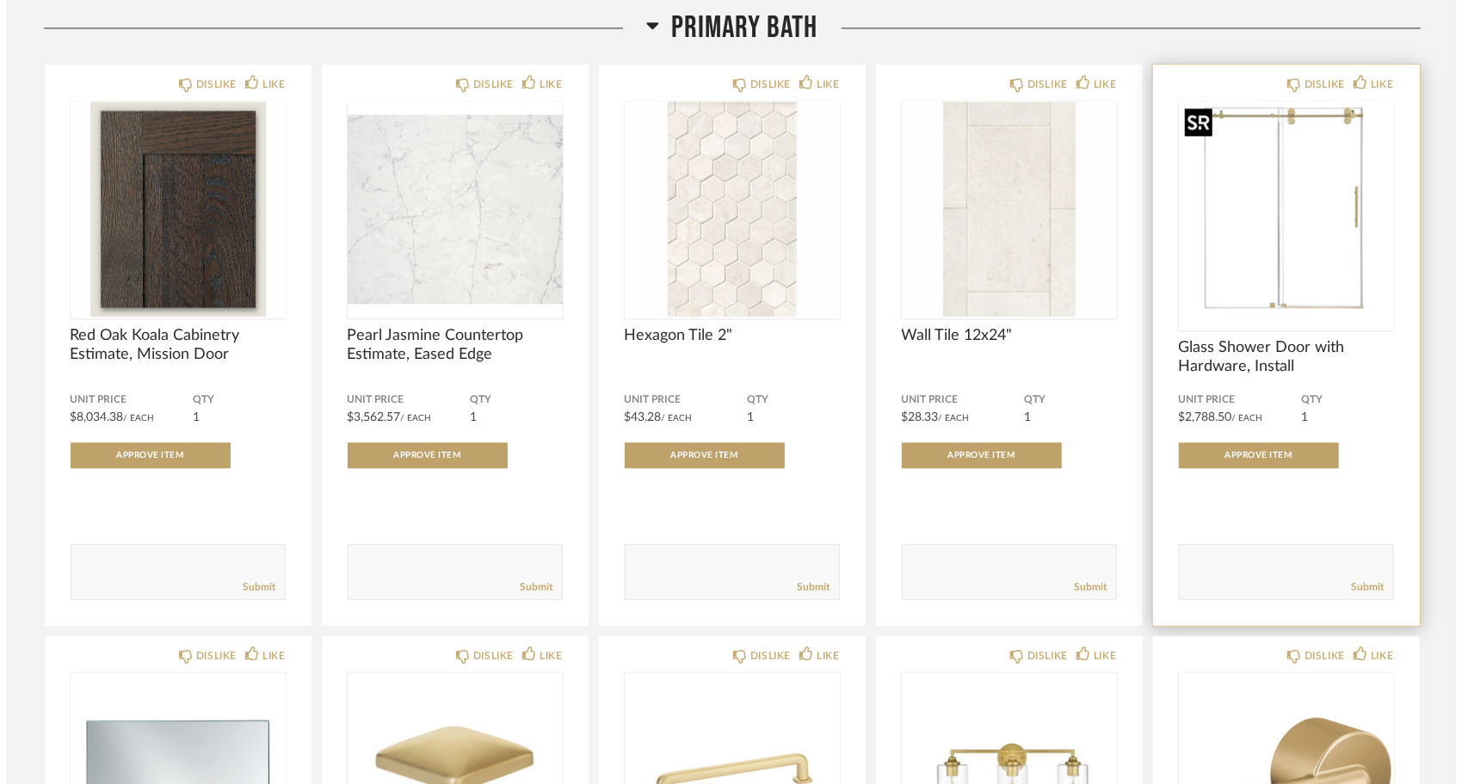
scroll to position [0, 0]
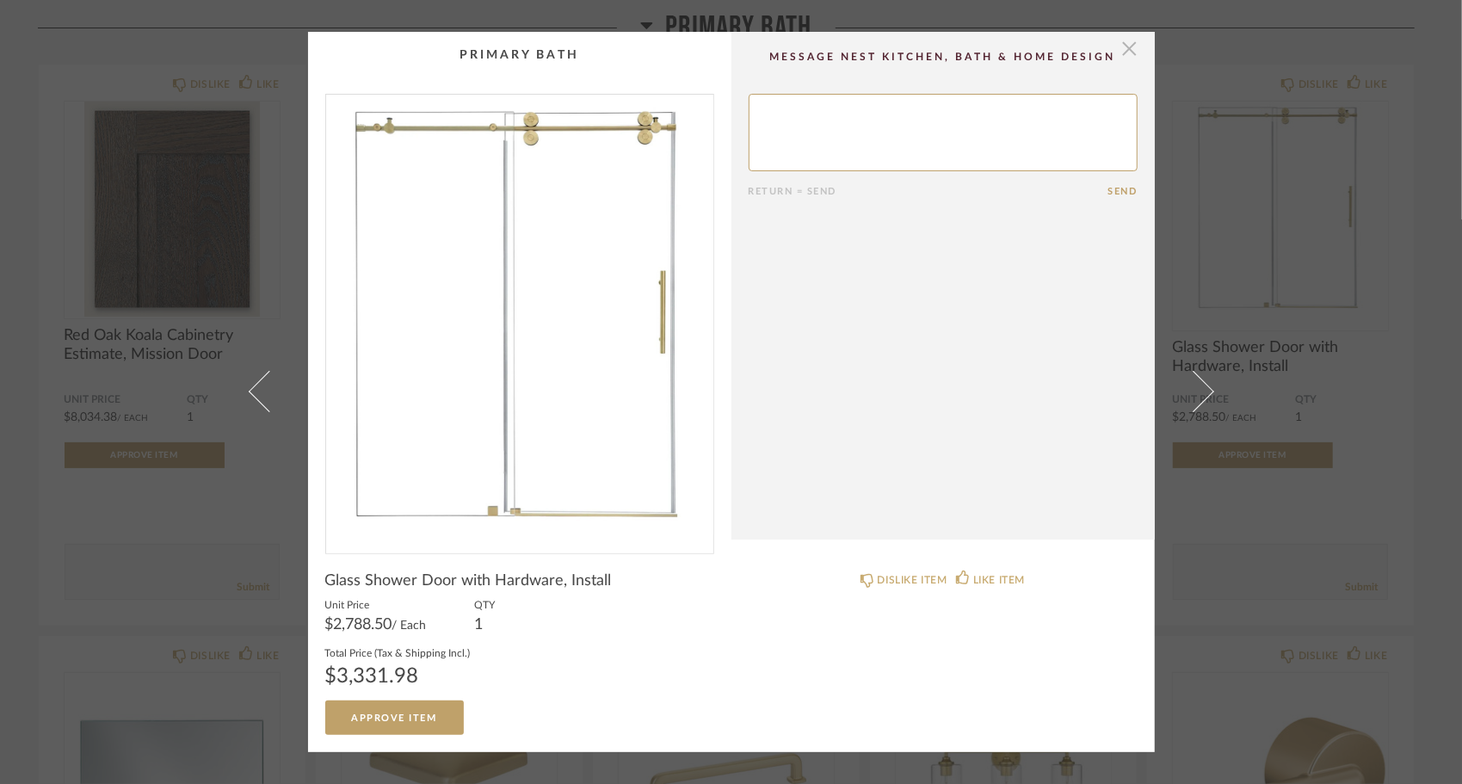
click at [1124, 55] on span "button" at bounding box center [1130, 49] width 34 height 34
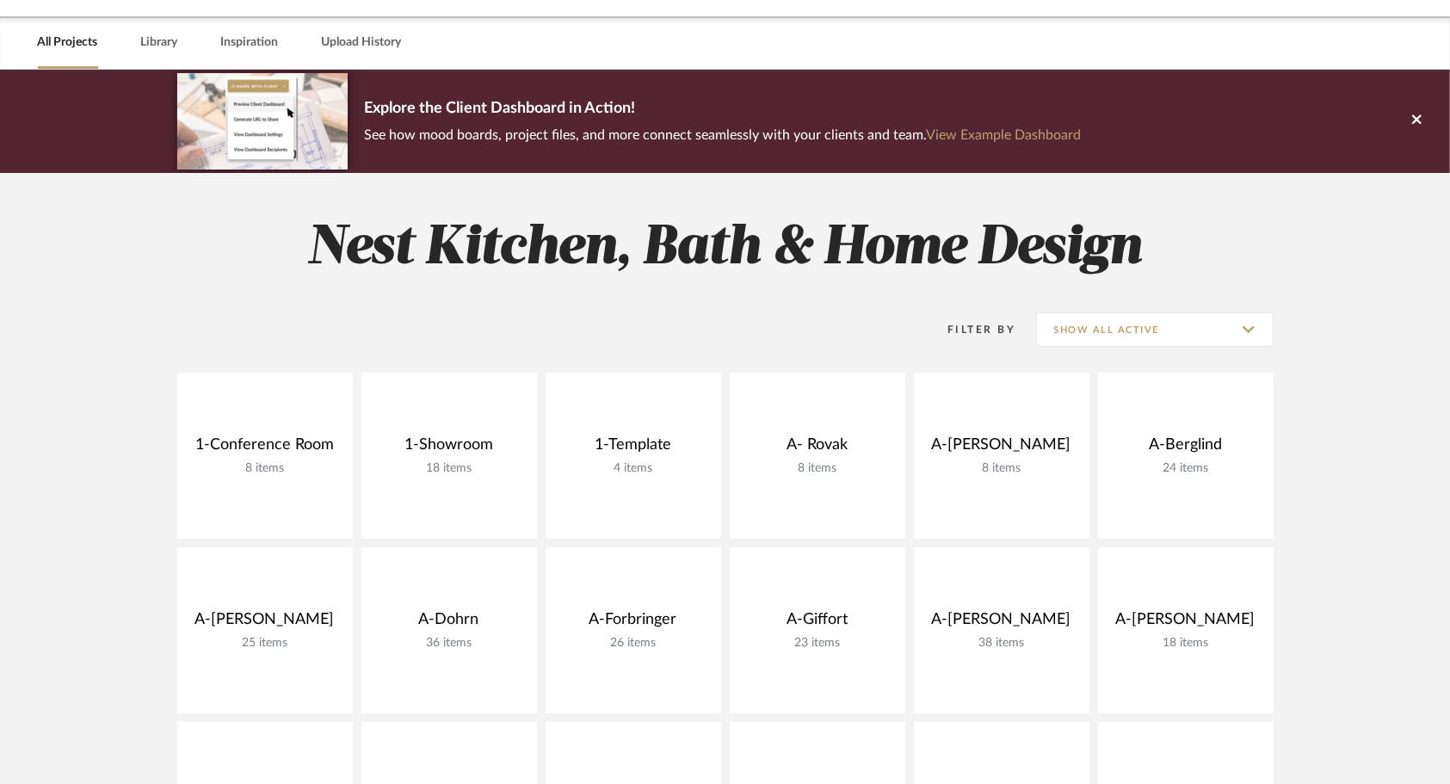
scroll to position [55, 0]
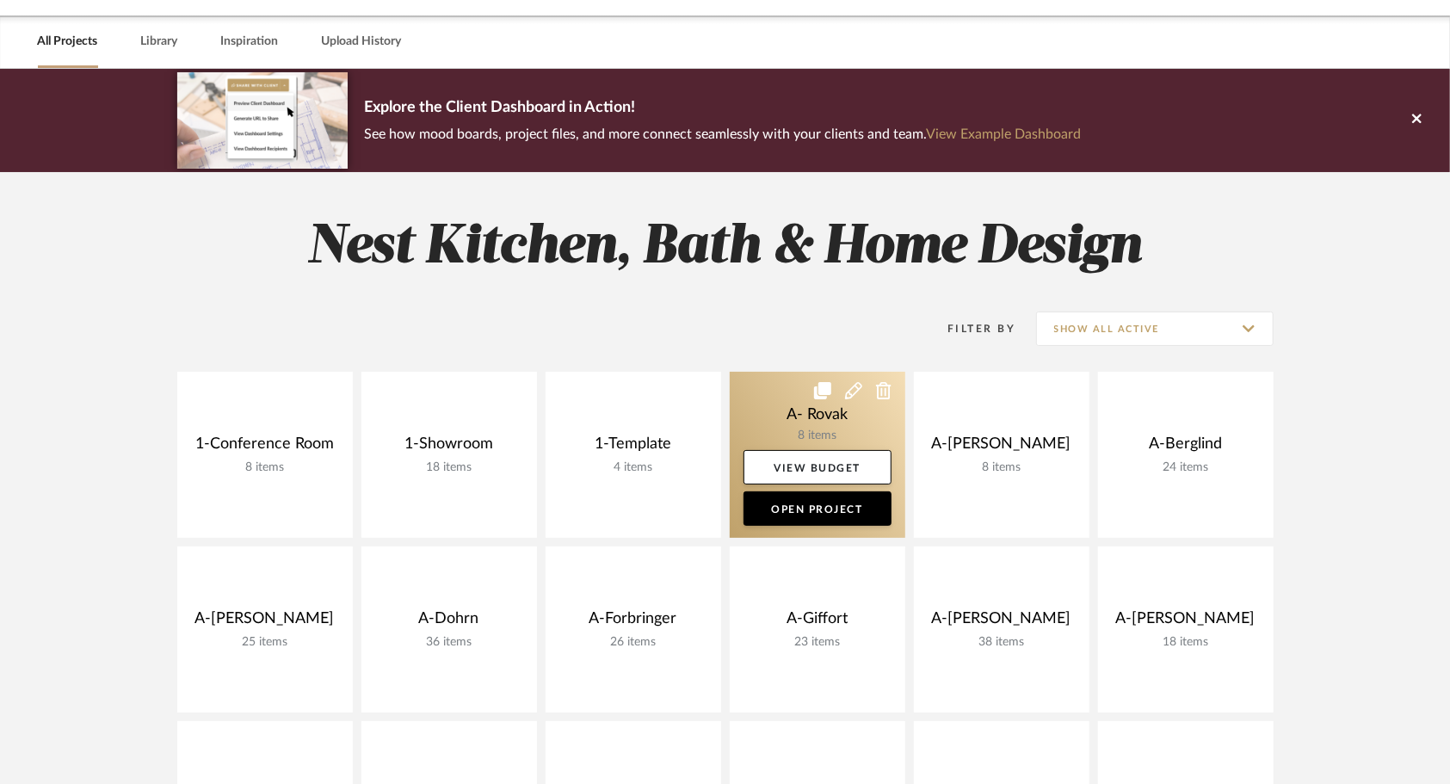
click at [773, 392] on link at bounding box center [818, 455] width 176 height 166
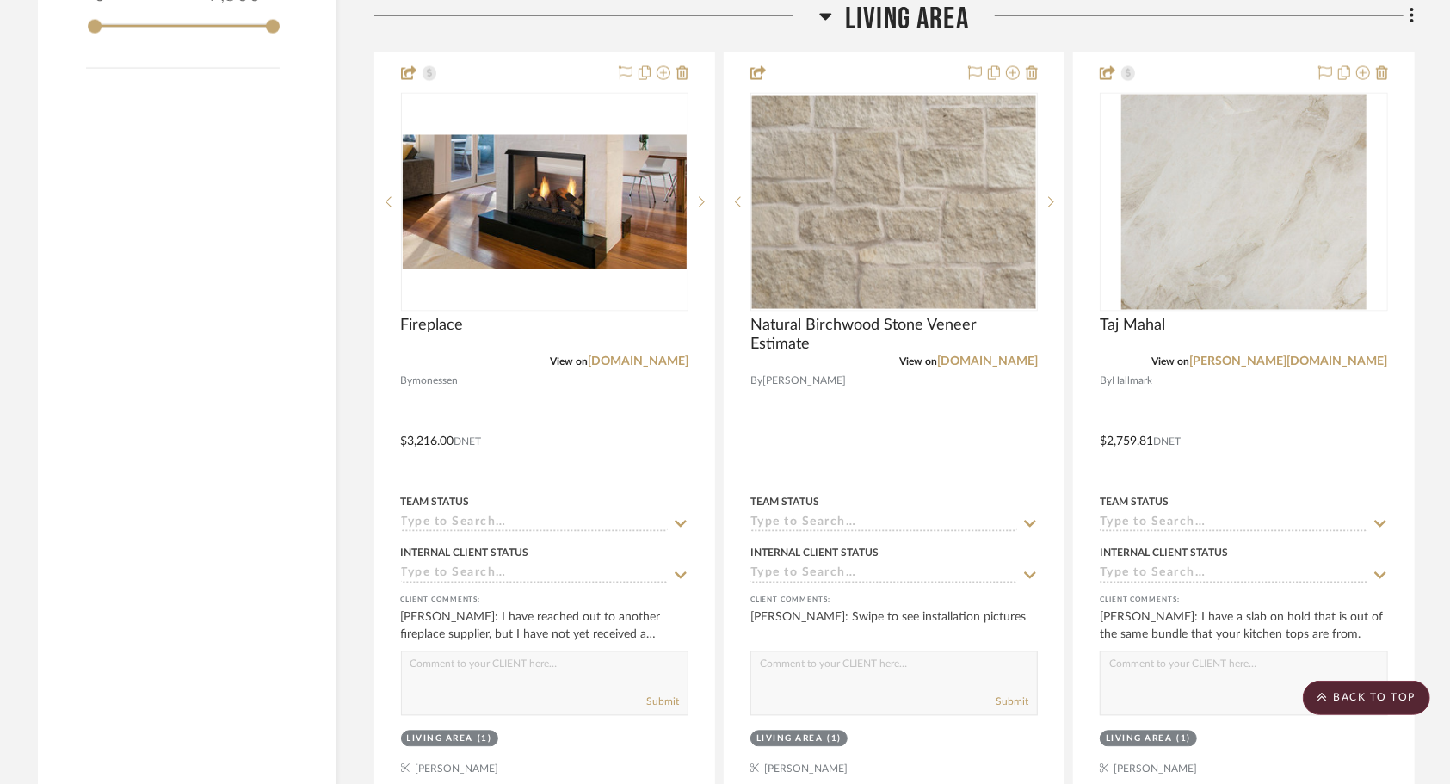
scroll to position [2023, 0]
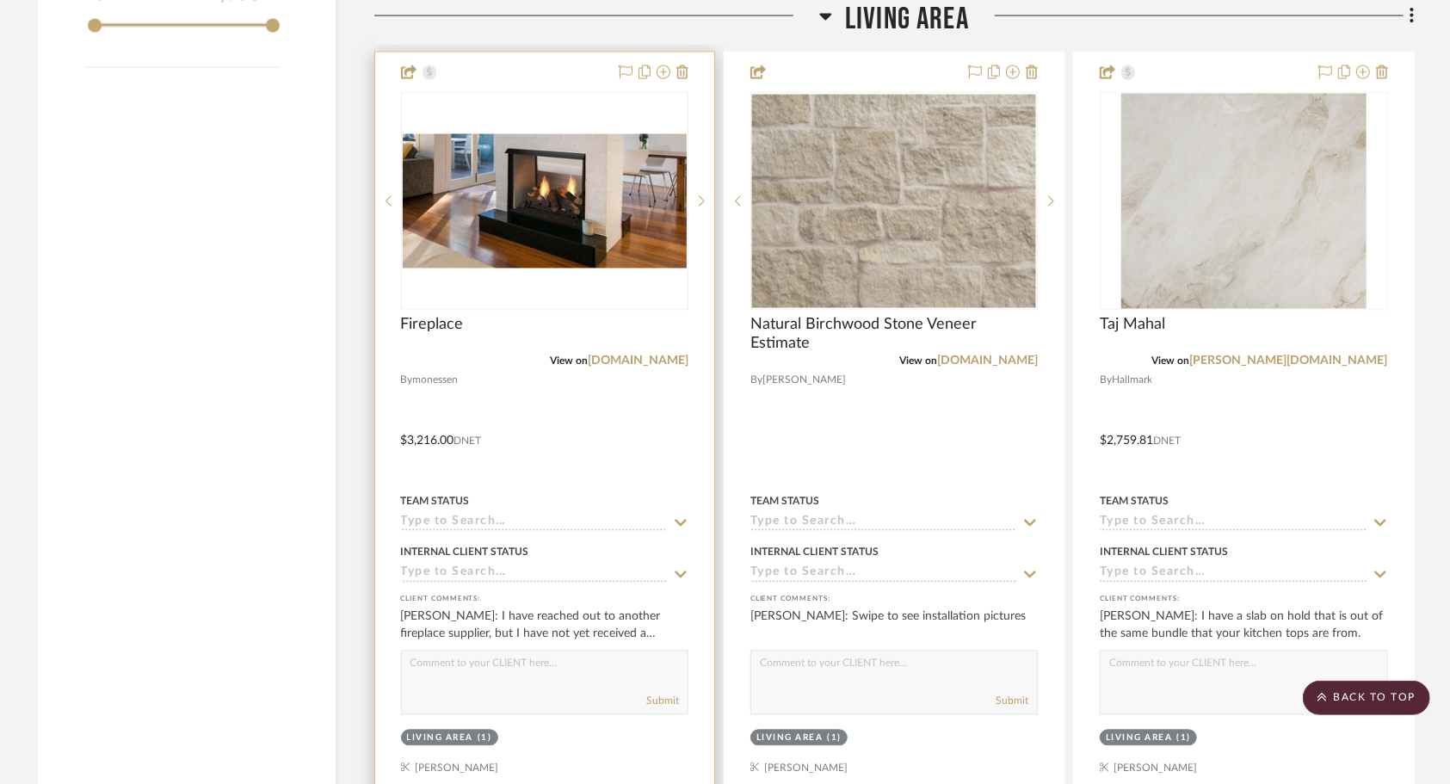
click at [587, 411] on div at bounding box center [544, 428] width 339 height 753
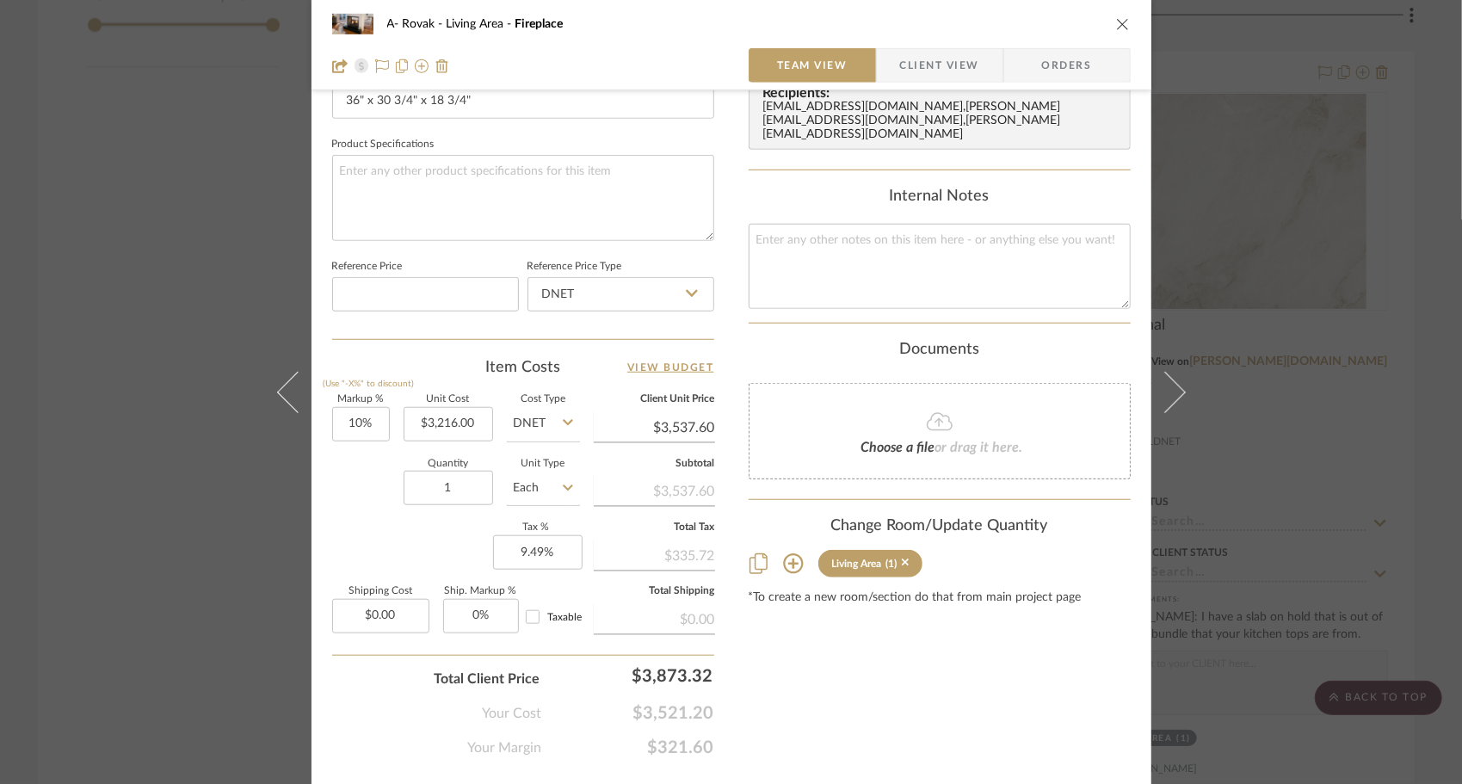
scroll to position [814, 0]
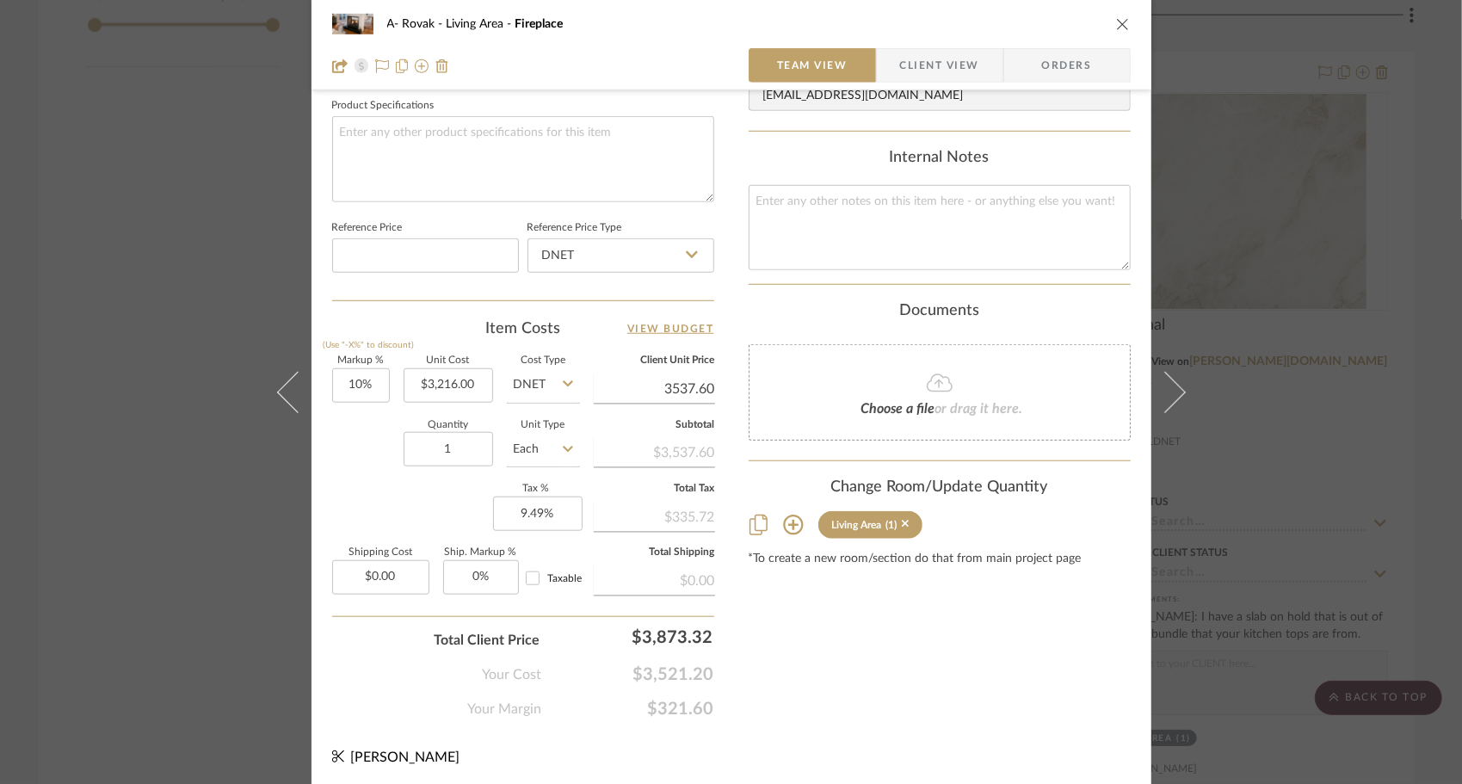
click at [611, 389] on input "3537.60" at bounding box center [654, 389] width 121 height 26
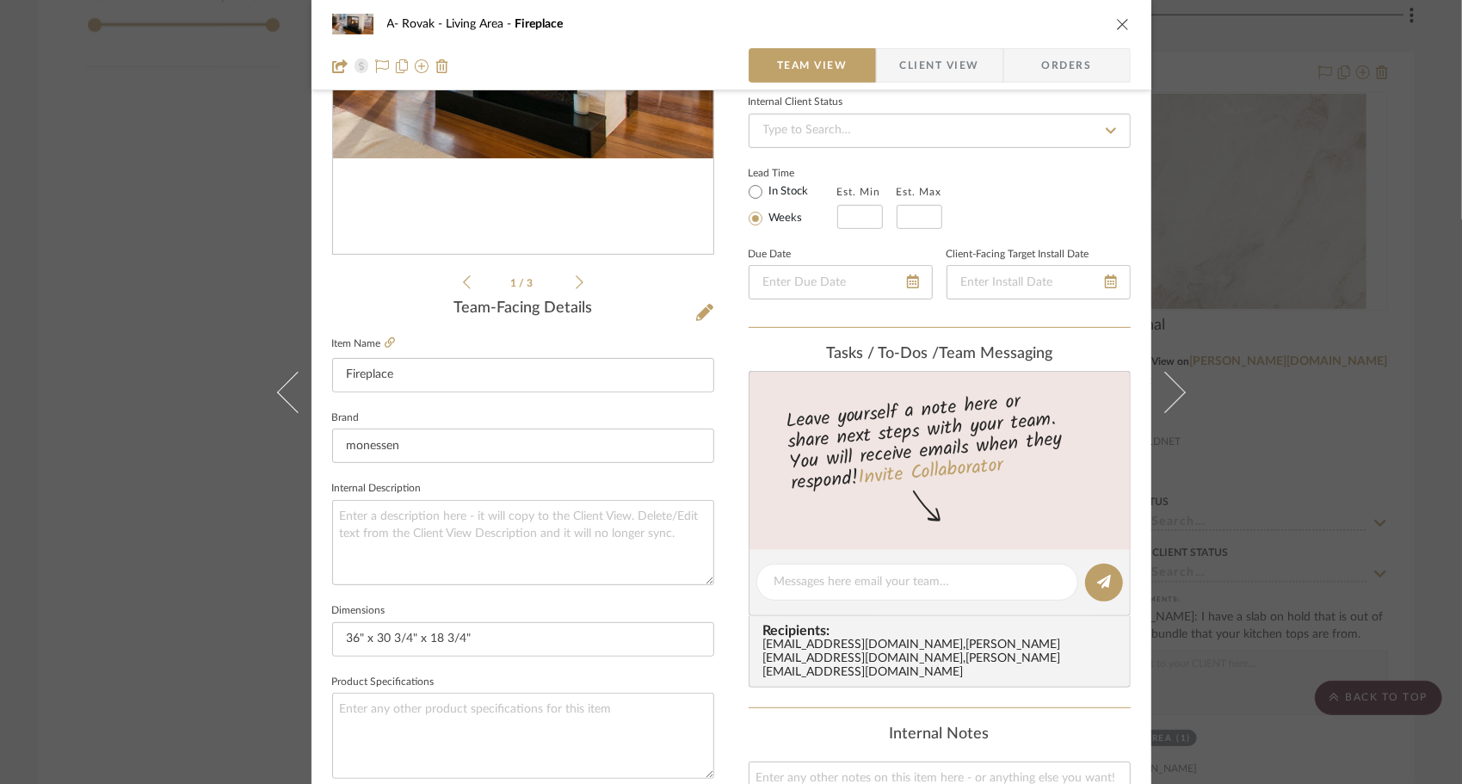
scroll to position [234, 0]
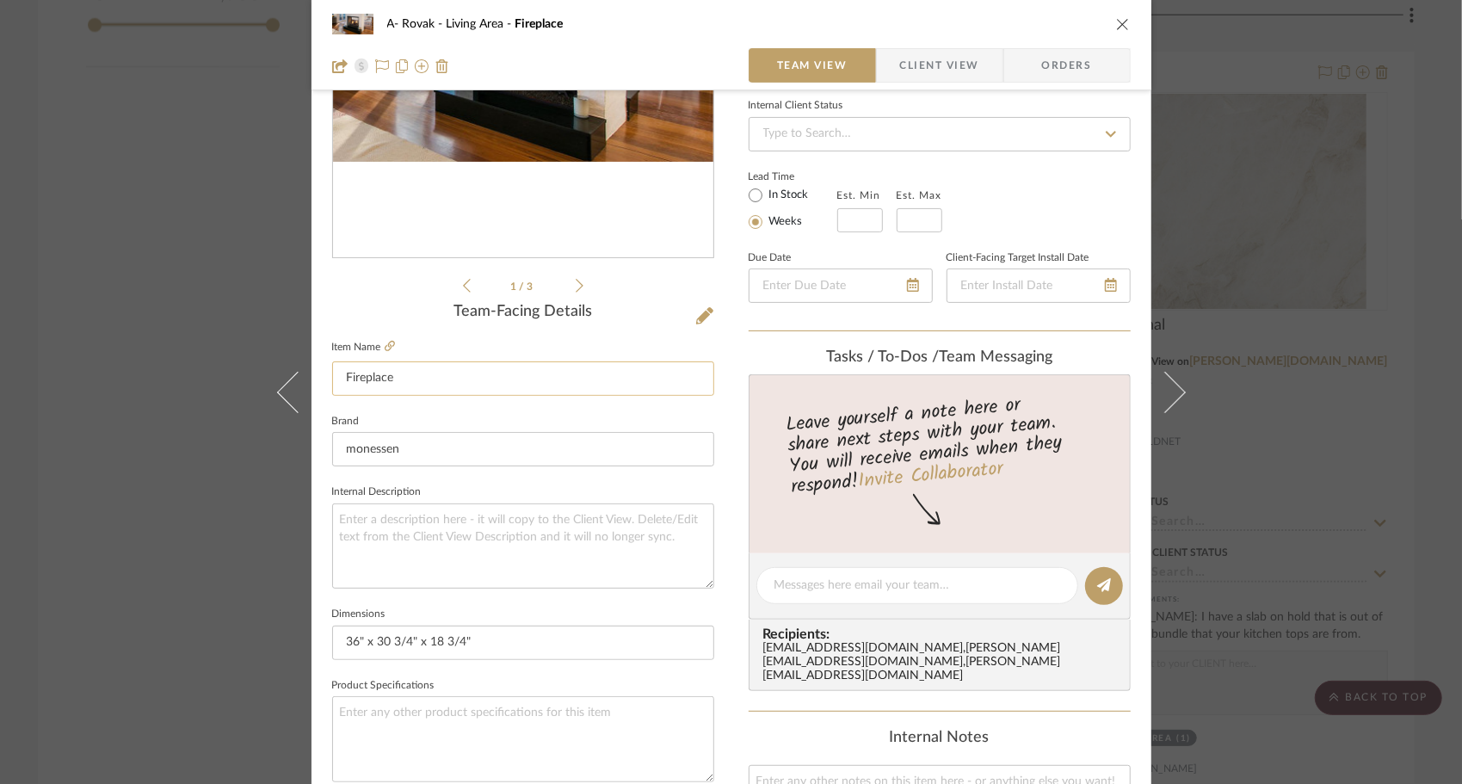
type input "$3,537.60"
drag, startPoint x: 419, startPoint y: 376, endPoint x: 312, endPoint y: 382, distance: 106.9
click at [312, 382] on div "A- Rovak Living Area Fireplace Team View Client View Orders 1 / 3 Team-Facing D…" at bounding box center [731, 573] width 840 height 1589
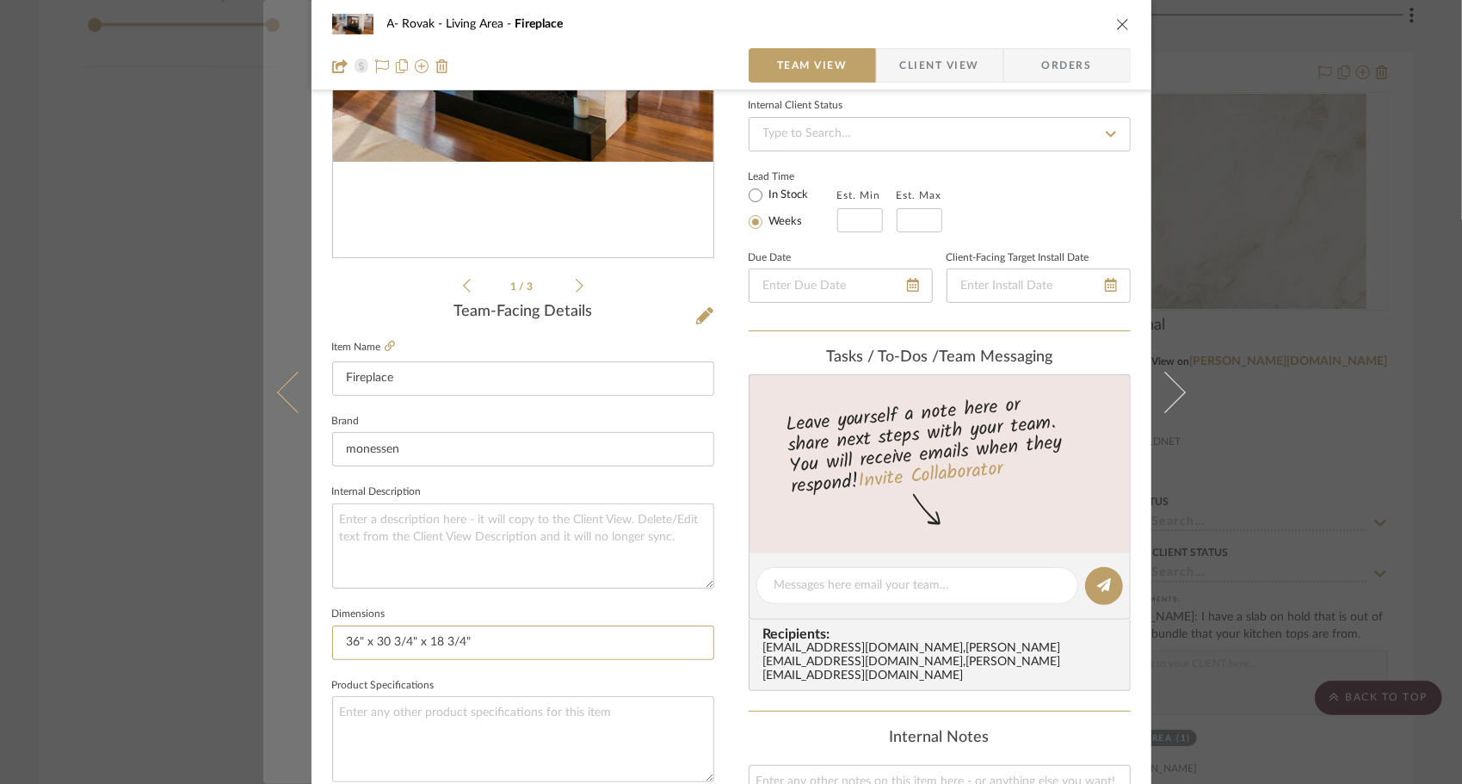
drag, startPoint x: 495, startPoint y: 652, endPoint x: 287, endPoint y: 647, distance: 207.4
click at [287, 647] on mat-dialog-content "A- Rovak Living Area Fireplace Team View Client View Orders 1 / 3 Team-Facing D…" at bounding box center [731, 573] width 936 height 1589
